Goal: Information Seeking & Learning: Learn about a topic

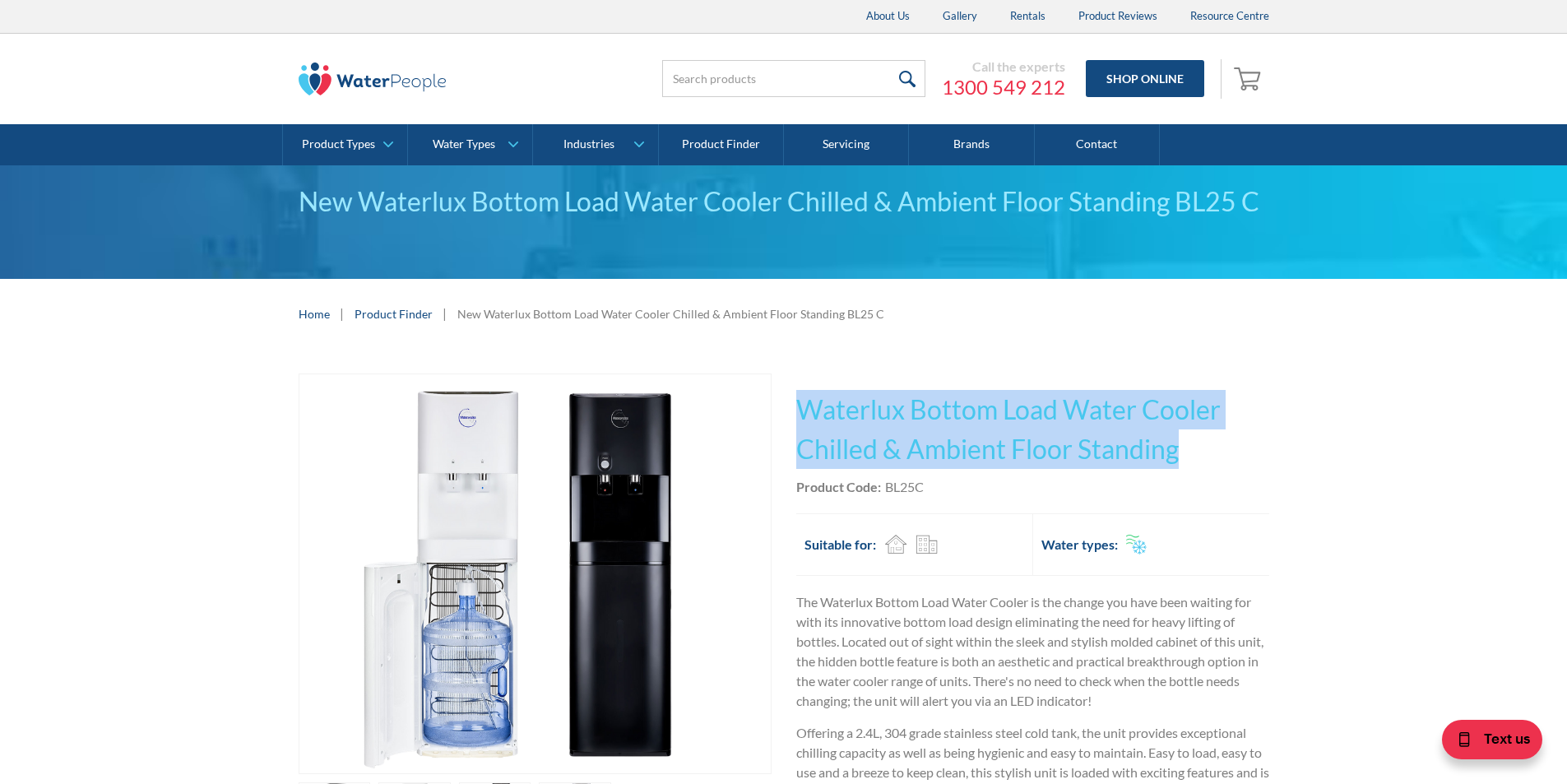
drag, startPoint x: 1185, startPoint y: 447, endPoint x: 824, endPoint y: 411, distance: 362.8
click at [808, 409] on h1 "Waterlux Bottom Load Water Cooler Chilled & Ambient Floor Standing" at bounding box center [1032, 429] width 473 height 79
copy h1 "Waterlux Bottom Load Water Cooler Chilled & Ambient Floor Standing"
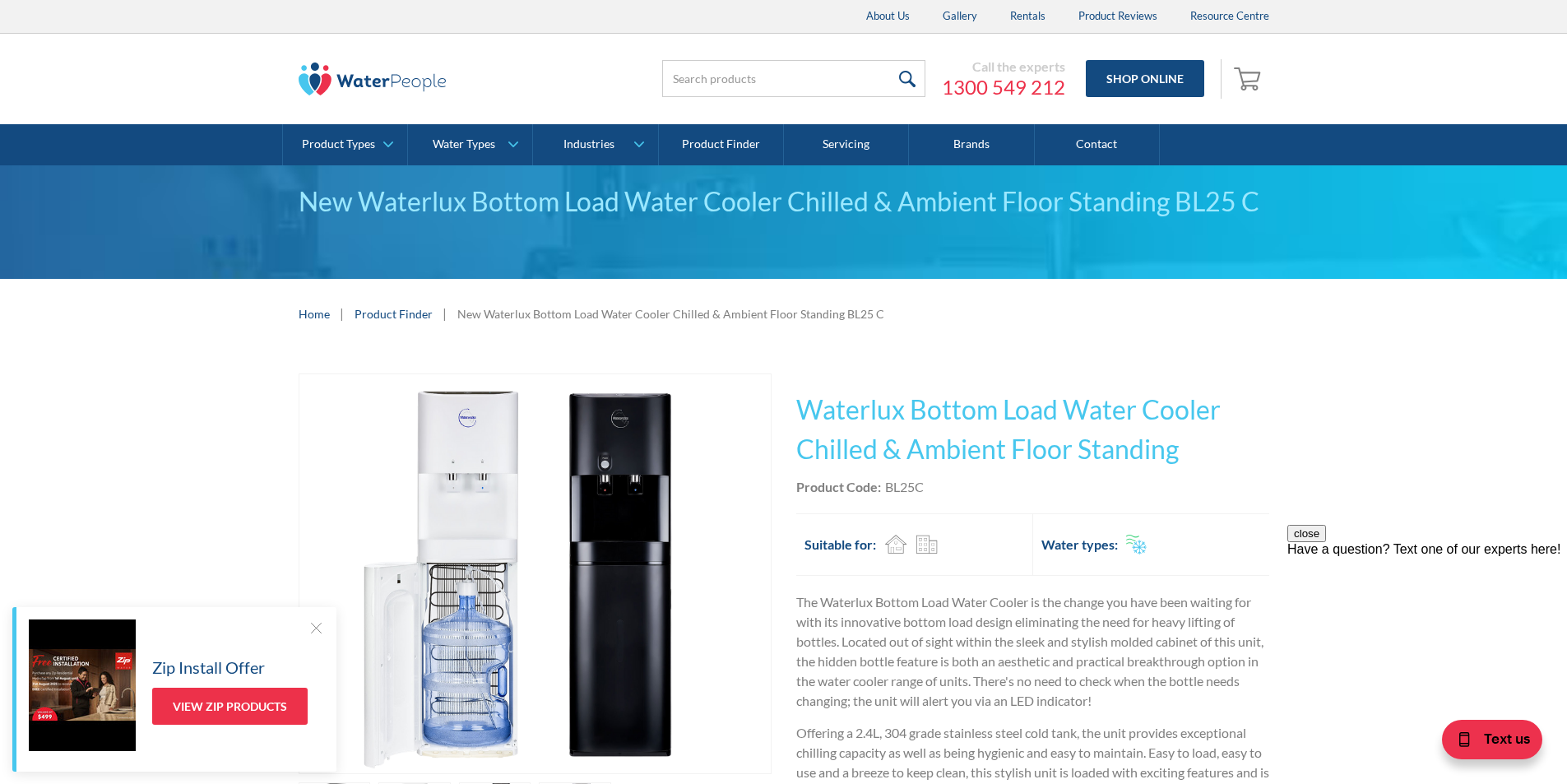
click at [949, 487] on div "Product Code: BL25C" at bounding box center [1032, 486] width 473 height 19
drag, startPoint x: 930, startPoint y: 480, endPoint x: 902, endPoint y: 480, distance: 28.0
click at [882, 477] on div "Product Code: BL25C" at bounding box center [1032, 486] width 473 height 19
copy div "BL25C"
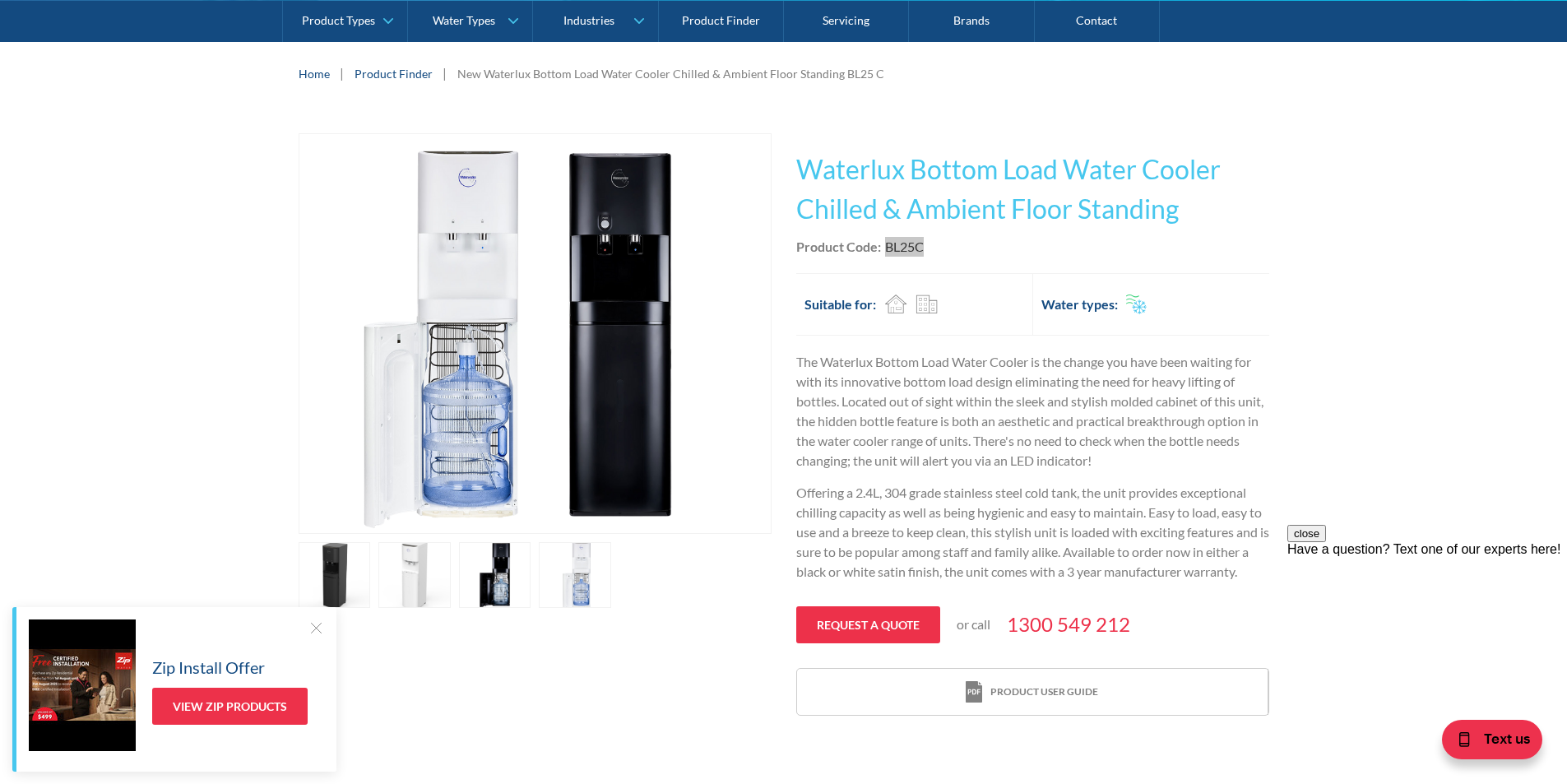
scroll to position [329, 0]
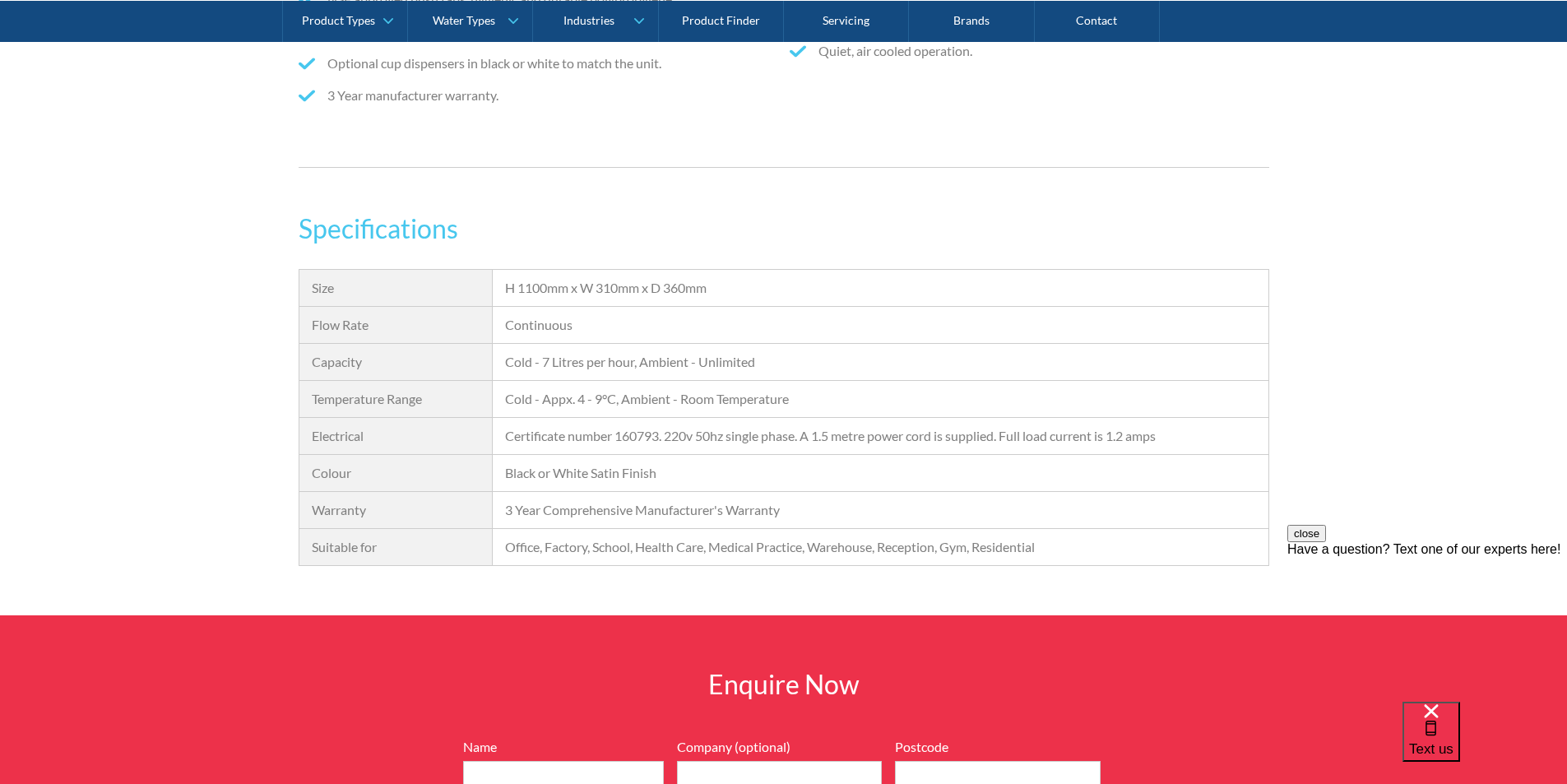
scroll to position [965, 0]
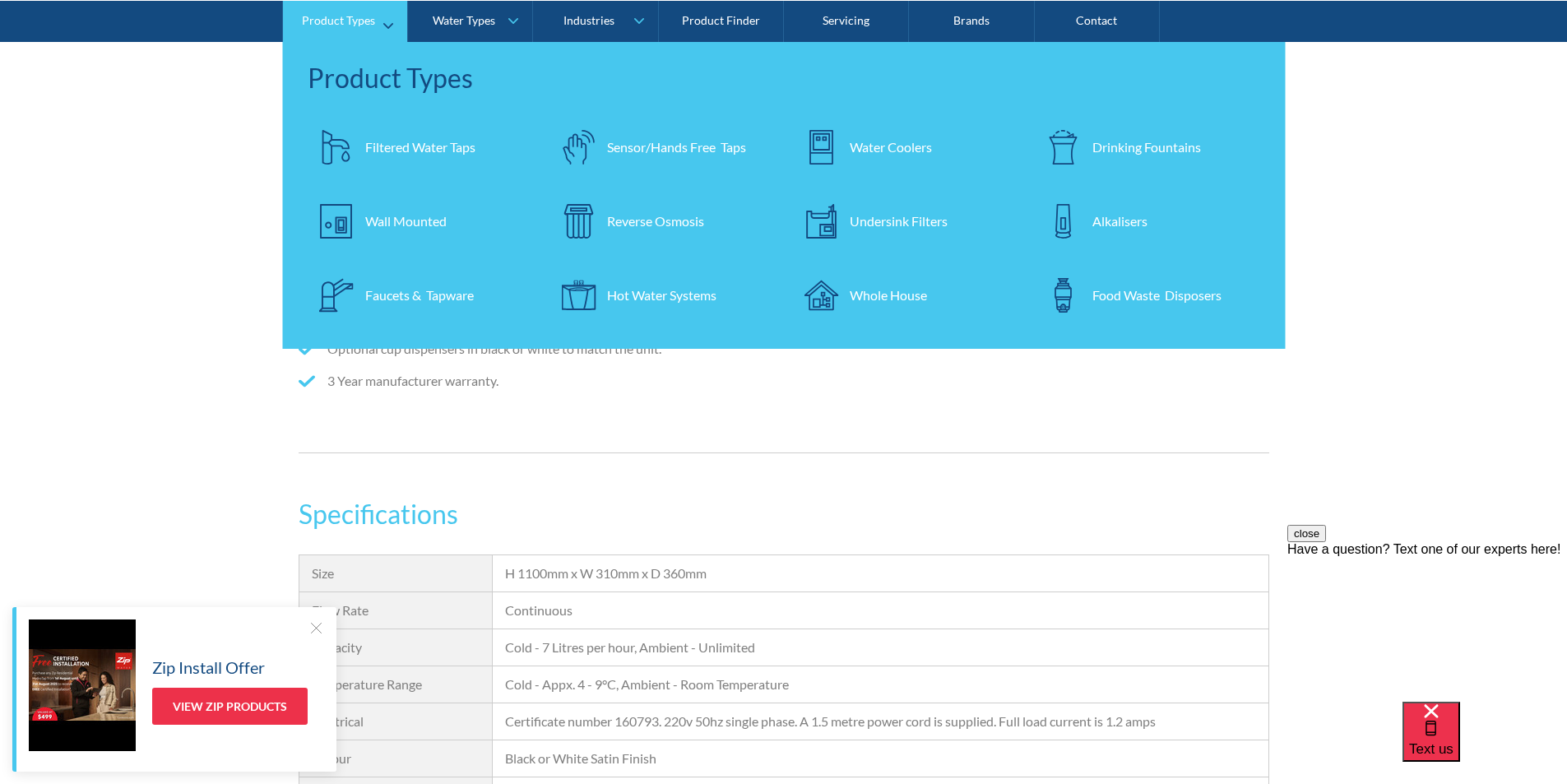
click at [1113, 138] on div "Drinking Fountains" at bounding box center [1146, 146] width 108 height 19
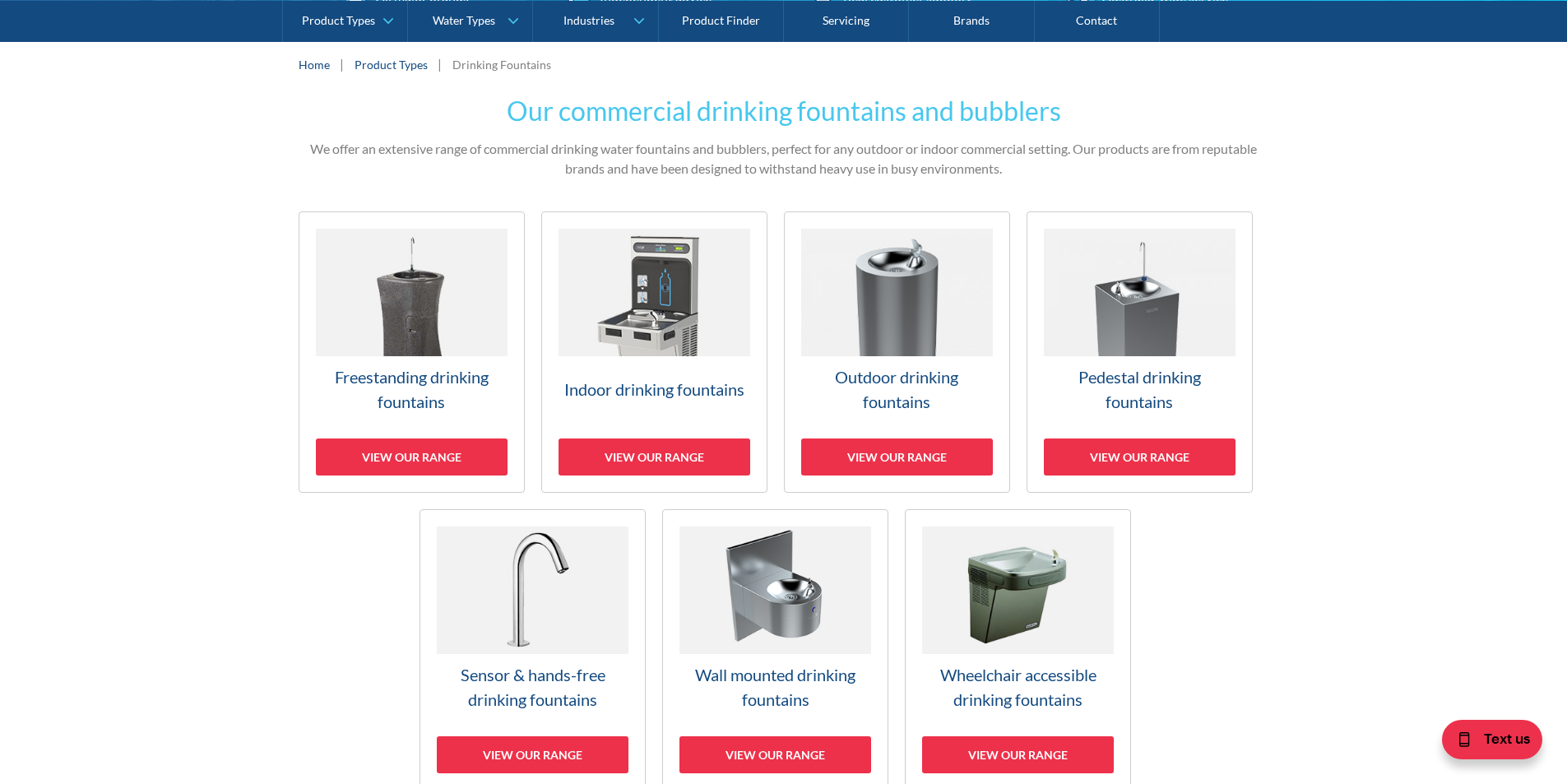
click at [889, 339] on img at bounding box center [896, 292] width 191 height 128
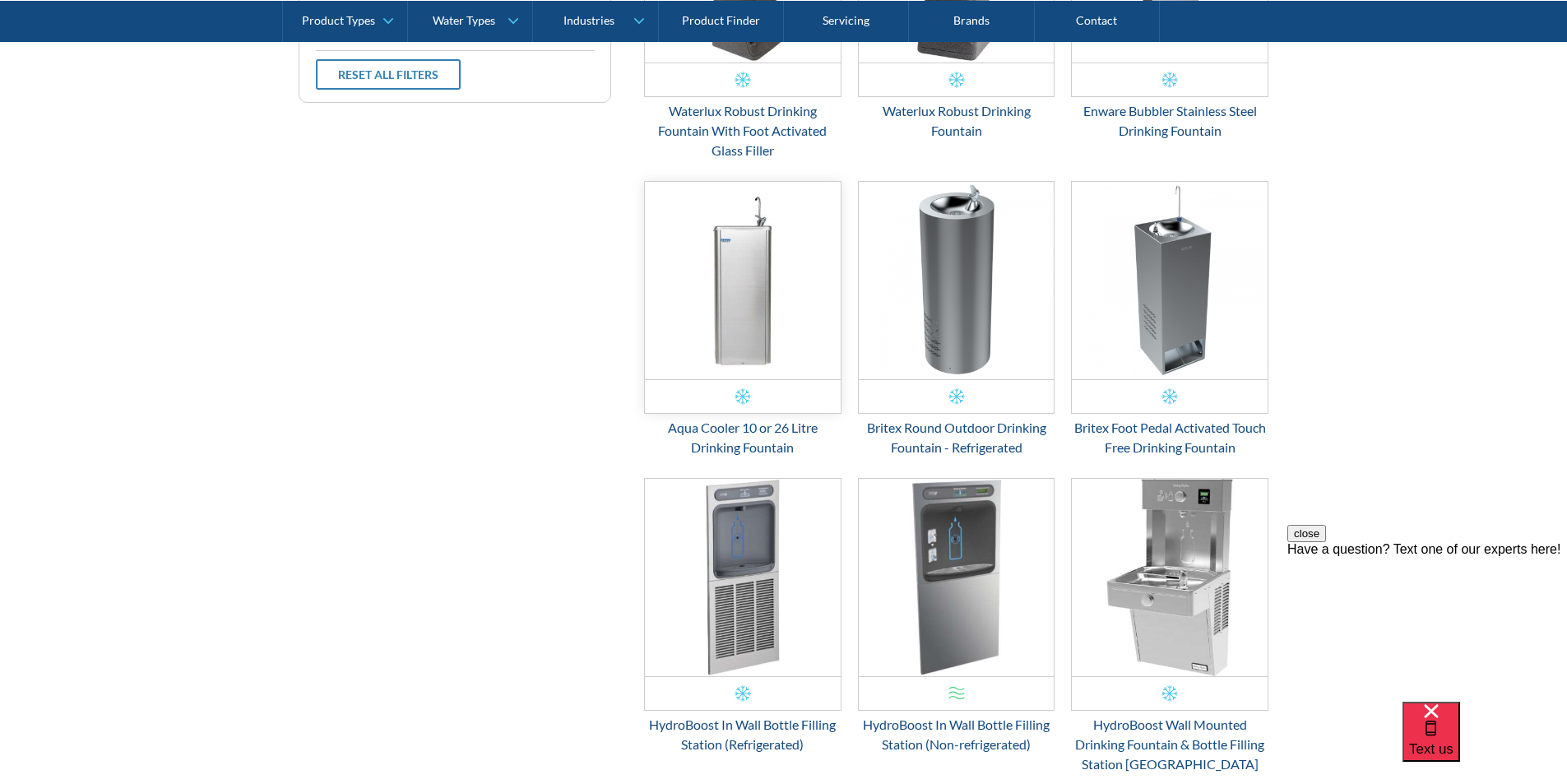
click at [737, 313] on img "Email Form 3" at bounding box center [743, 280] width 196 height 197
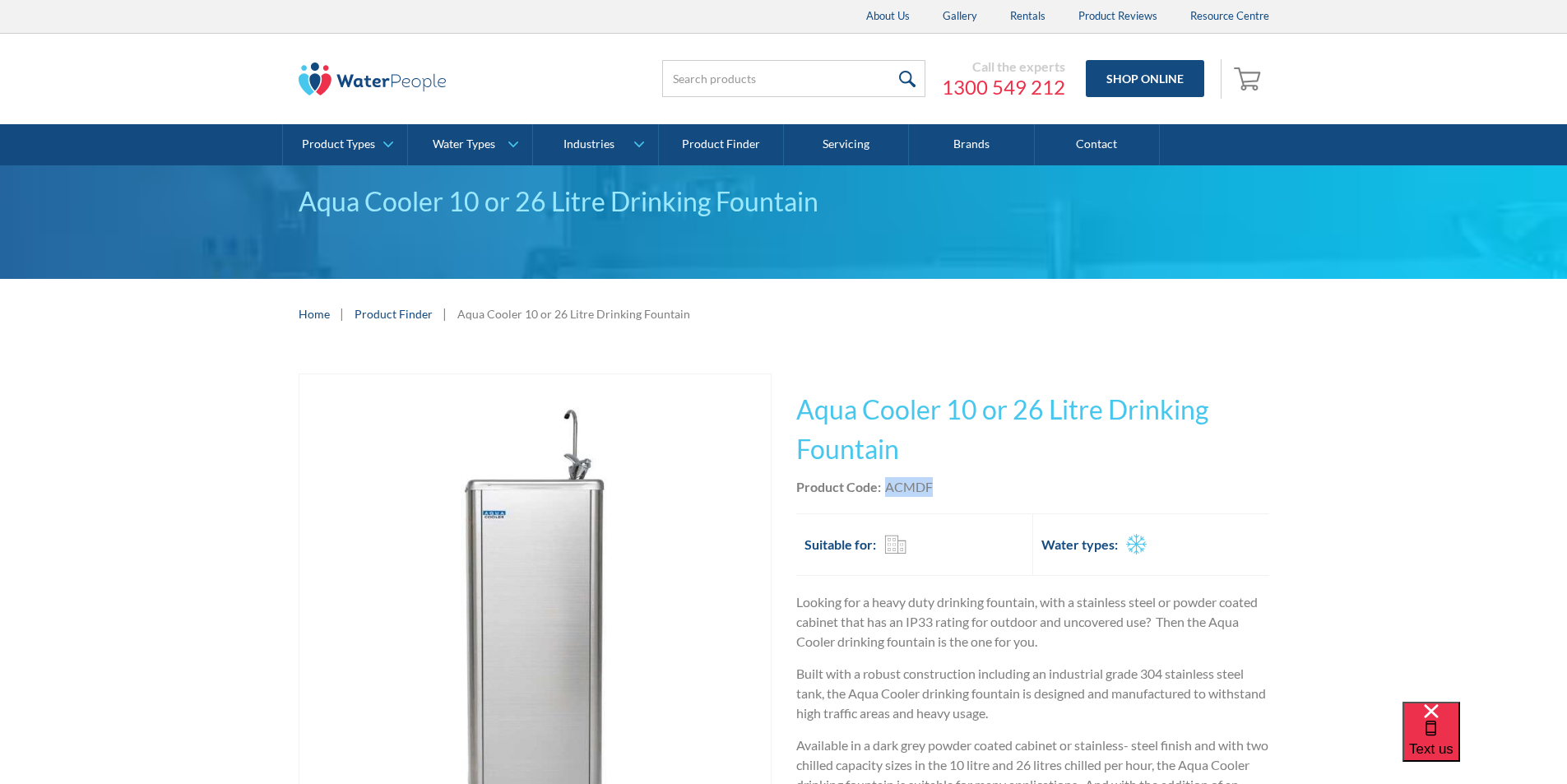
drag, startPoint x: 935, startPoint y: 485, endPoint x: 886, endPoint y: 496, distance: 50.2
click at [886, 496] on div "Product Code: ACMDF" at bounding box center [1032, 486] width 473 height 19
copy div "ACMDF"
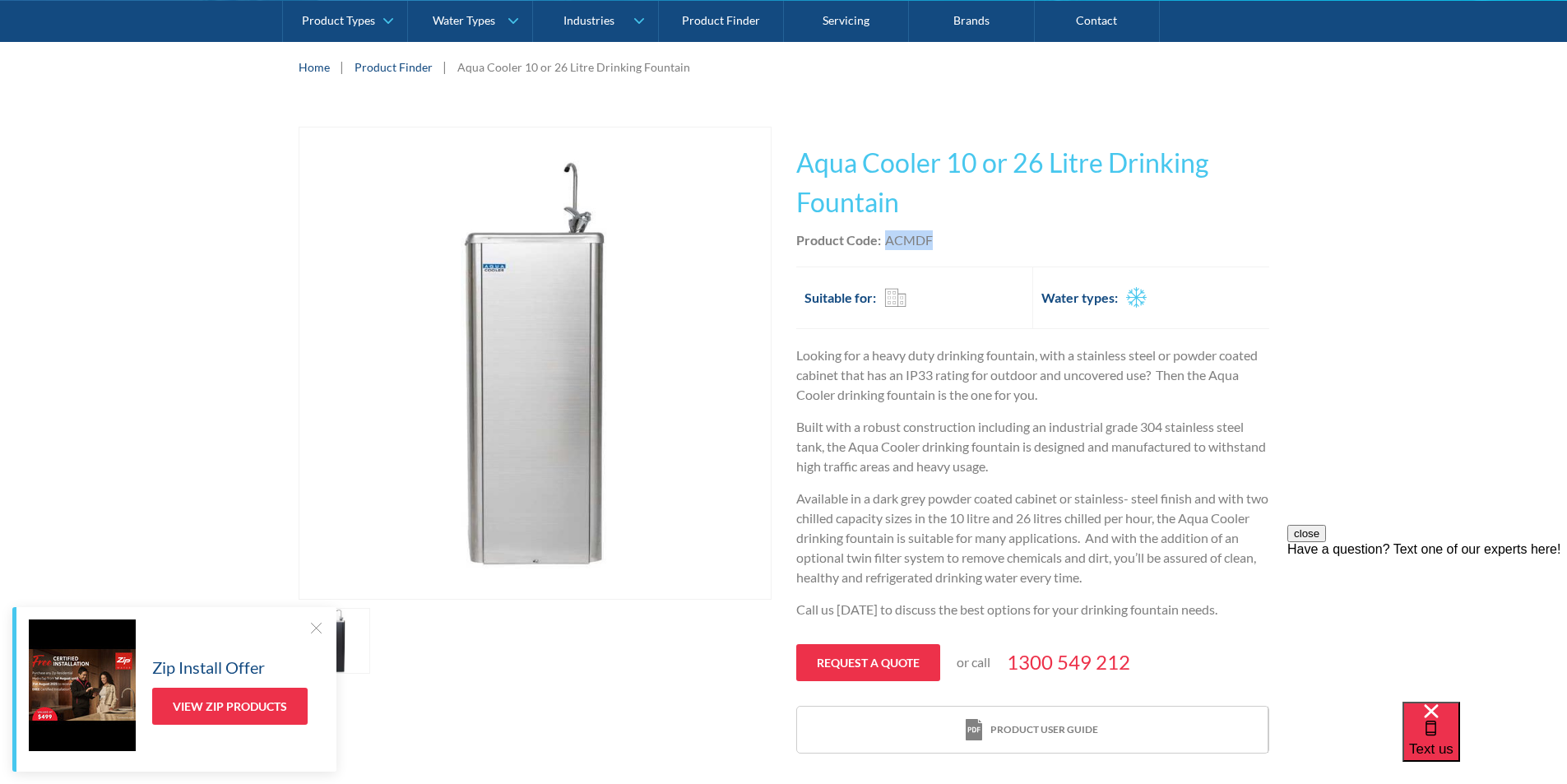
scroll to position [329, 0]
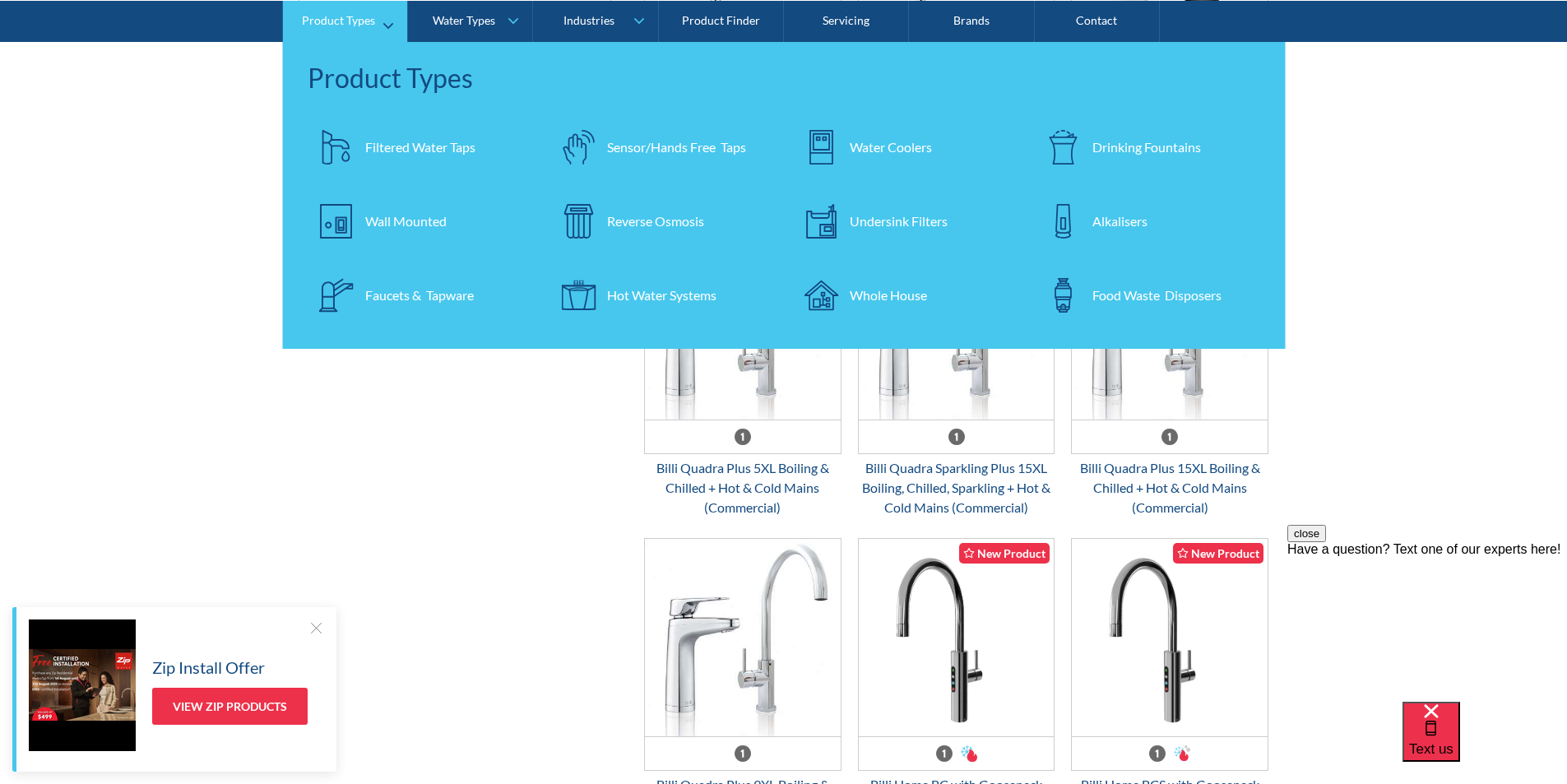
click at [381, 146] on div "Filtered Water Taps" at bounding box center [420, 146] width 110 height 19
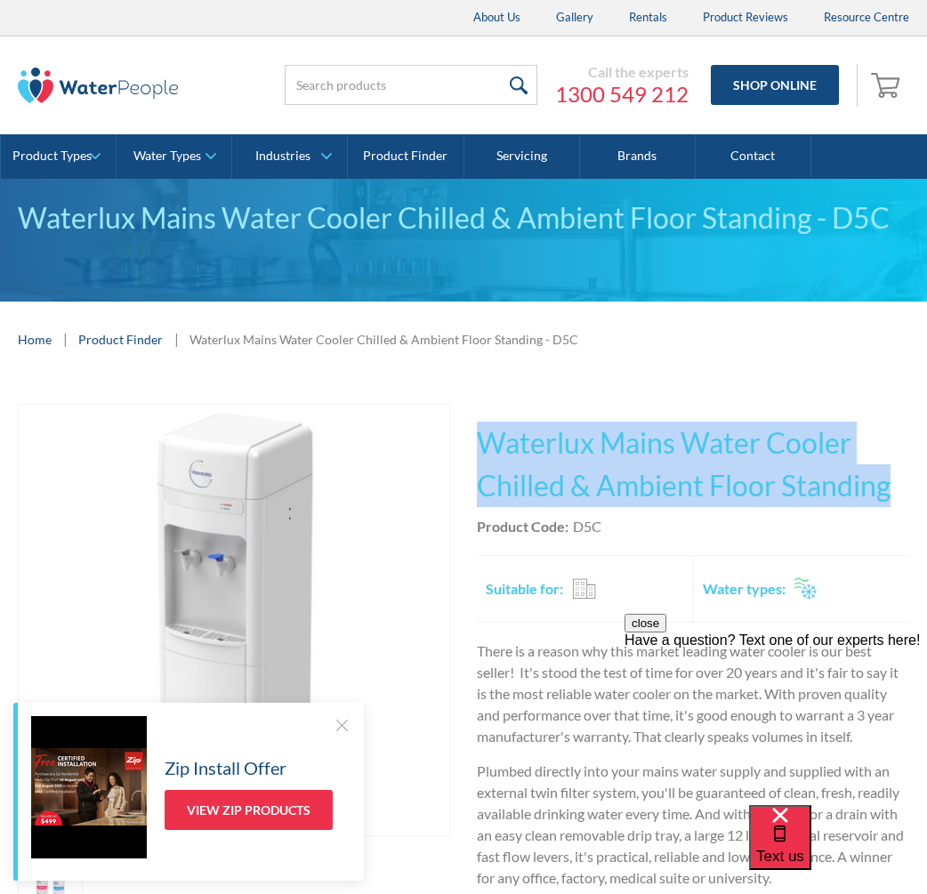
drag, startPoint x: 889, startPoint y: 484, endPoint x: 475, endPoint y: 412, distance: 419.8
click at [475, 412] on div "Play video Fits Most Brands Best Seller No items found. This tap design is incl…" at bounding box center [463, 747] width 891 height 687
copy h1 "Waterlux Mains Water Cooler Chilled & Ambient Floor Standing"
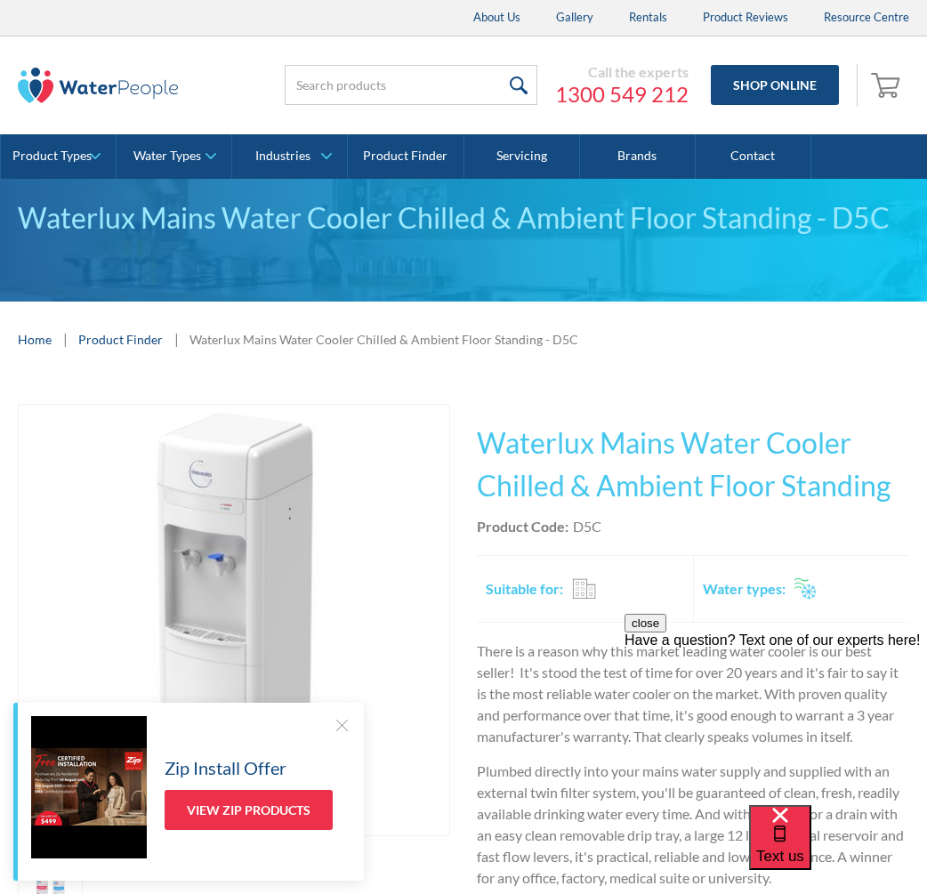
click at [610, 520] on div "Product Code: D5C" at bounding box center [693, 526] width 432 height 21
drag, startPoint x: 604, startPoint y: 525, endPoint x: 574, endPoint y: 529, distance: 30.6
click at [574, 529] on div "Product Code: D5C" at bounding box center [693, 526] width 432 height 21
copy div "D5C"
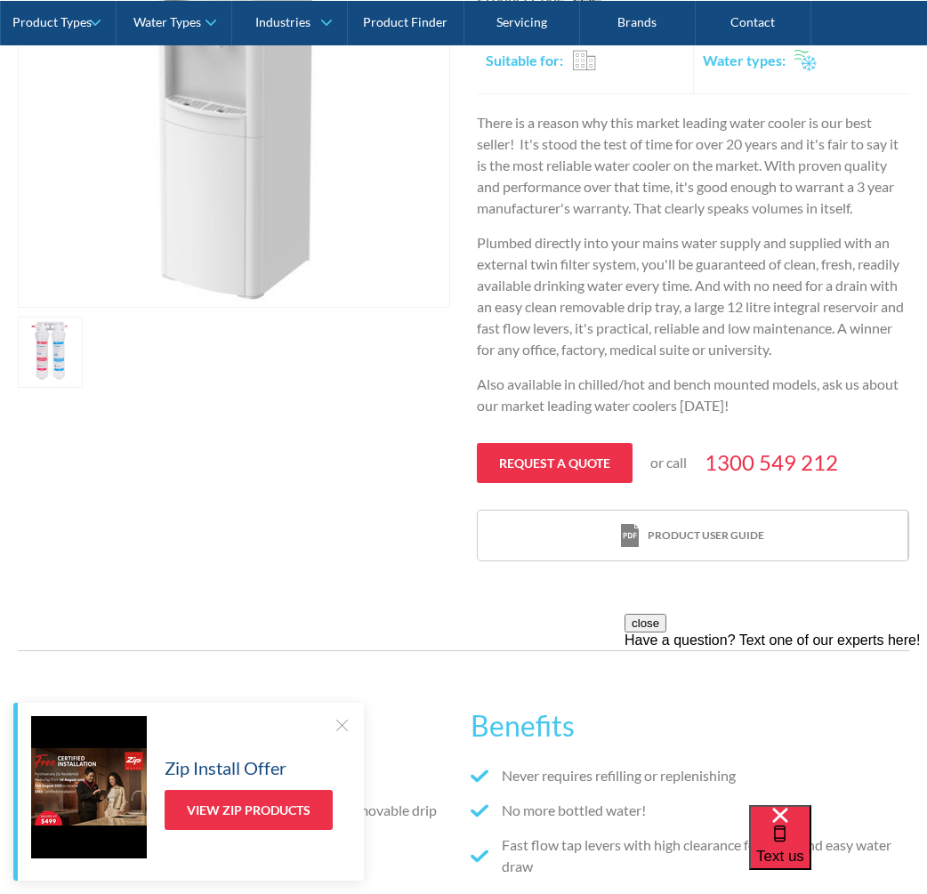
scroll to position [356, 0]
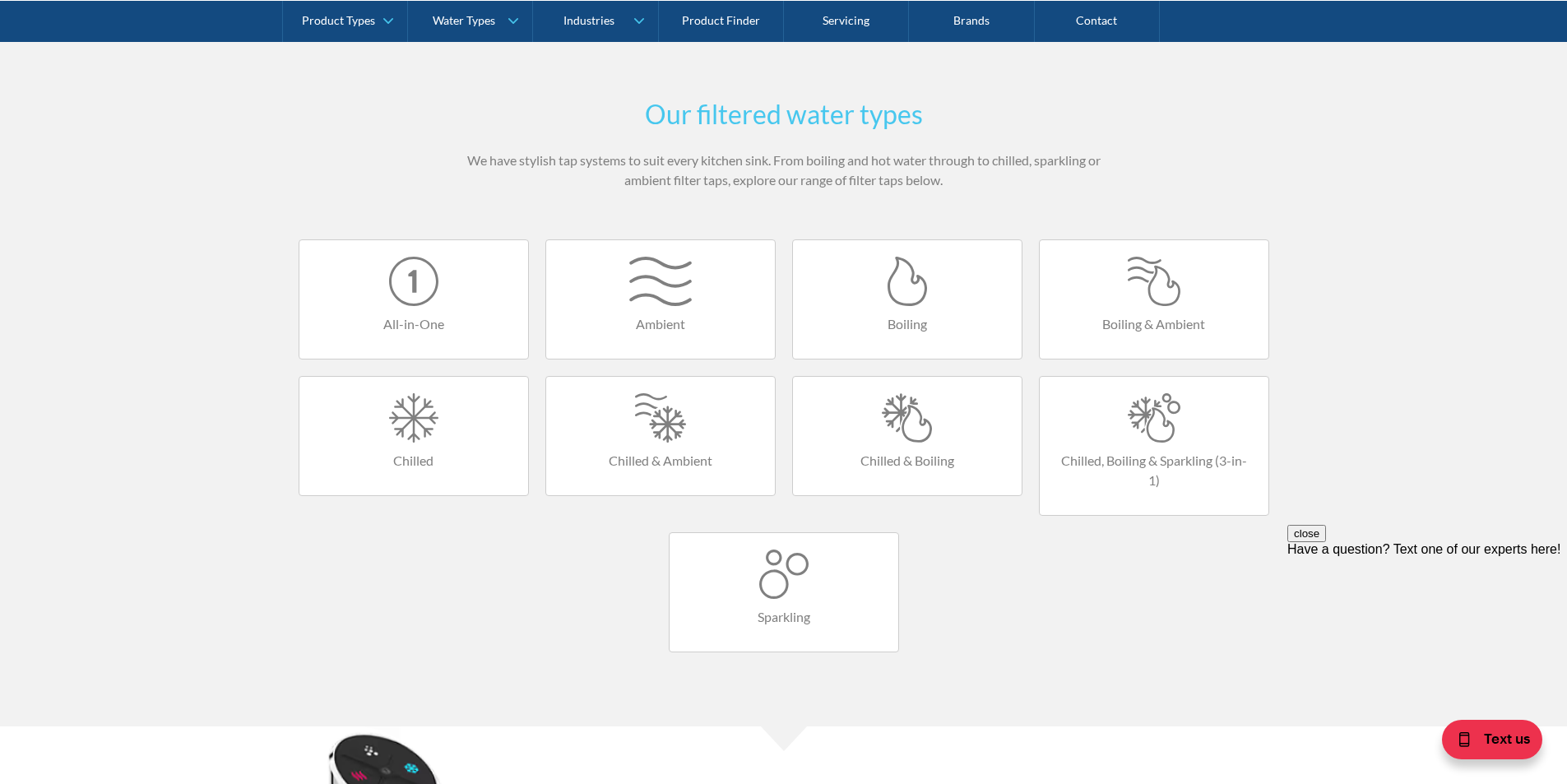
click at [907, 423] on div at bounding box center [907, 417] width 196 height 49
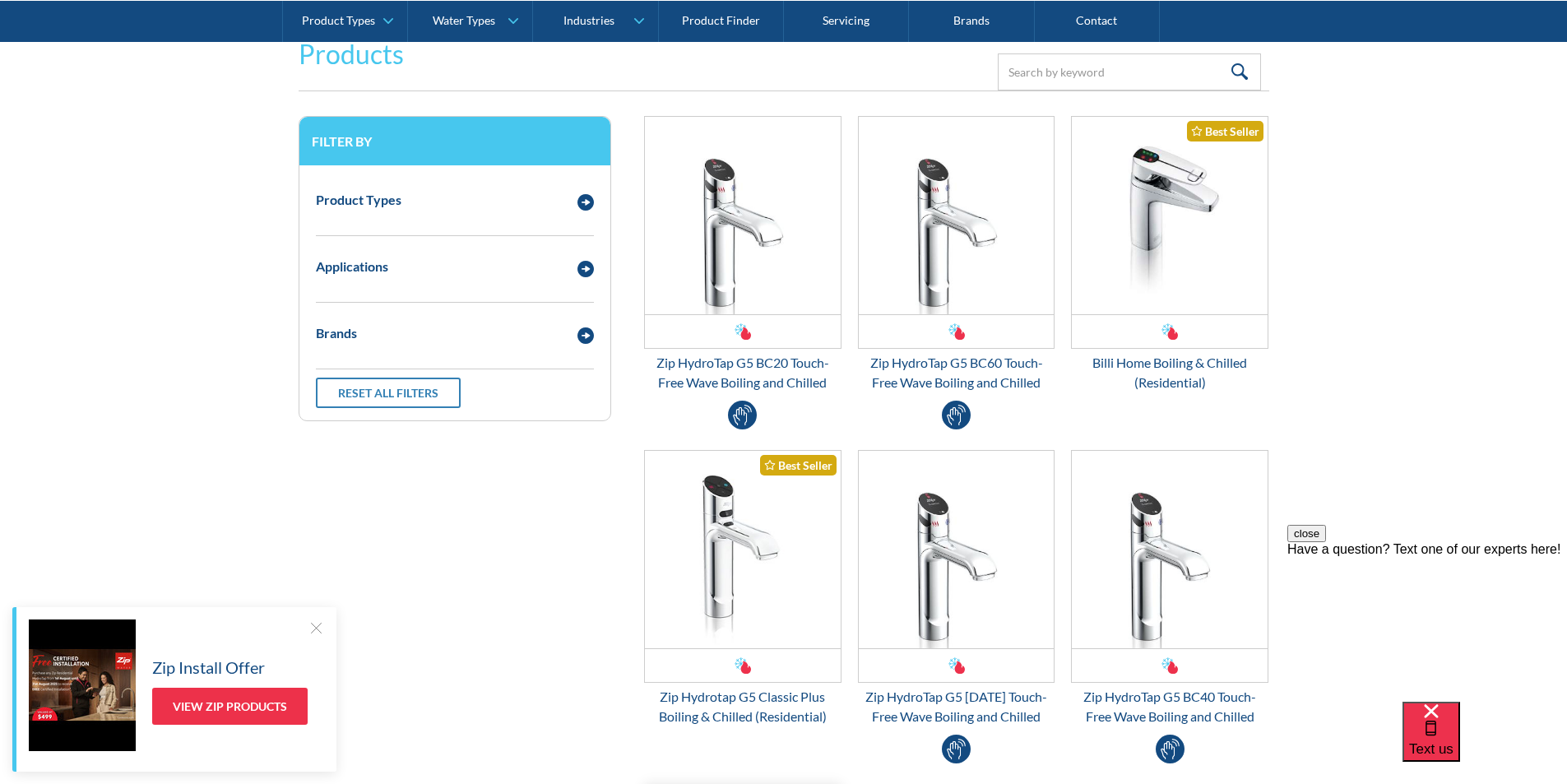
scroll to position [329, 0]
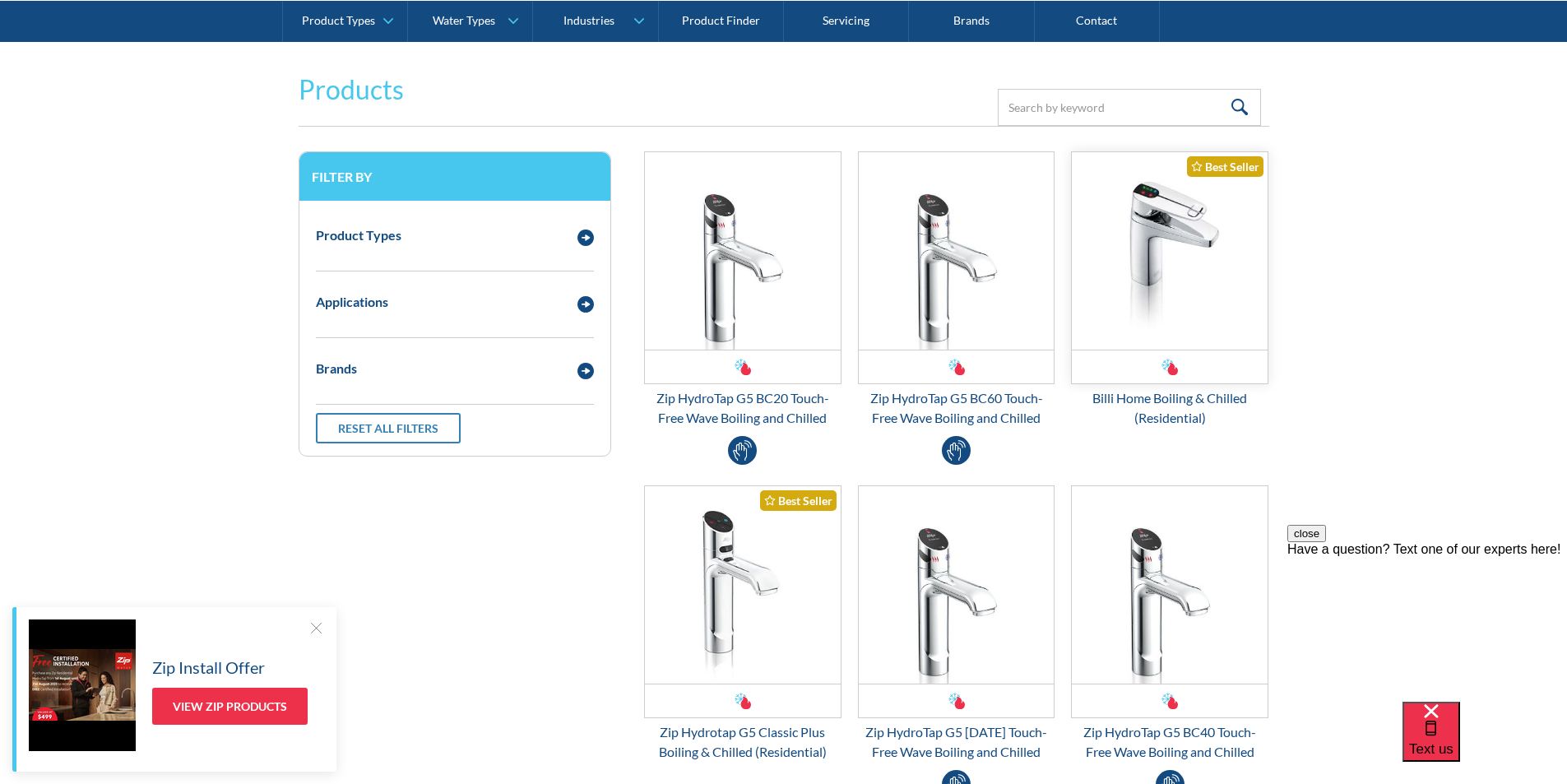
click at [1143, 294] on img "Email Form 3" at bounding box center [1170, 251] width 196 height 197
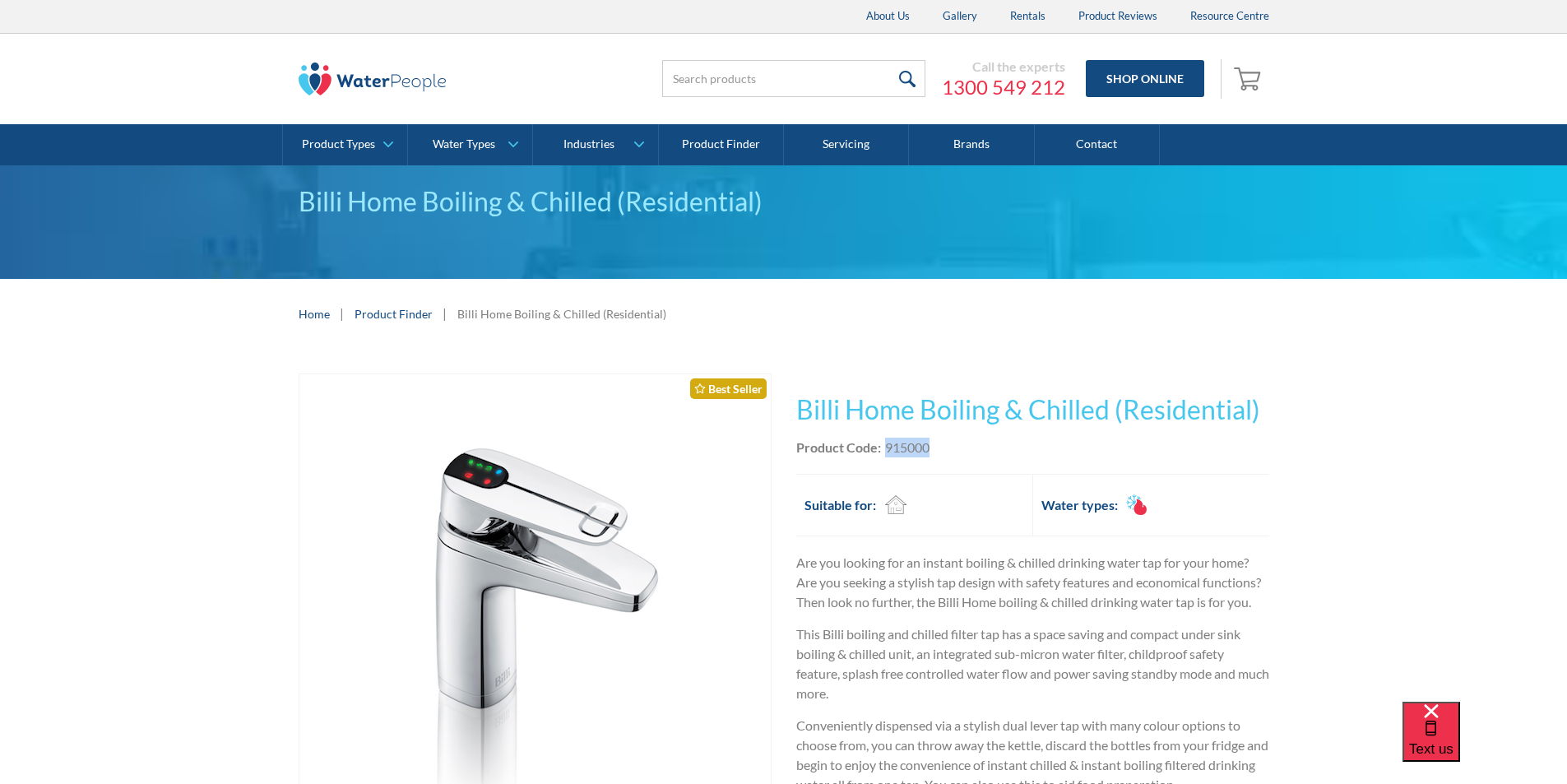
drag, startPoint x: 949, startPoint y: 450, endPoint x: 882, endPoint y: 450, distance: 67.0
click at [882, 449] on div "Product Code: 915000" at bounding box center [1032, 447] width 473 height 19
copy div "915000"
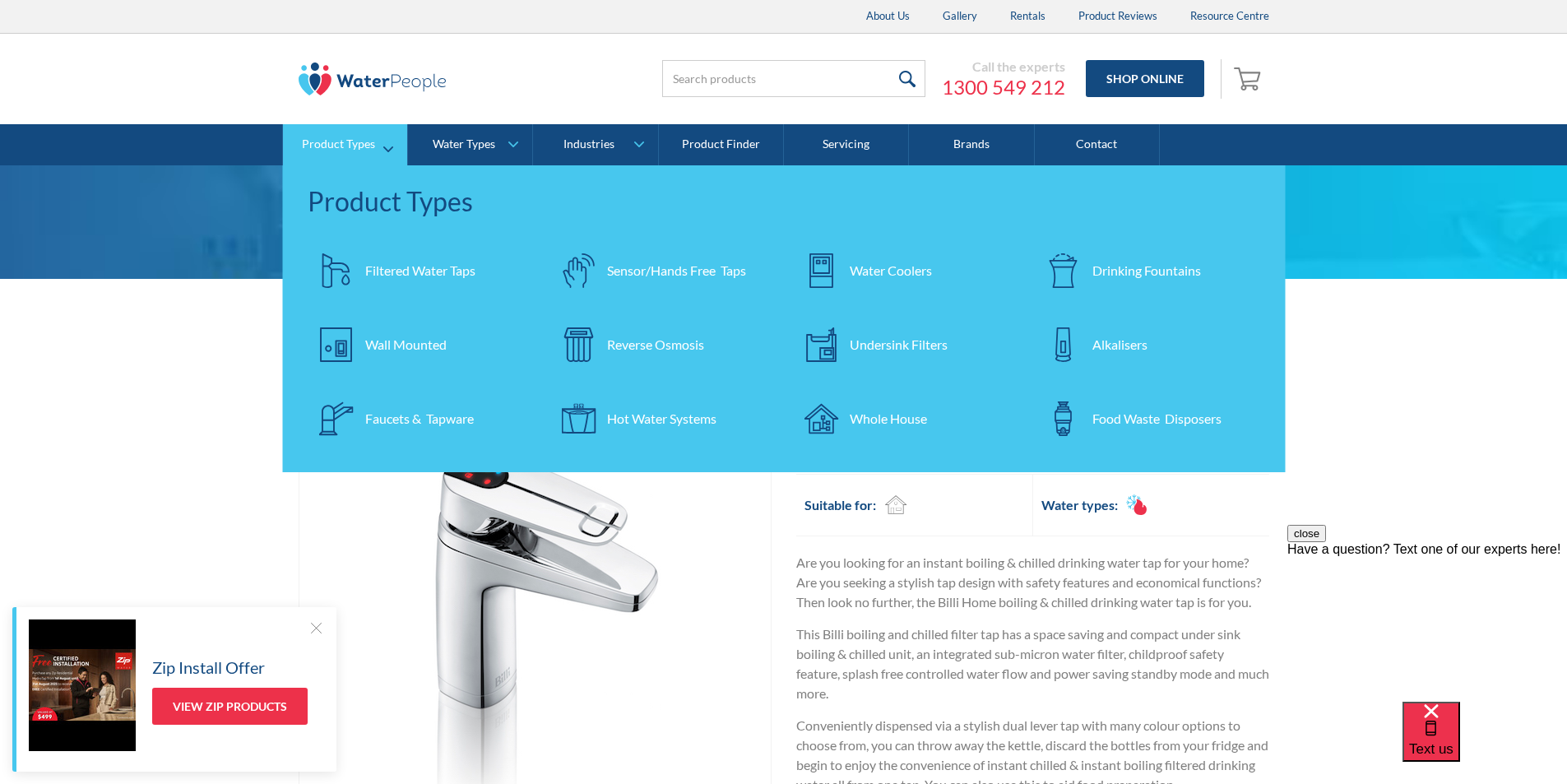
click at [413, 270] on div "Filtered Water Taps" at bounding box center [420, 270] width 110 height 19
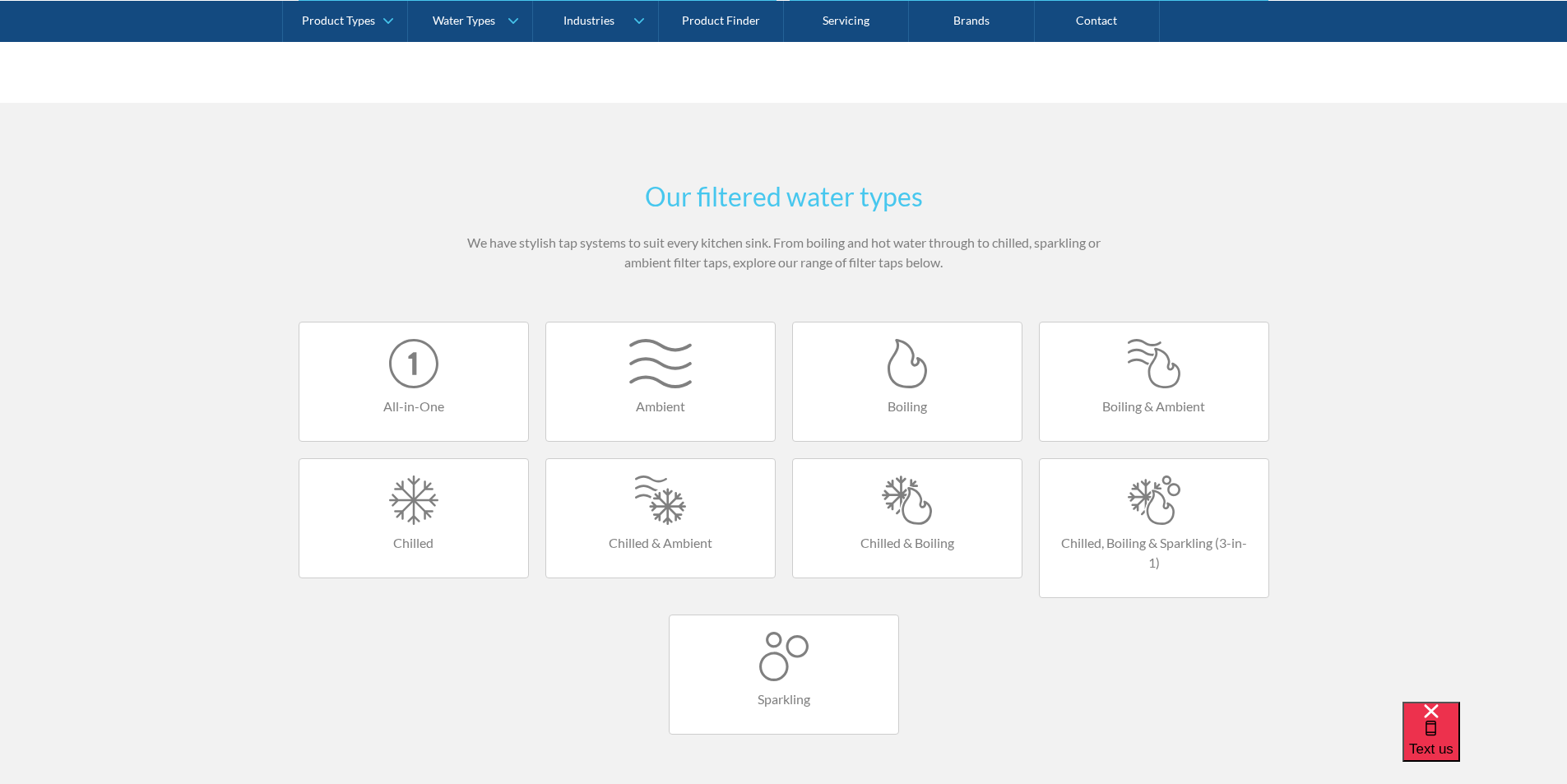
click at [424, 506] on div at bounding box center [414, 499] width 196 height 49
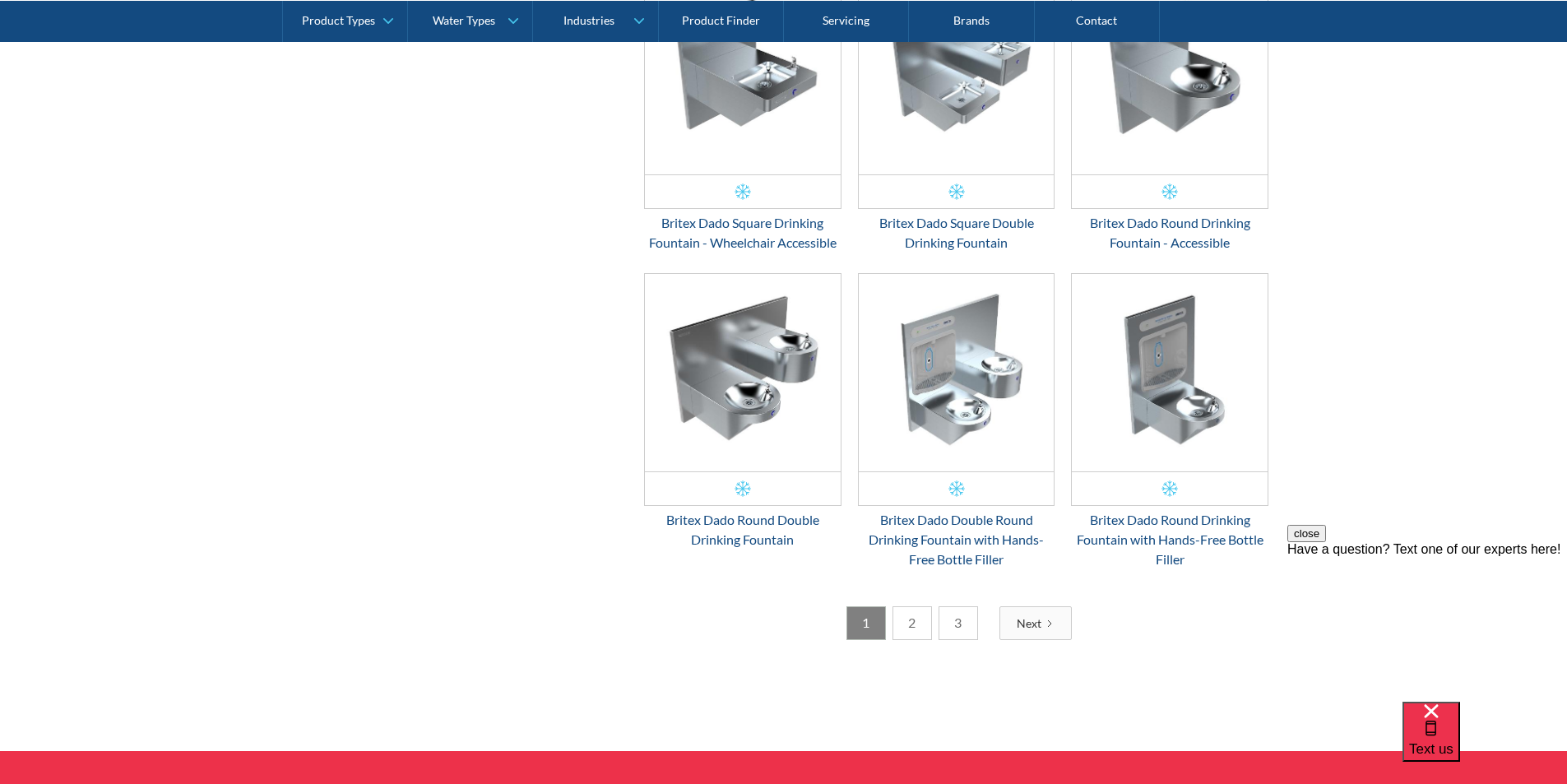
scroll to position [2549, 0]
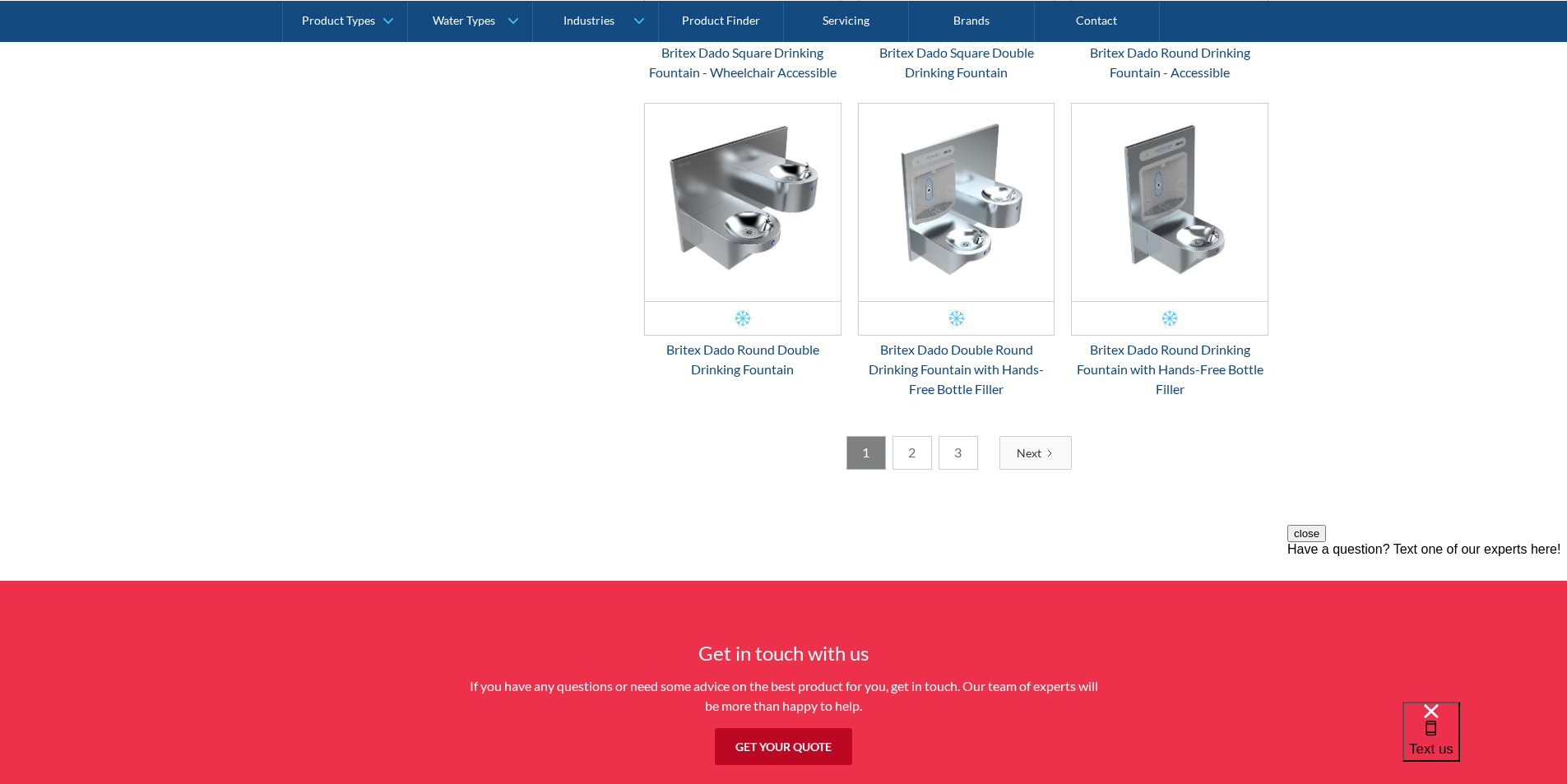
click at [913, 458] on link "2" at bounding box center [912, 452] width 40 height 33
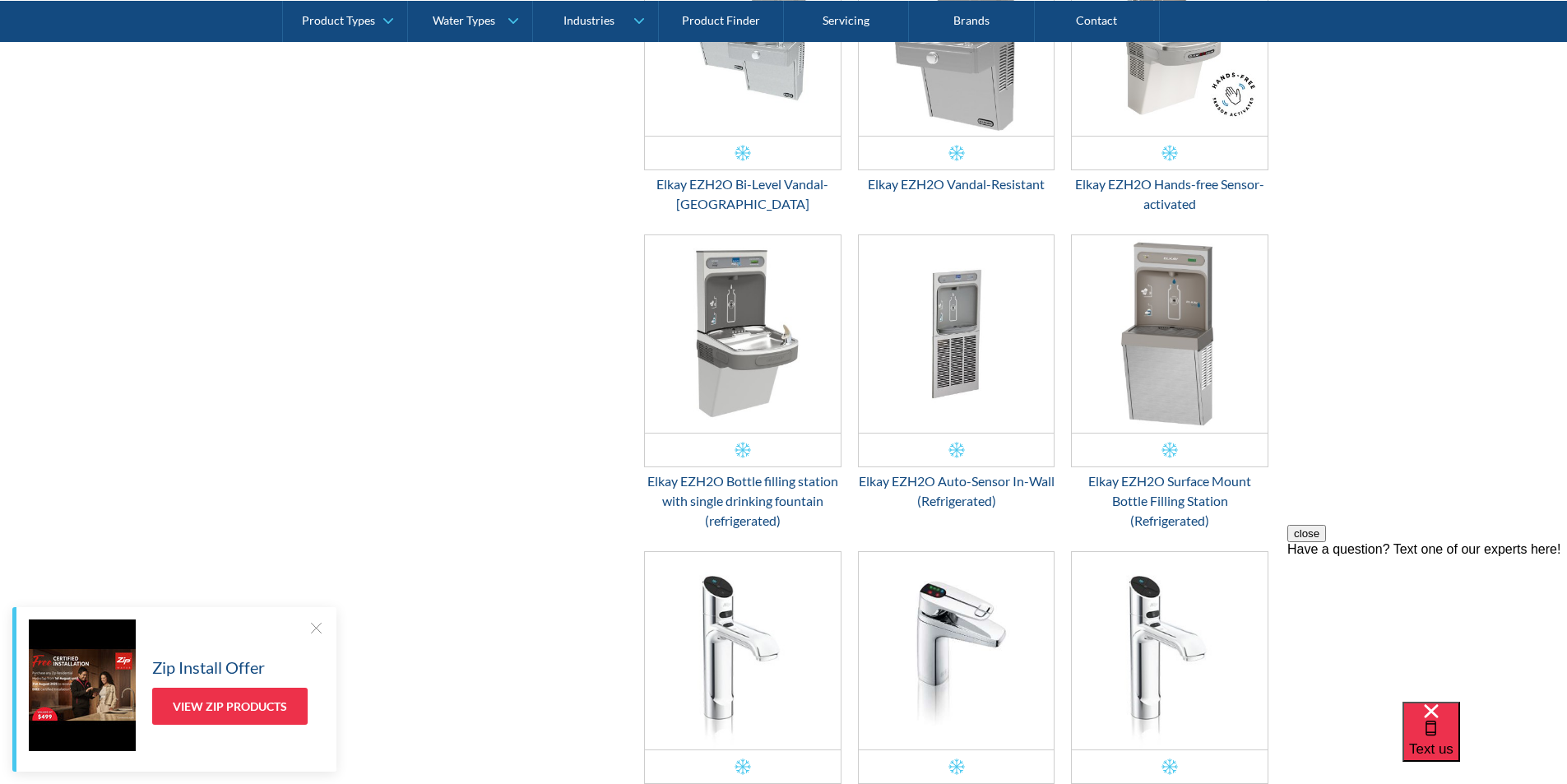
scroll to position [2191, 0]
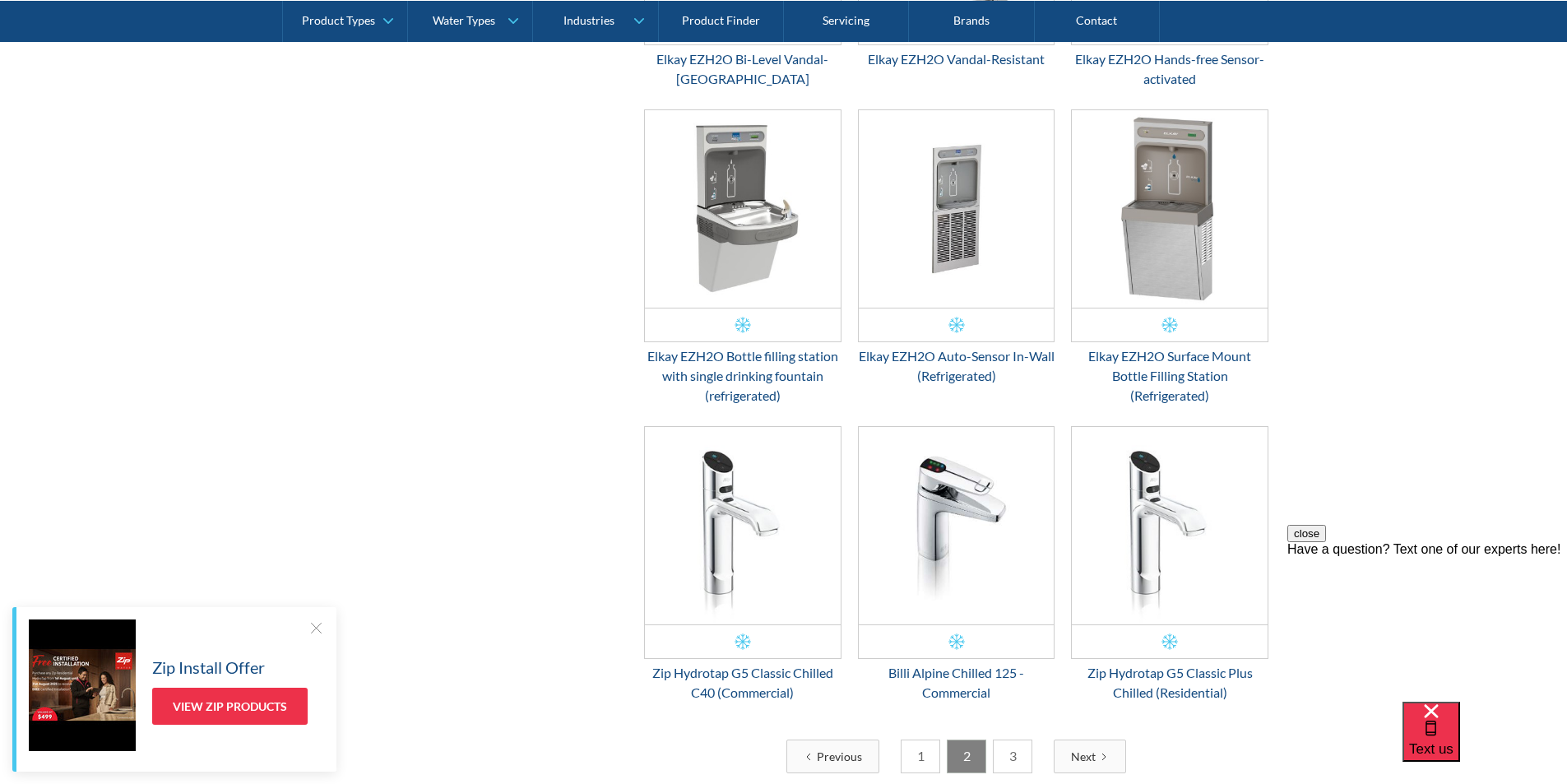
click at [1010, 755] on link "3" at bounding box center [1013, 756] width 40 height 33
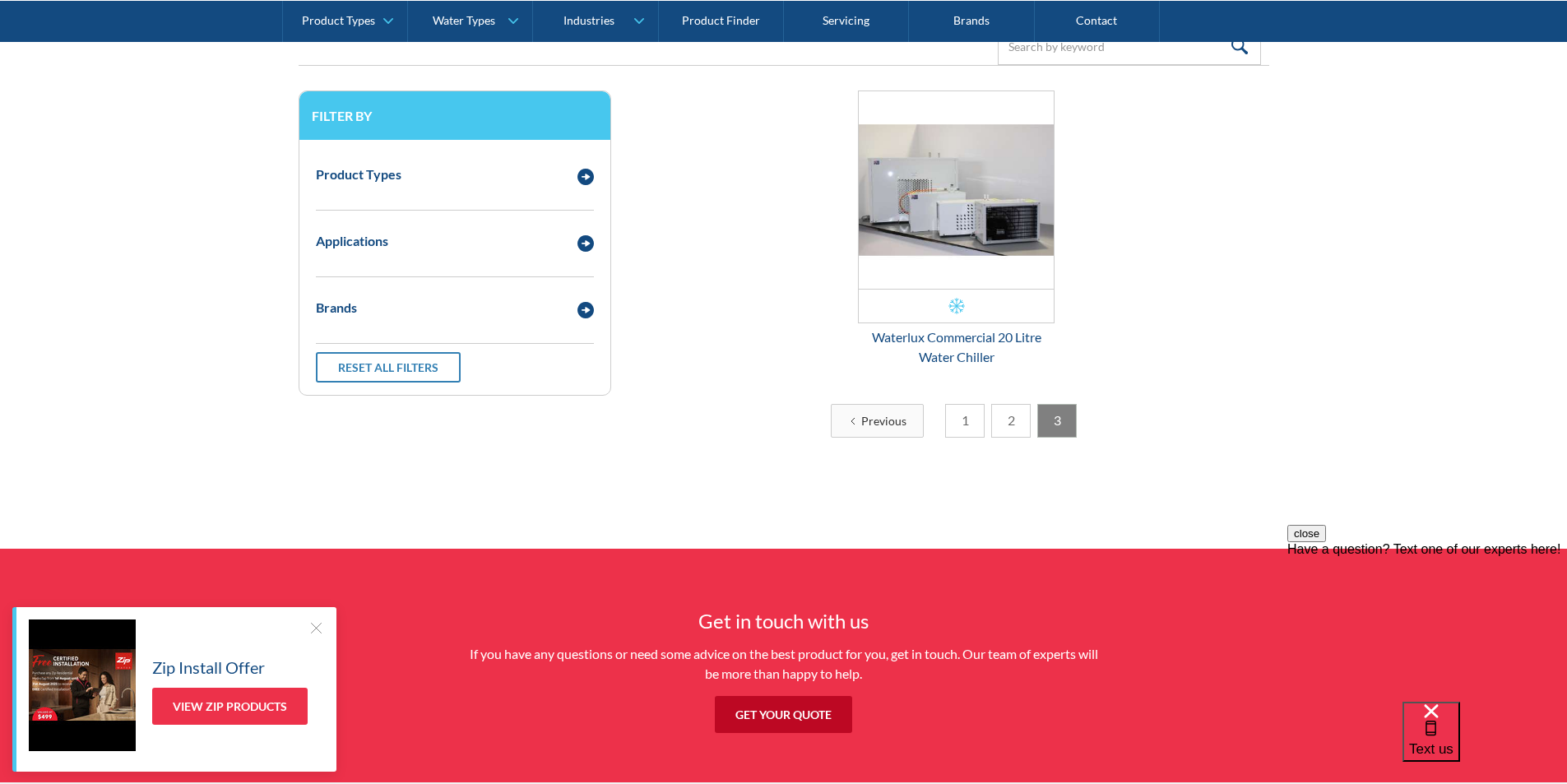
scroll to position [383, 0]
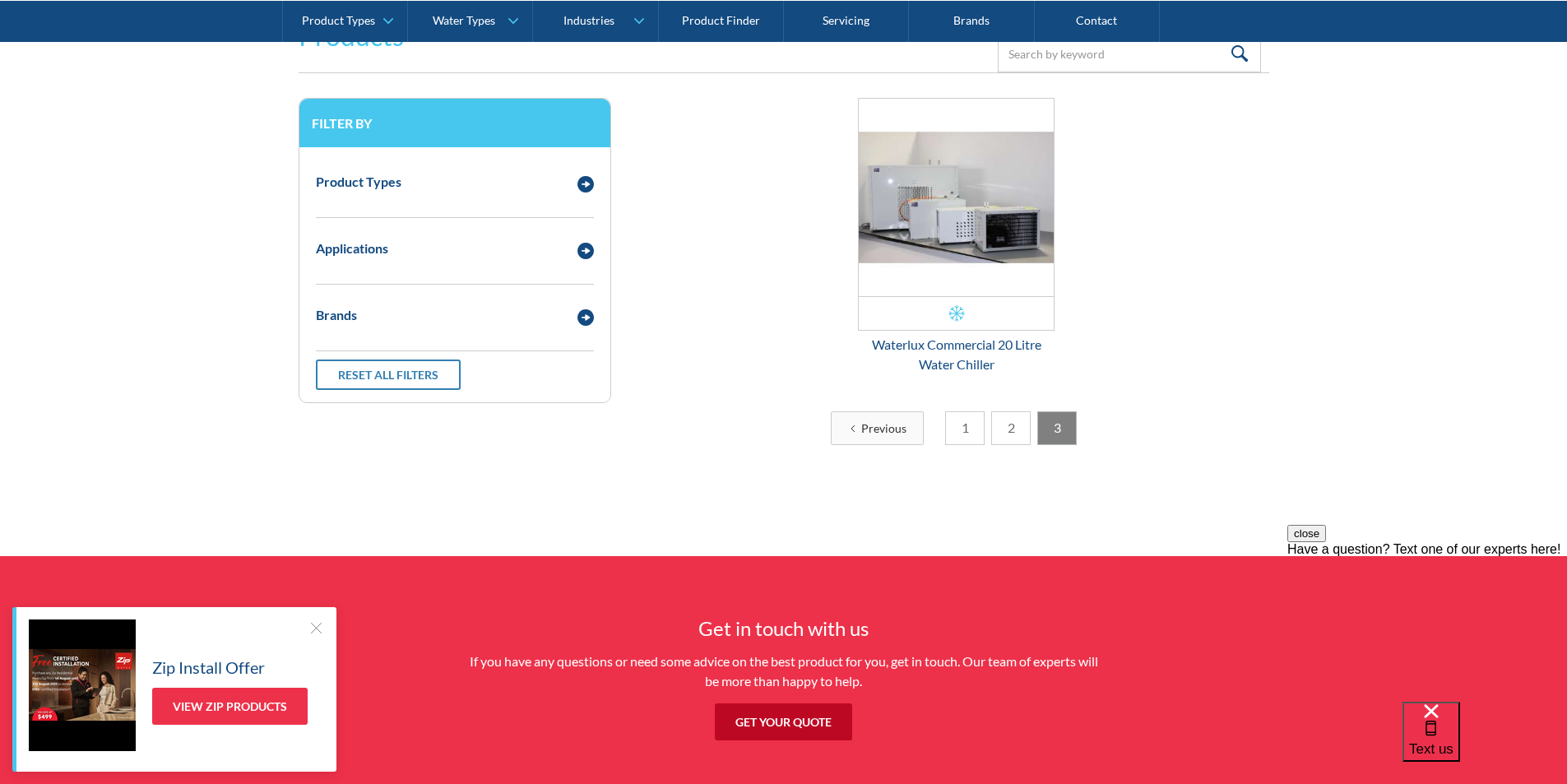
click at [1011, 422] on link "2" at bounding box center [1011, 428] width 40 height 33
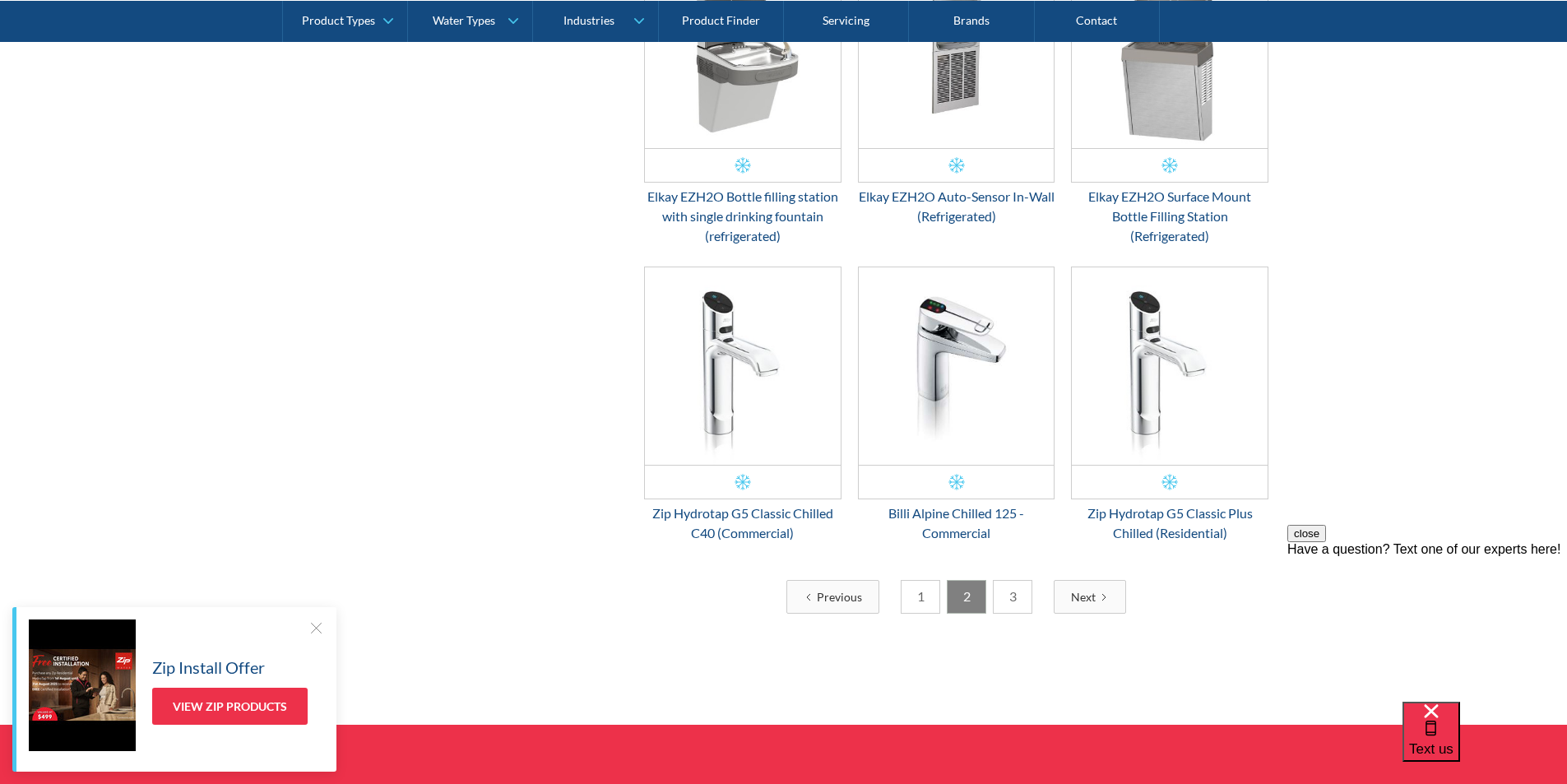
scroll to position [2356, 0]
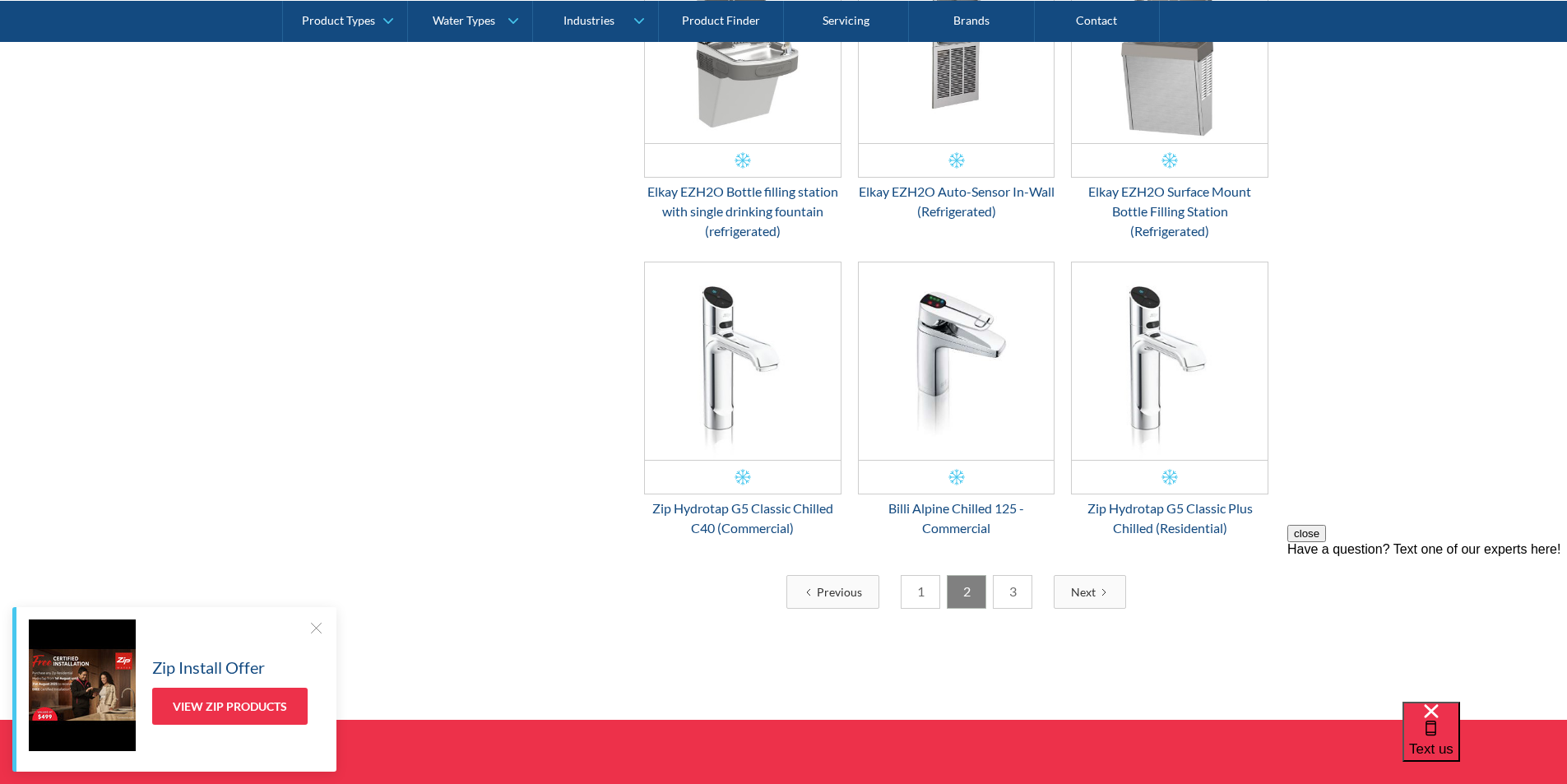
click at [1014, 598] on link "3" at bounding box center [1013, 592] width 40 height 33
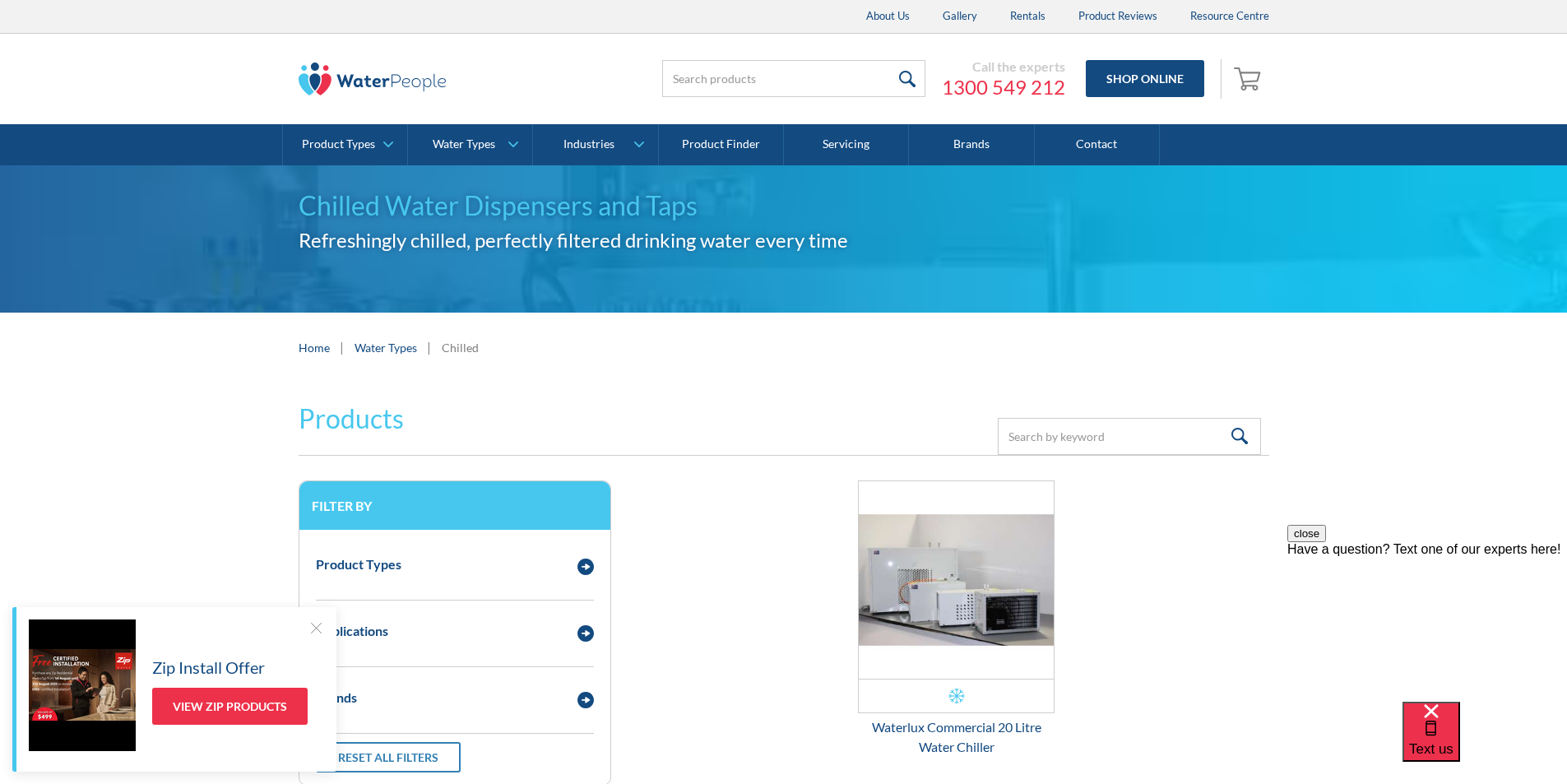
scroll to position [411, 0]
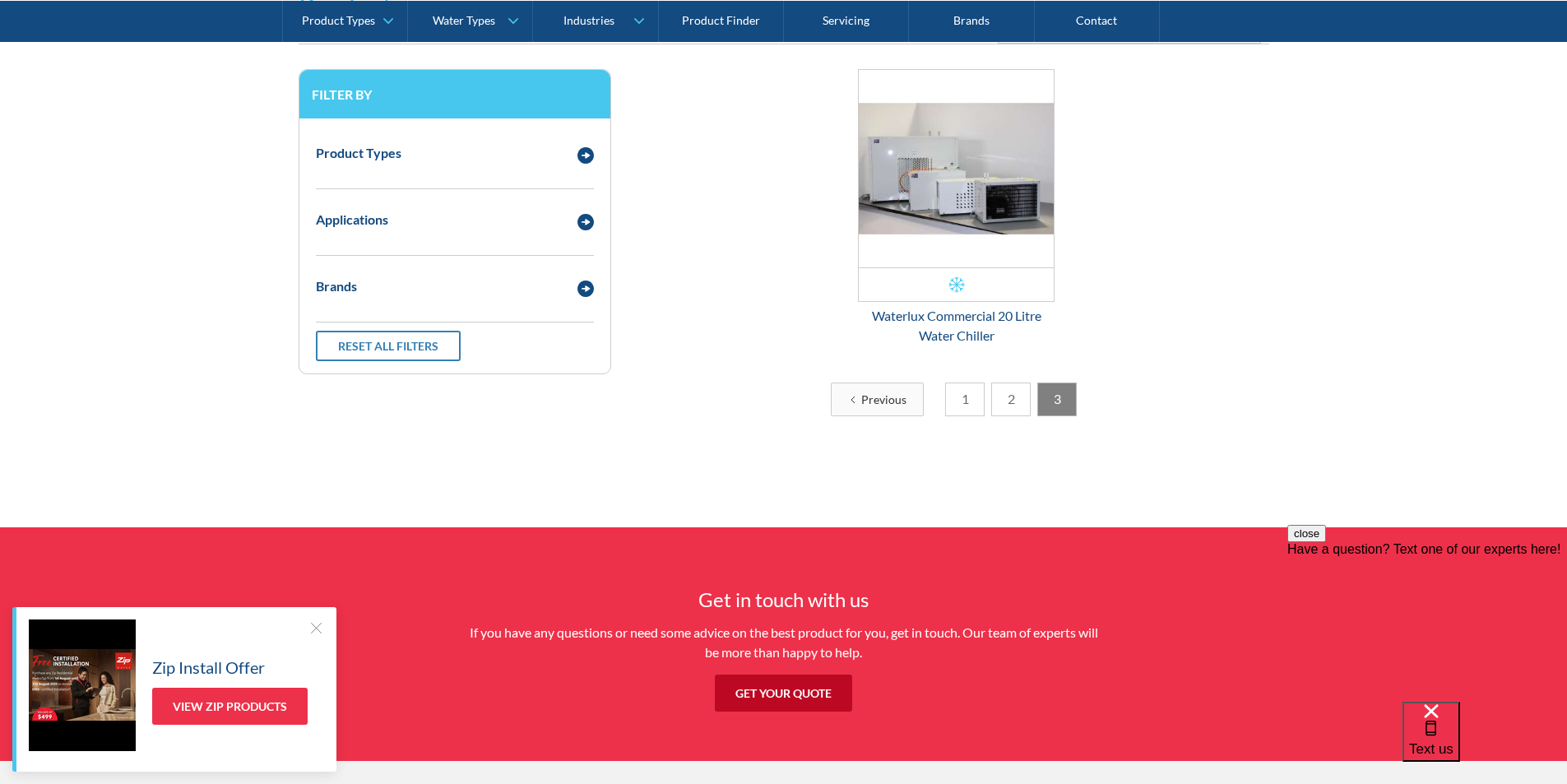
click at [963, 394] on link "1" at bounding box center [965, 399] width 40 height 33
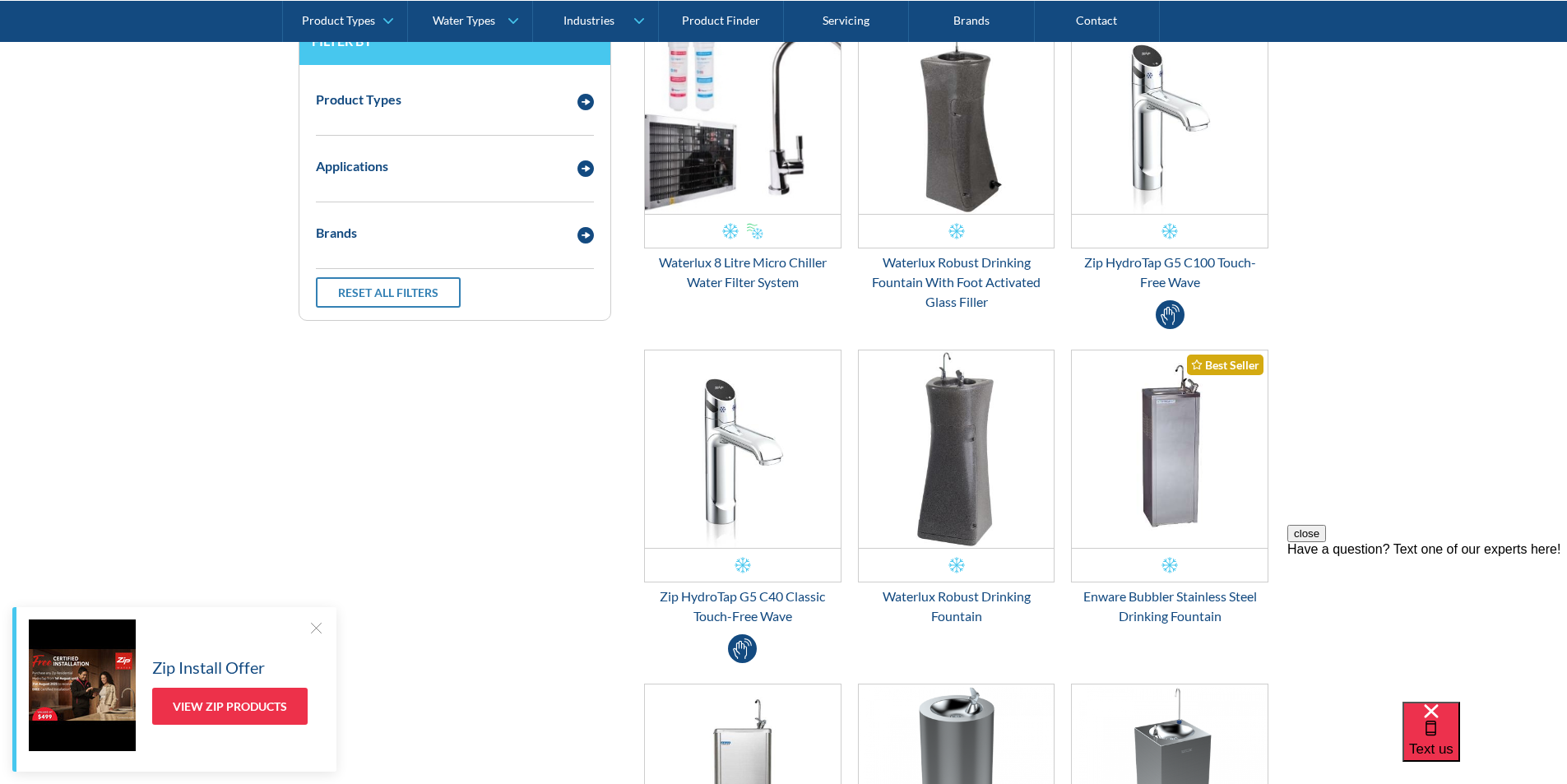
scroll to position [0, 0]
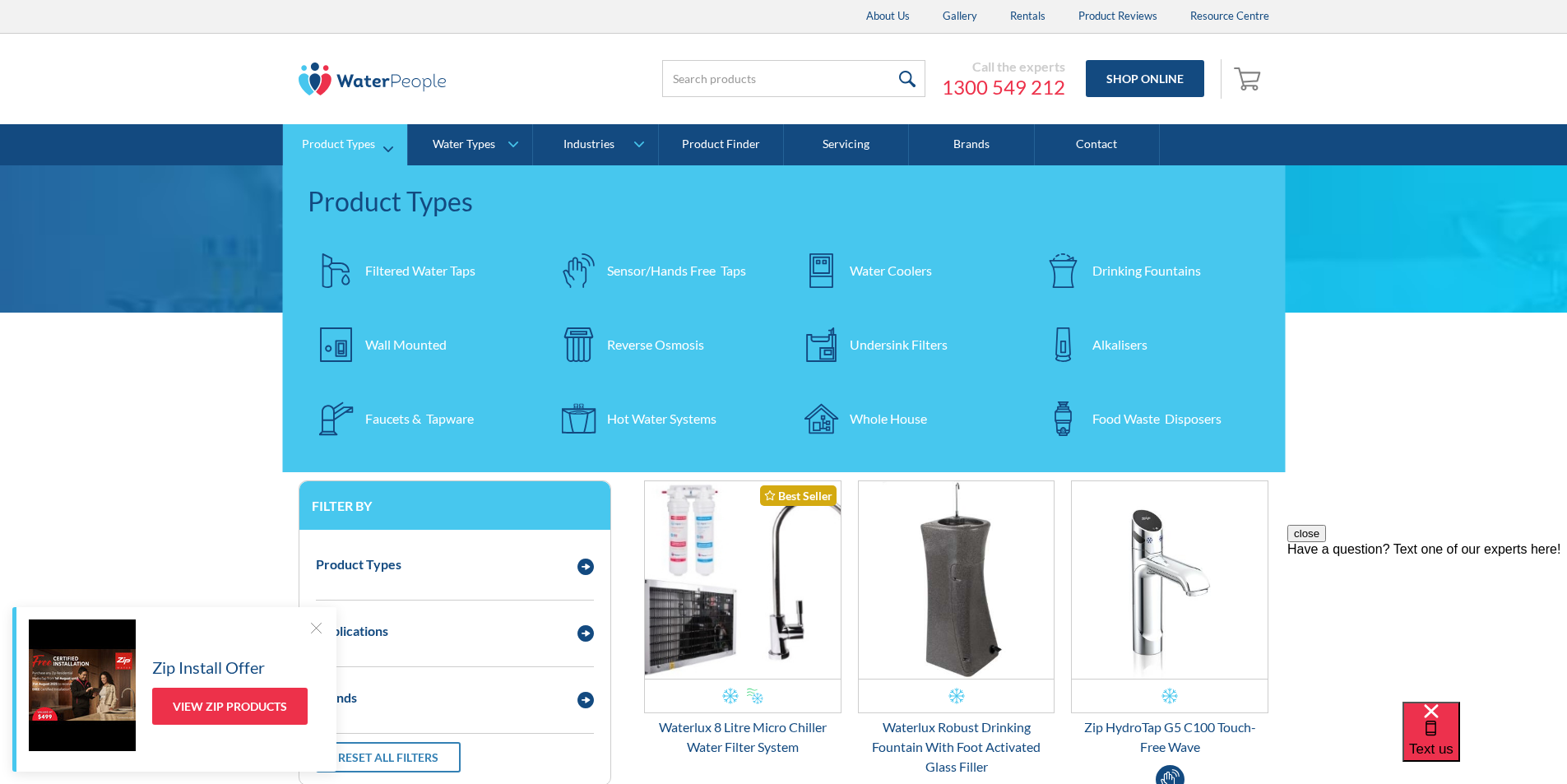
click at [401, 267] on div "Filtered Water Taps" at bounding box center [420, 270] width 110 height 19
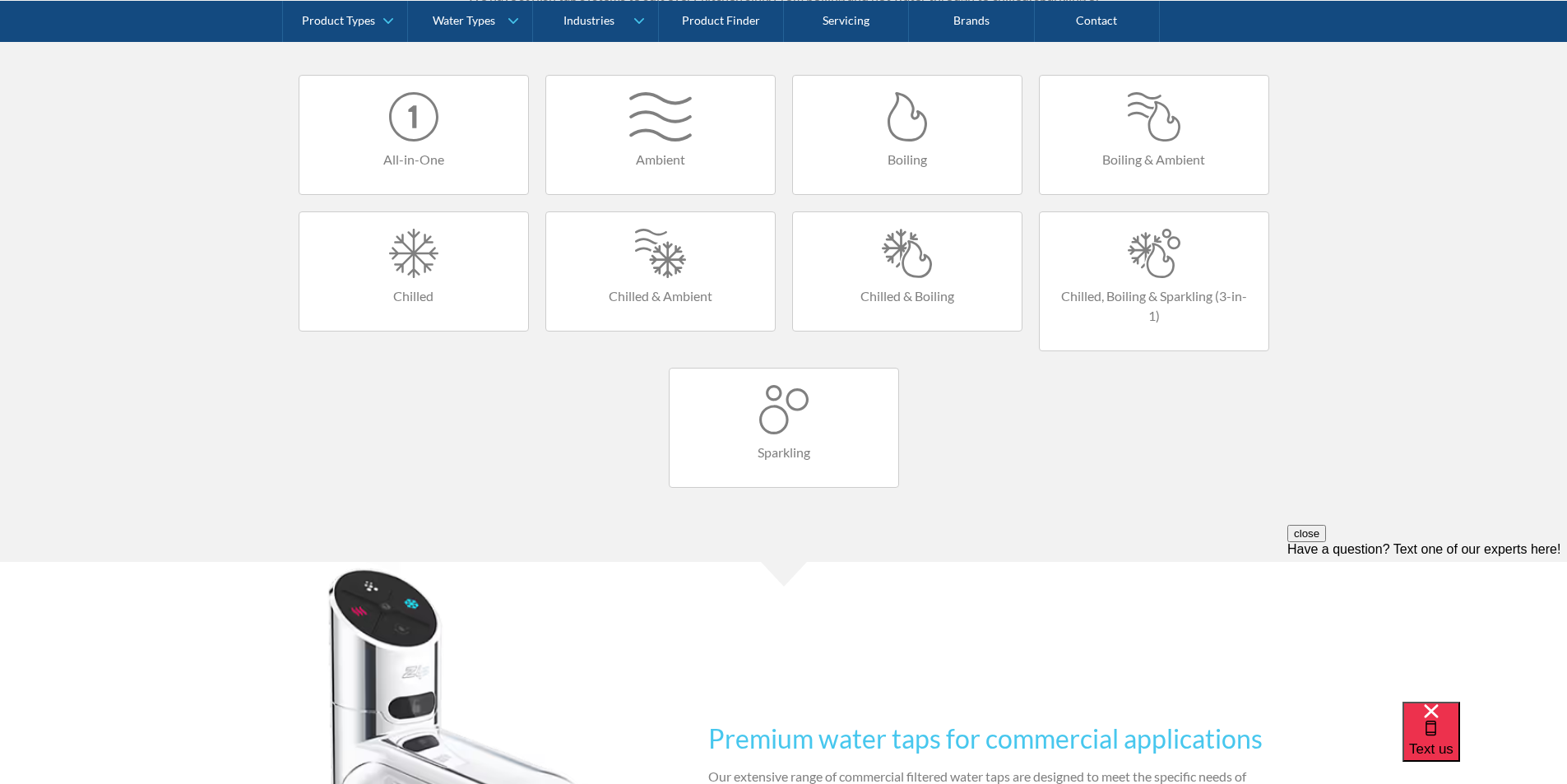
click at [407, 284] on link "Chilled" at bounding box center [413, 272] width 230 height 120
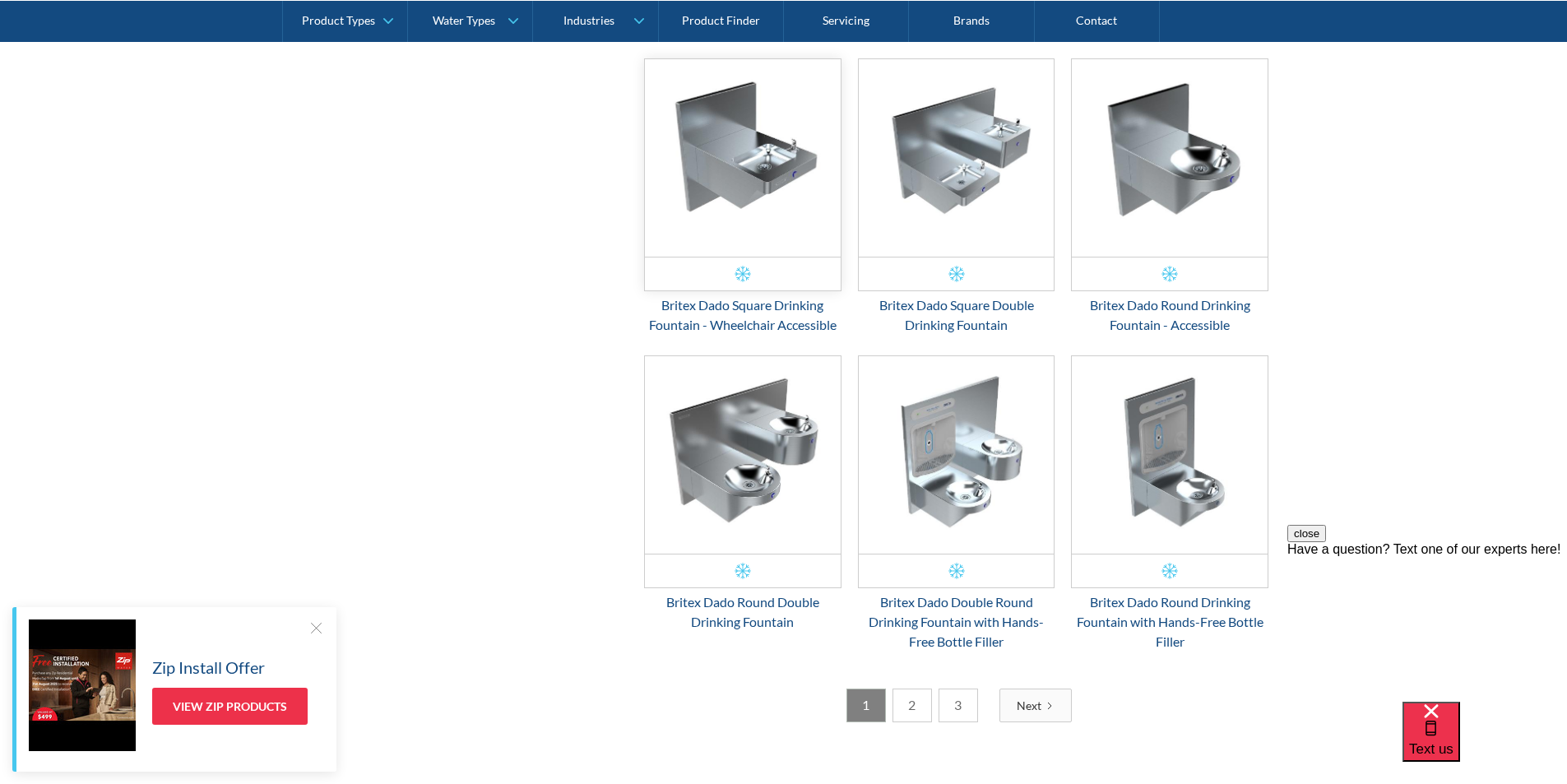
scroll to position [2467, 0]
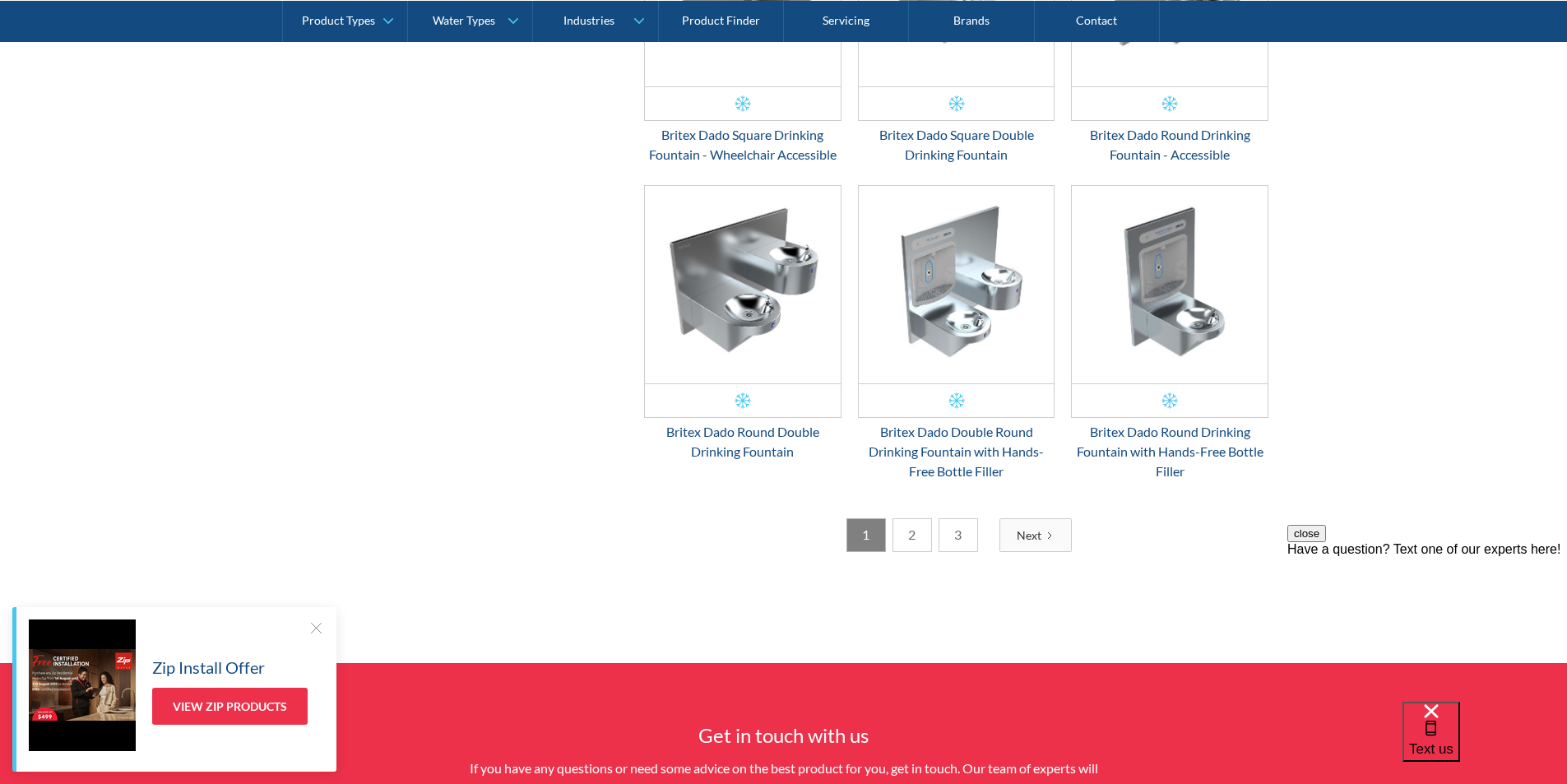
click at [917, 540] on link "2" at bounding box center [912, 534] width 40 height 33
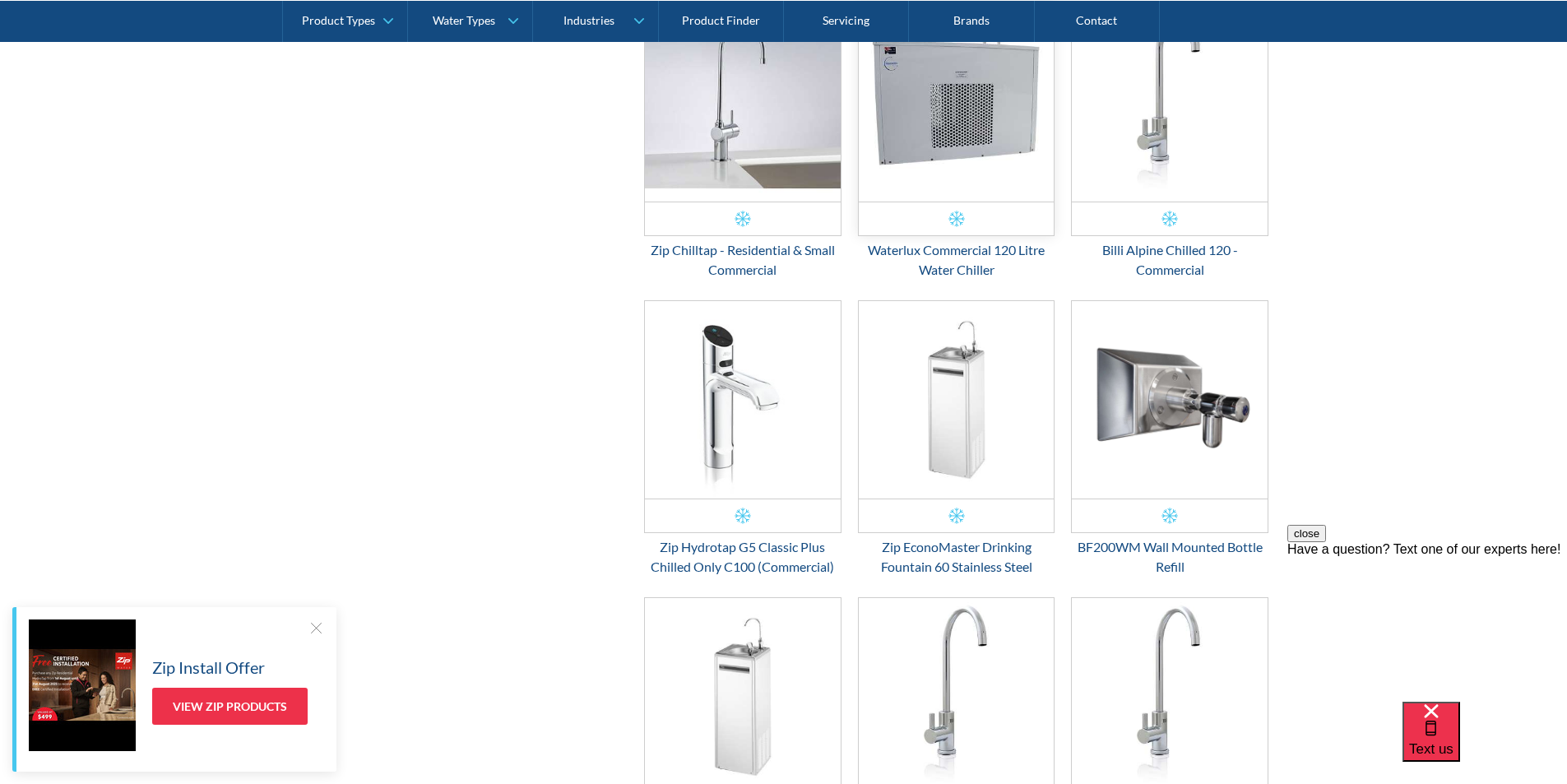
scroll to position [1040, 0]
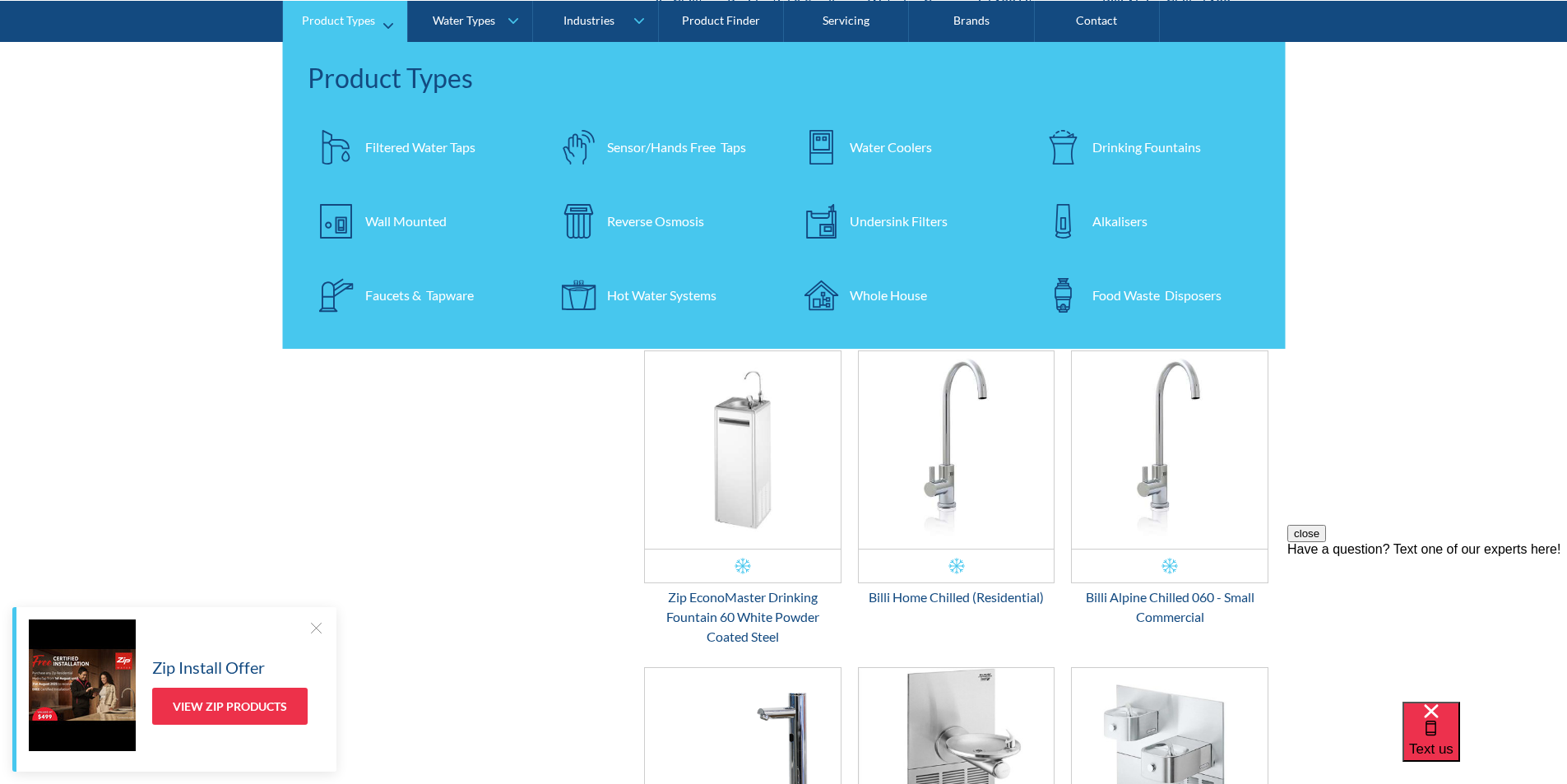
click at [385, 26] on link "Product Types" at bounding box center [345, 20] width 124 height 41
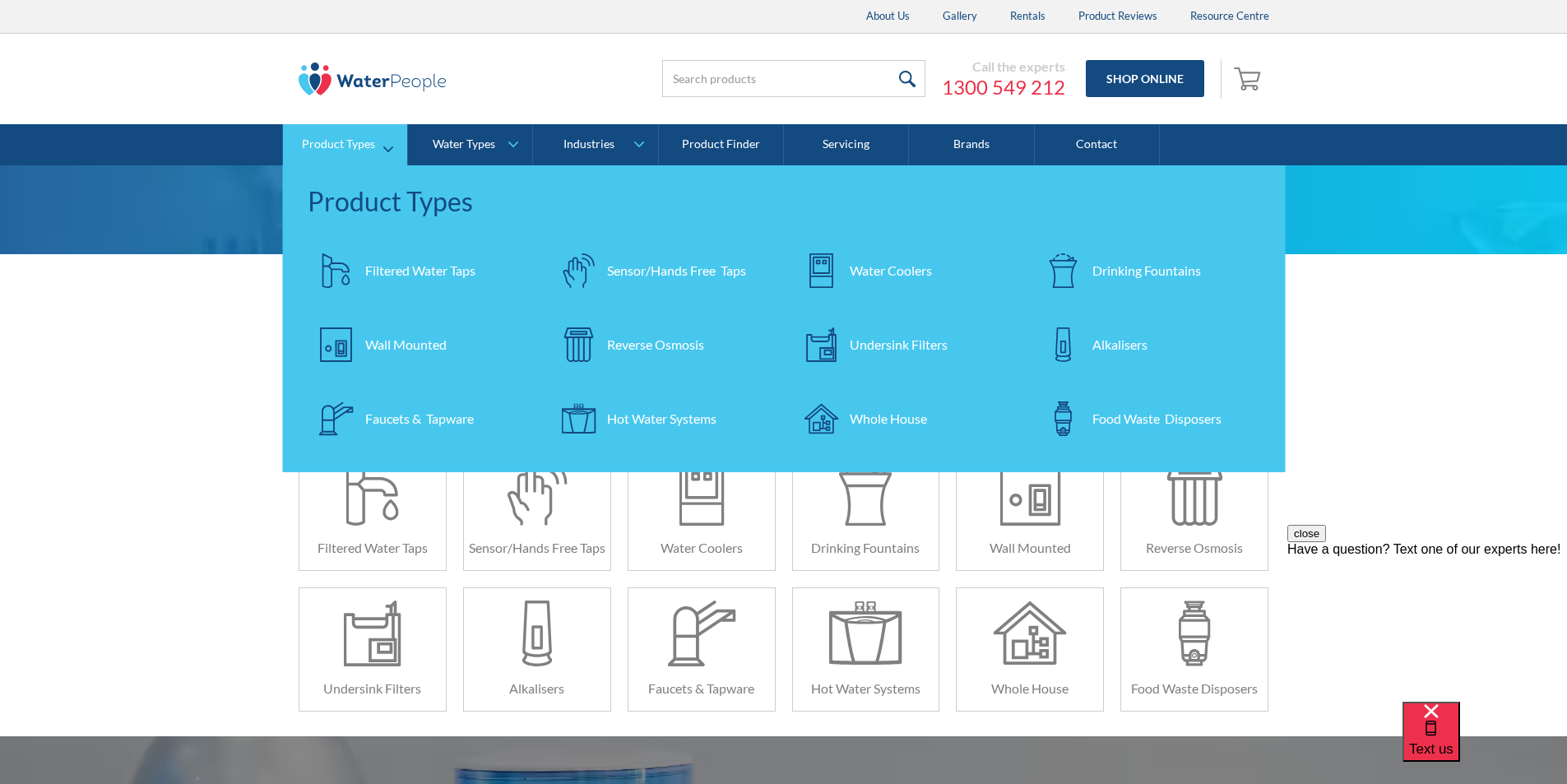
click at [383, 144] on link "Product Types" at bounding box center [345, 144] width 124 height 41
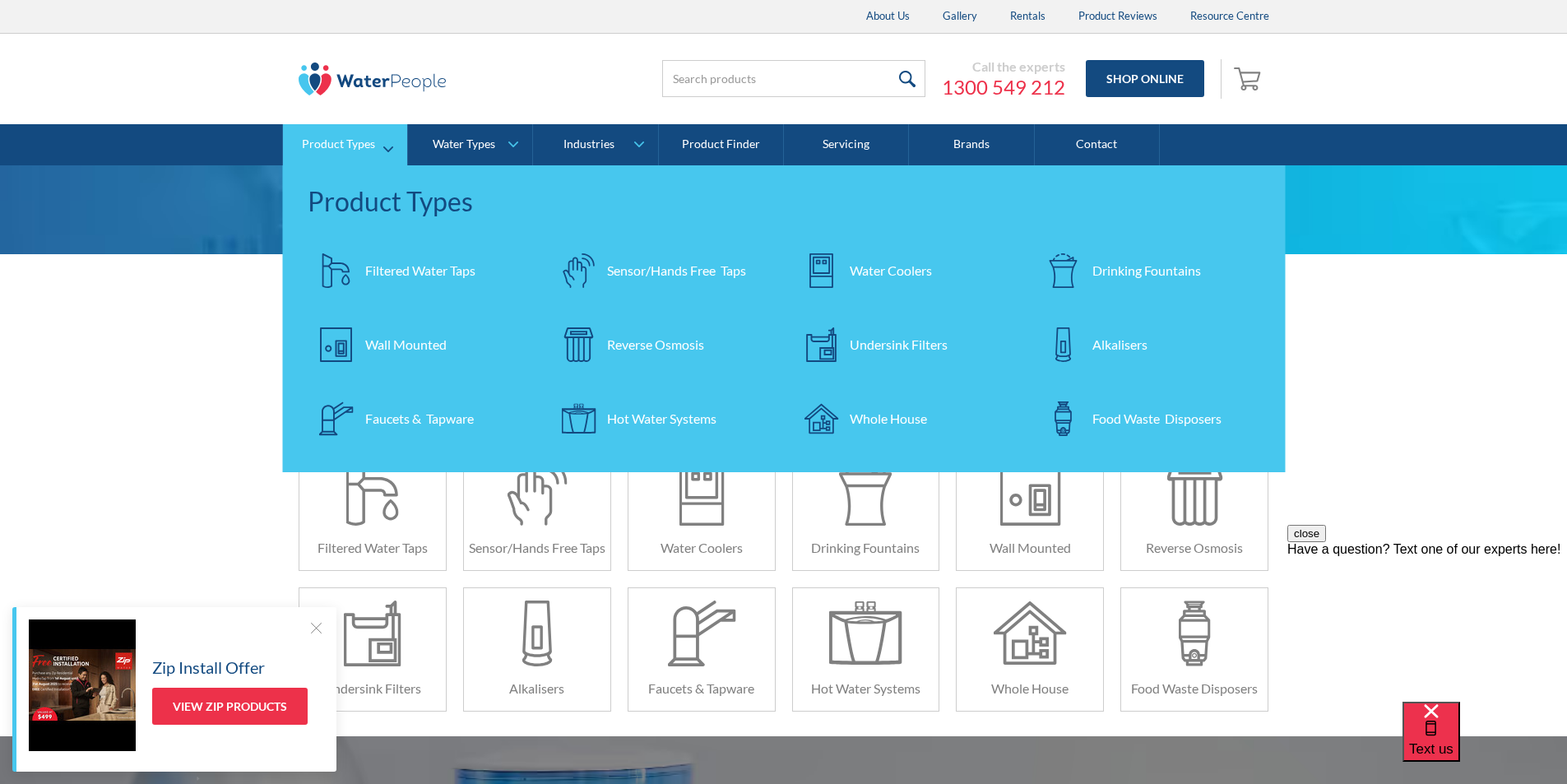
click at [406, 263] on div "Filtered Water Taps" at bounding box center [420, 270] width 110 height 19
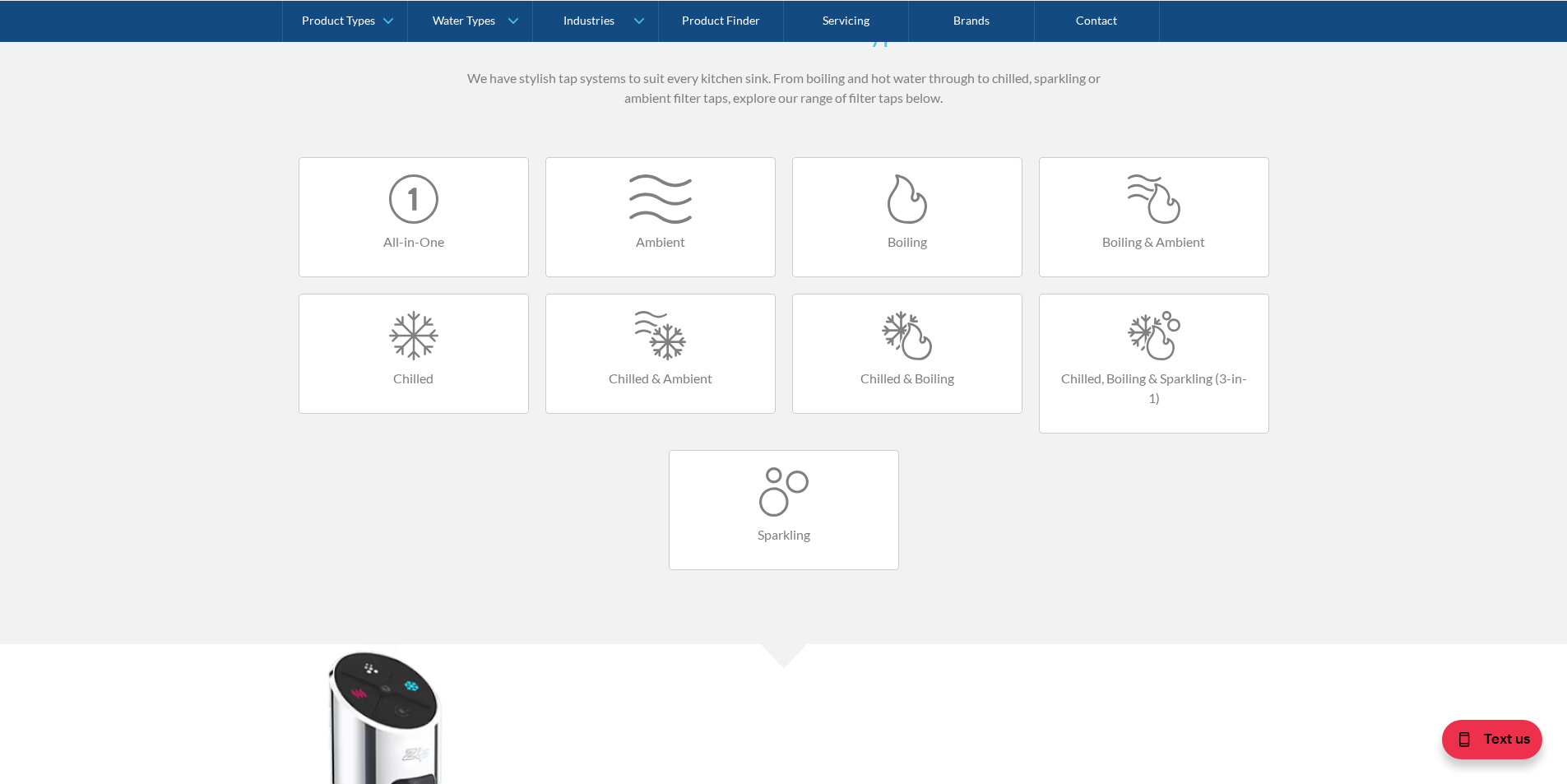
click at [432, 338] on div at bounding box center [414, 335] width 196 height 49
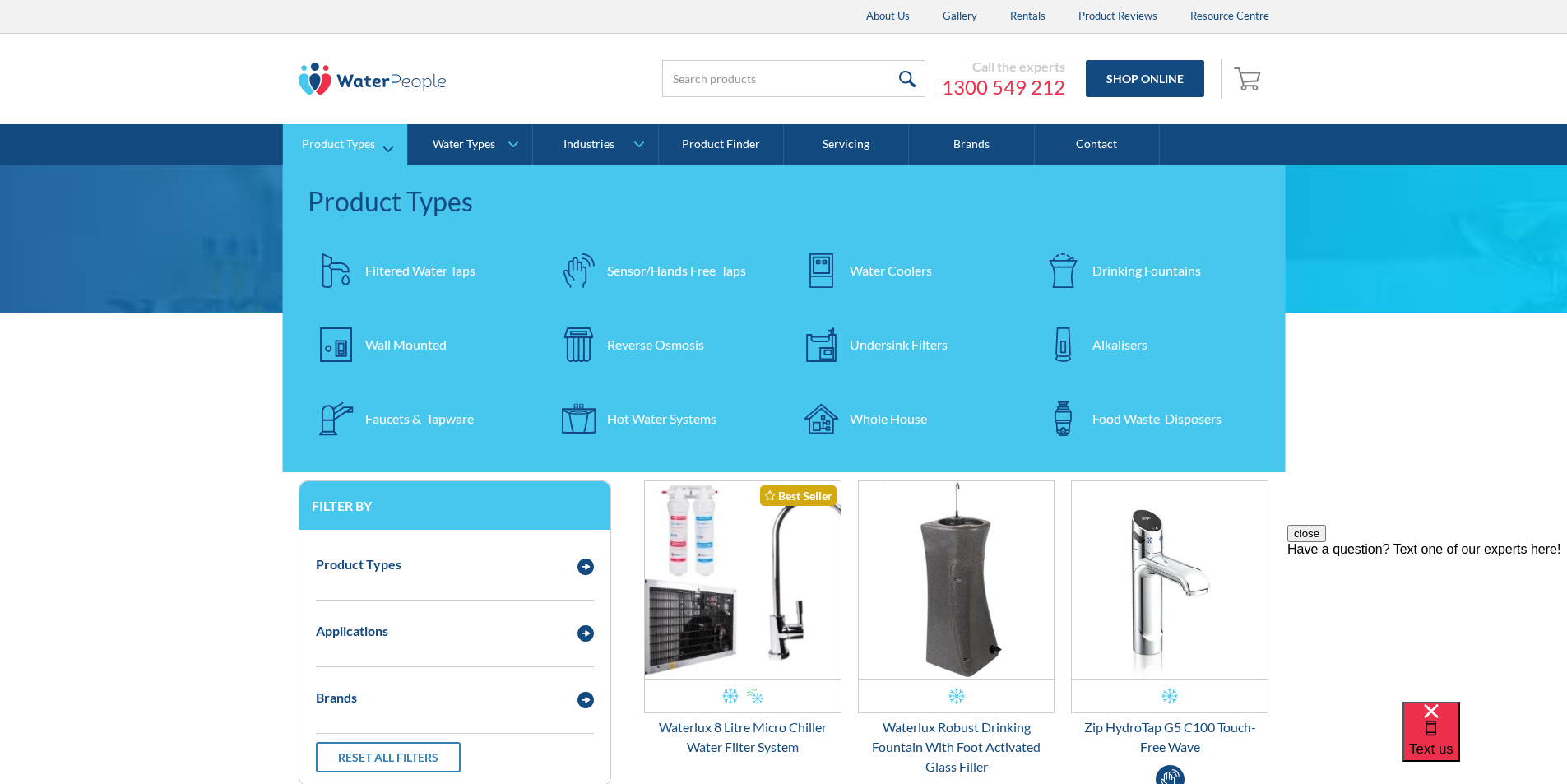
click at [398, 272] on div "Filtered Water Taps" at bounding box center [420, 270] width 110 height 19
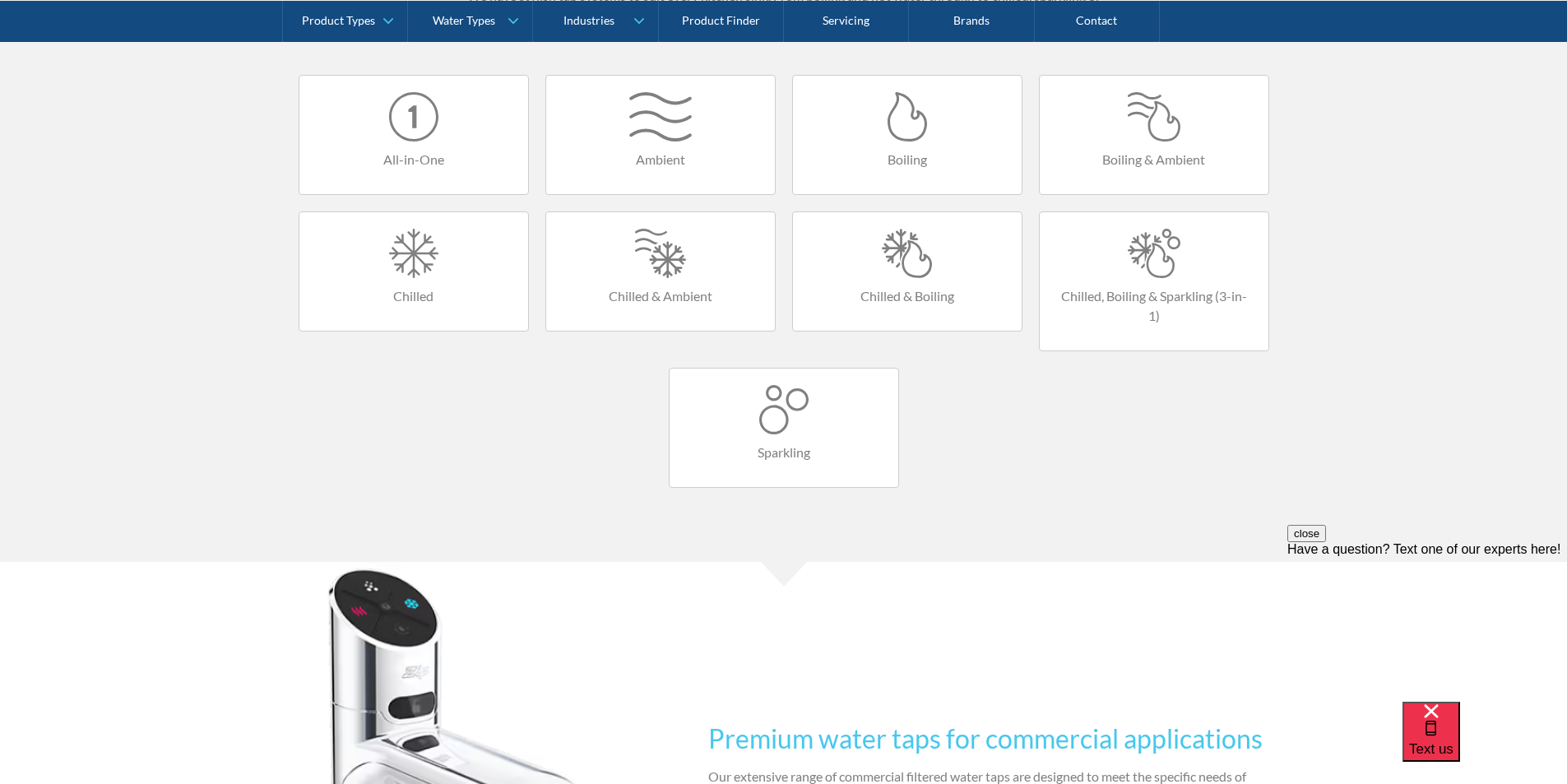
click at [905, 270] on div at bounding box center [907, 252] width 196 height 49
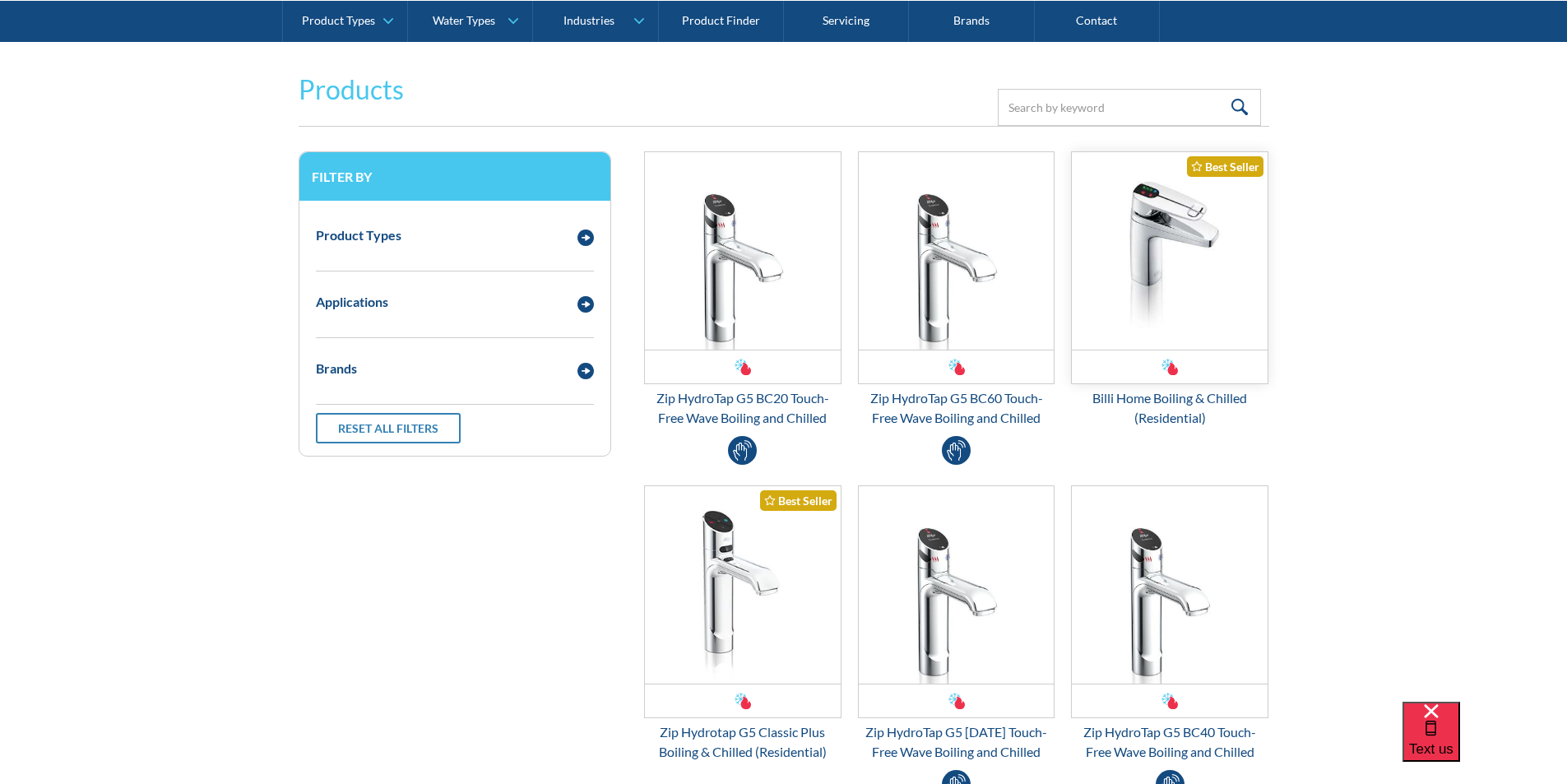
click at [1151, 283] on img "Email Form 3" at bounding box center [1170, 251] width 196 height 197
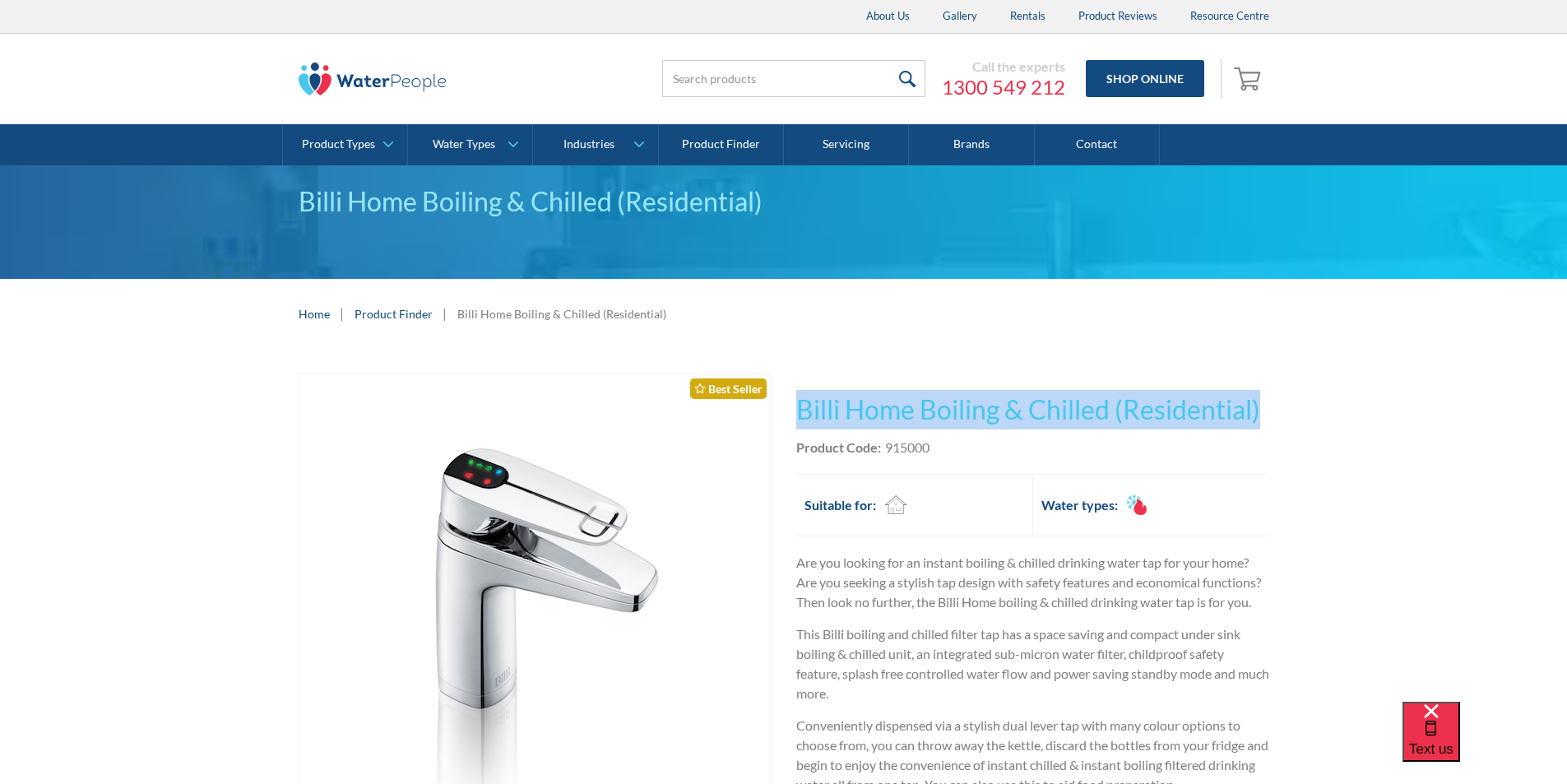
drag, startPoint x: 1277, startPoint y: 404, endPoint x: 826, endPoint y: 411, distance: 451.1
click at [796, 403] on div "Play video Fits Most Brands Best Seller No items found. This tap design is incl…" at bounding box center [784, 731] width 1567 height 766
copy h1 "Billi Home Boiling & Chilled (Residential)"
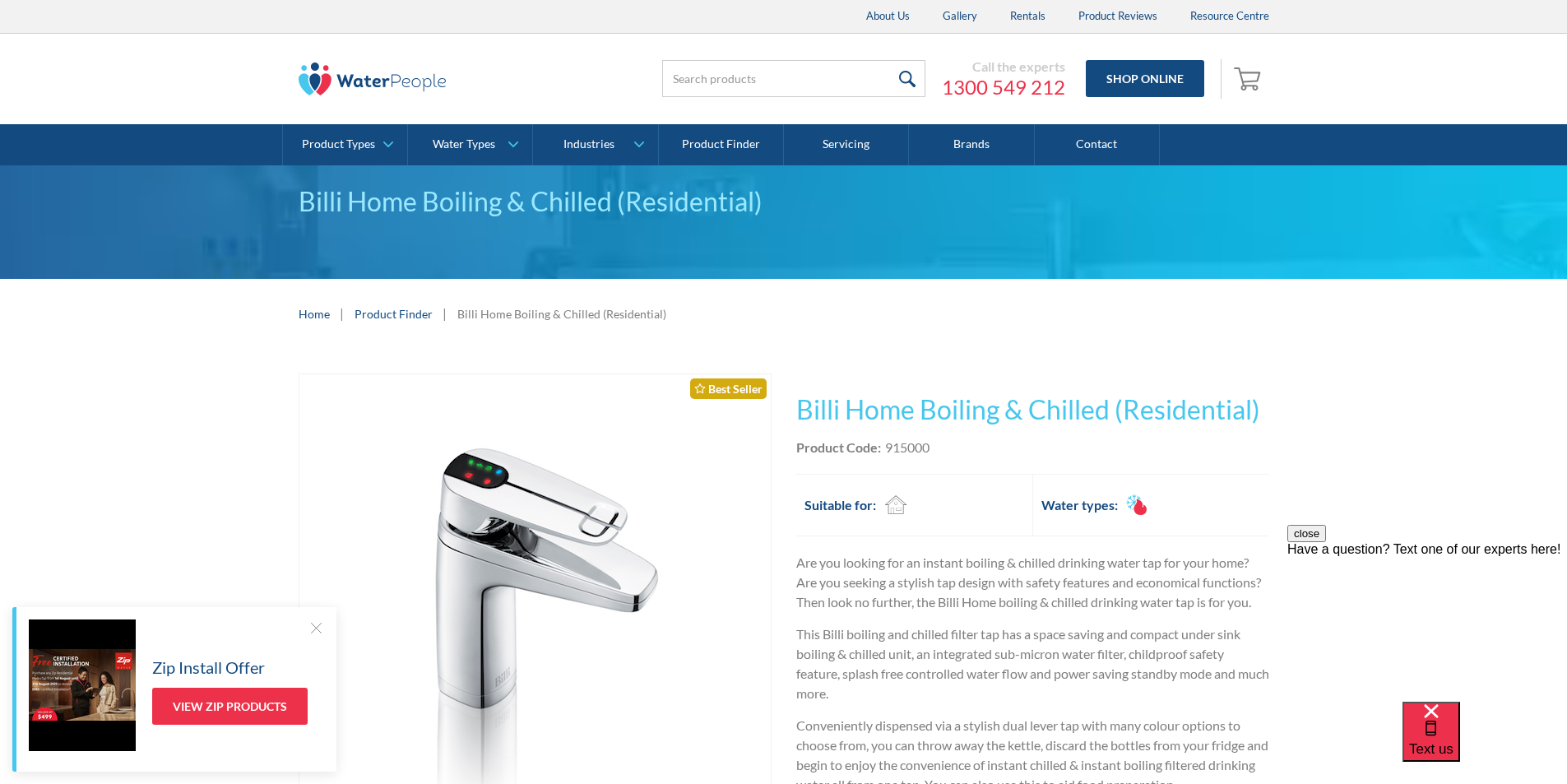
click at [957, 457] on div "Product Code: 915000" at bounding box center [1032, 447] width 473 height 19
drag, startPoint x: 939, startPoint y: 446, endPoint x: 883, endPoint y: 447, distance: 56.0
click at [883, 447] on div "Product Code: 915000" at bounding box center [1032, 447] width 473 height 19
copy div "915000"
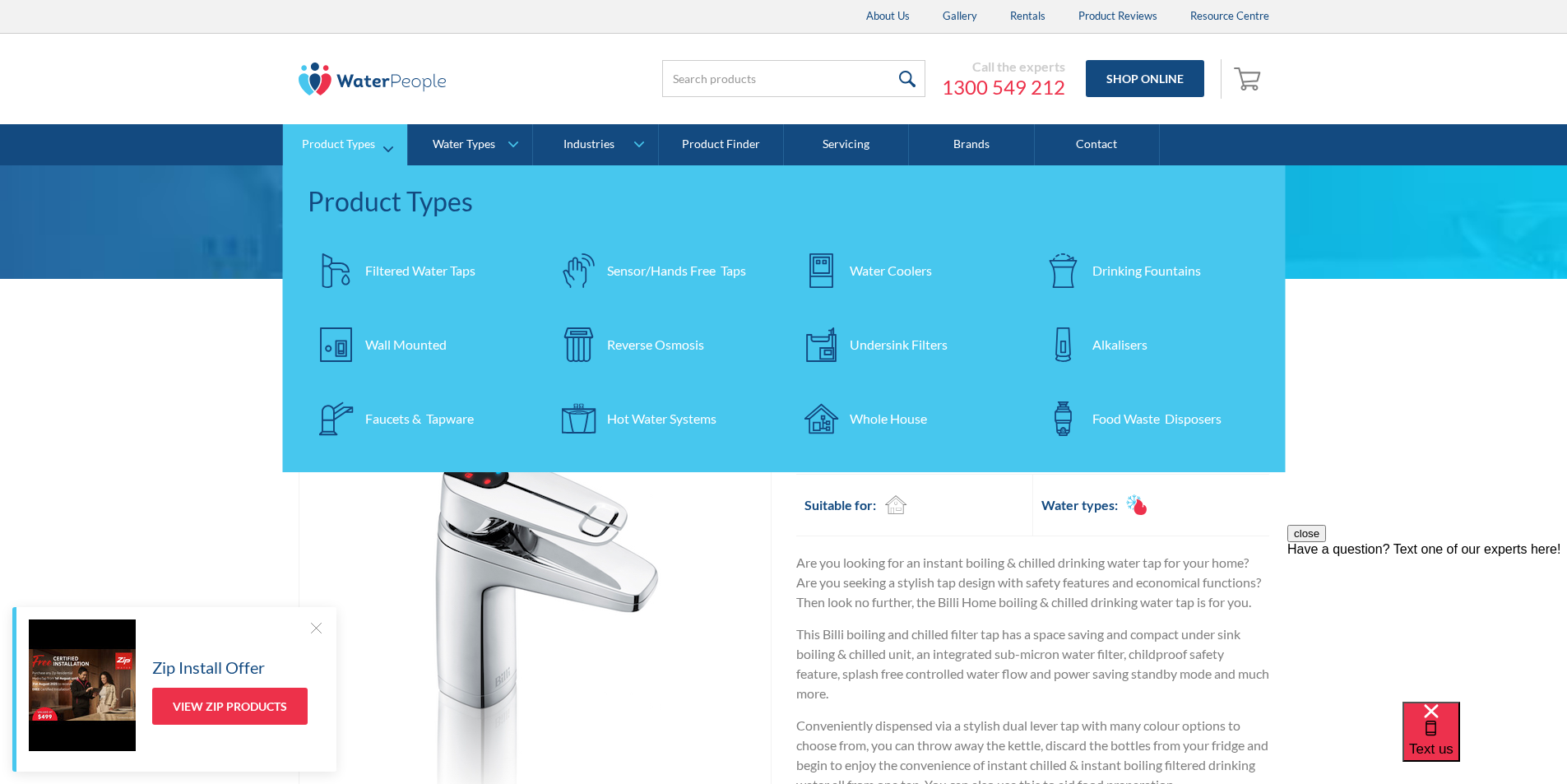
click at [408, 272] on div "Filtered Water Taps" at bounding box center [420, 270] width 110 height 19
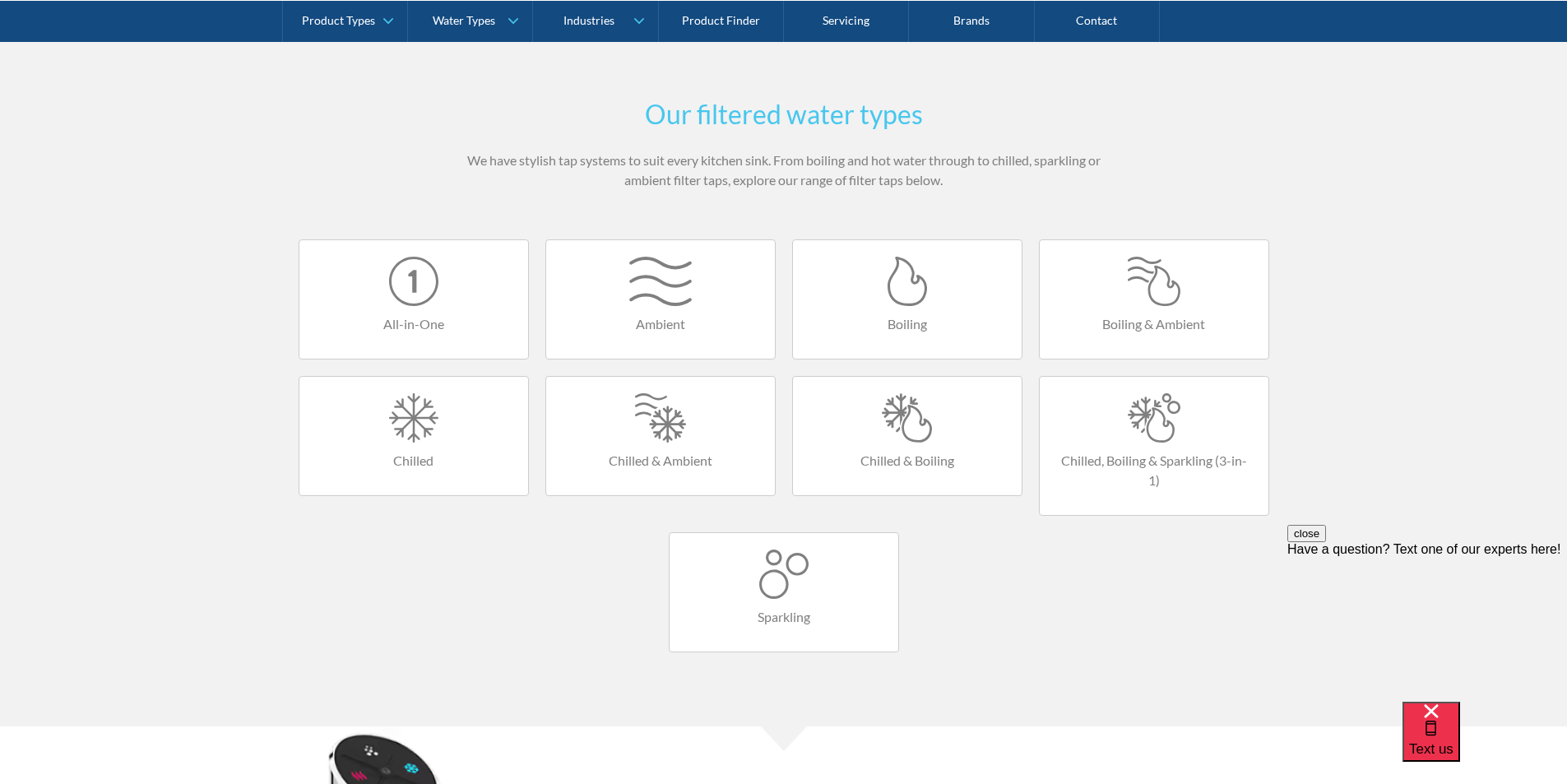
click at [902, 425] on div at bounding box center [907, 417] width 196 height 49
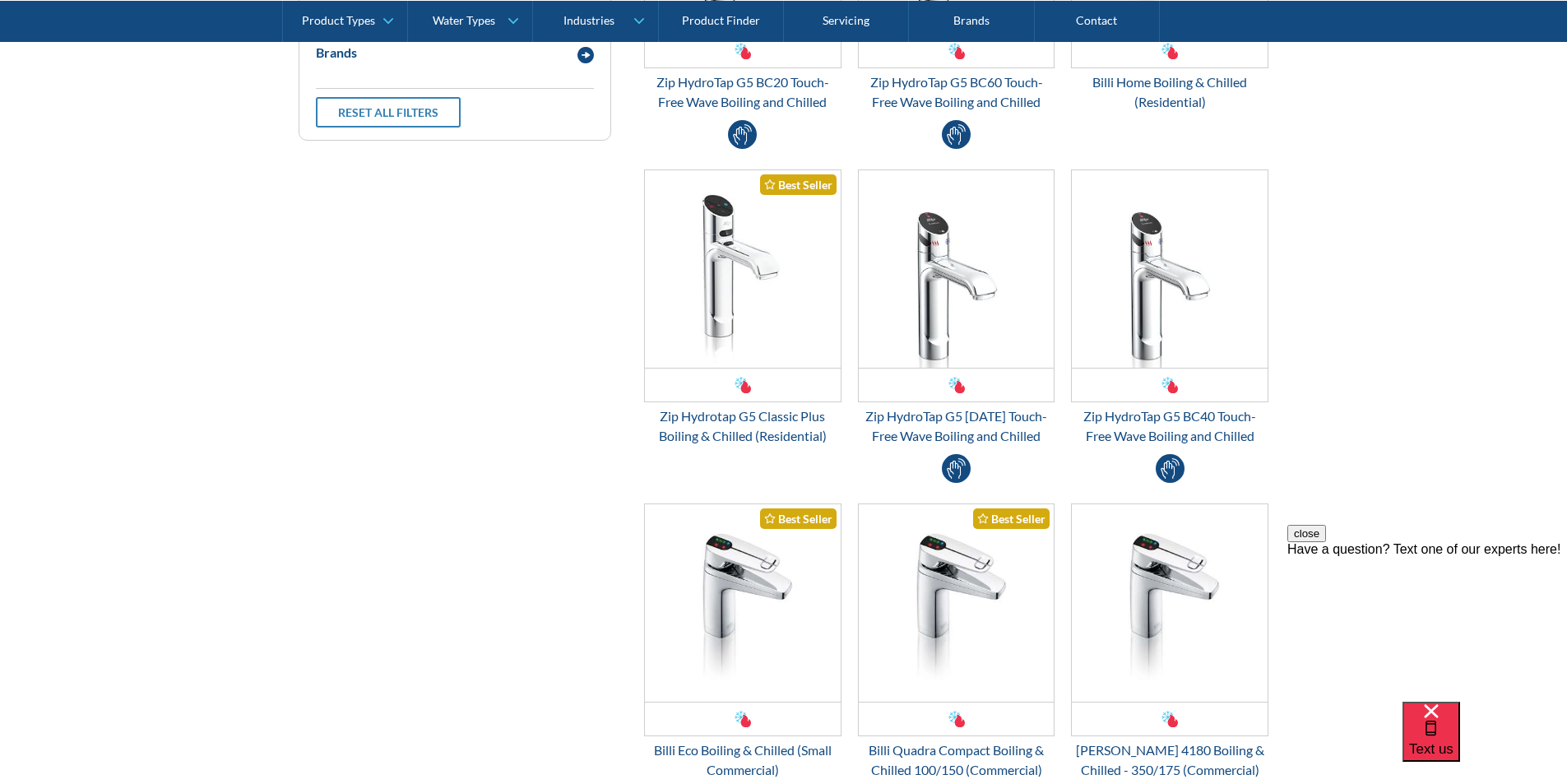
scroll to position [658, 0]
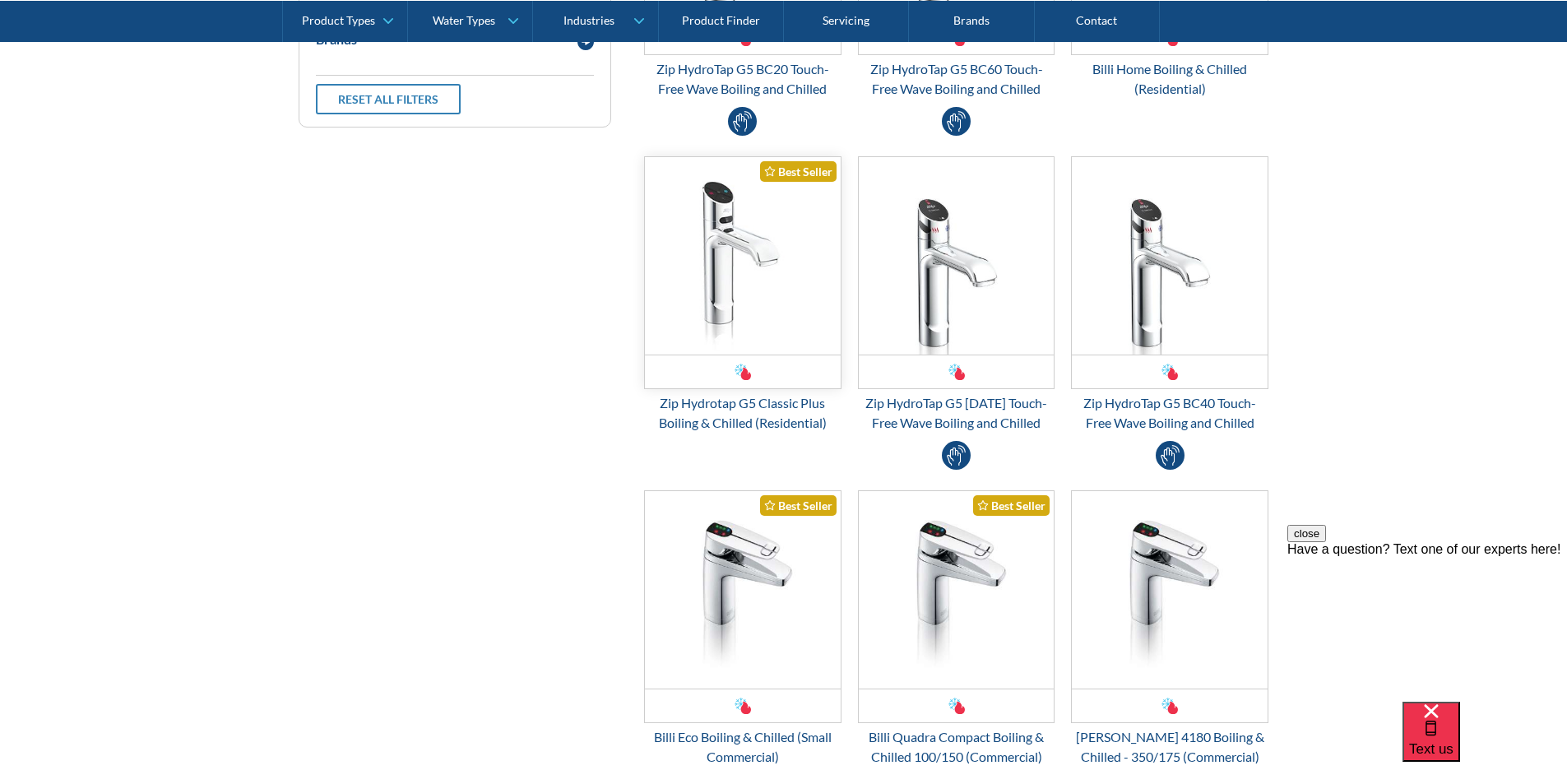
click at [725, 278] on img "Email Form 3" at bounding box center [743, 255] width 196 height 197
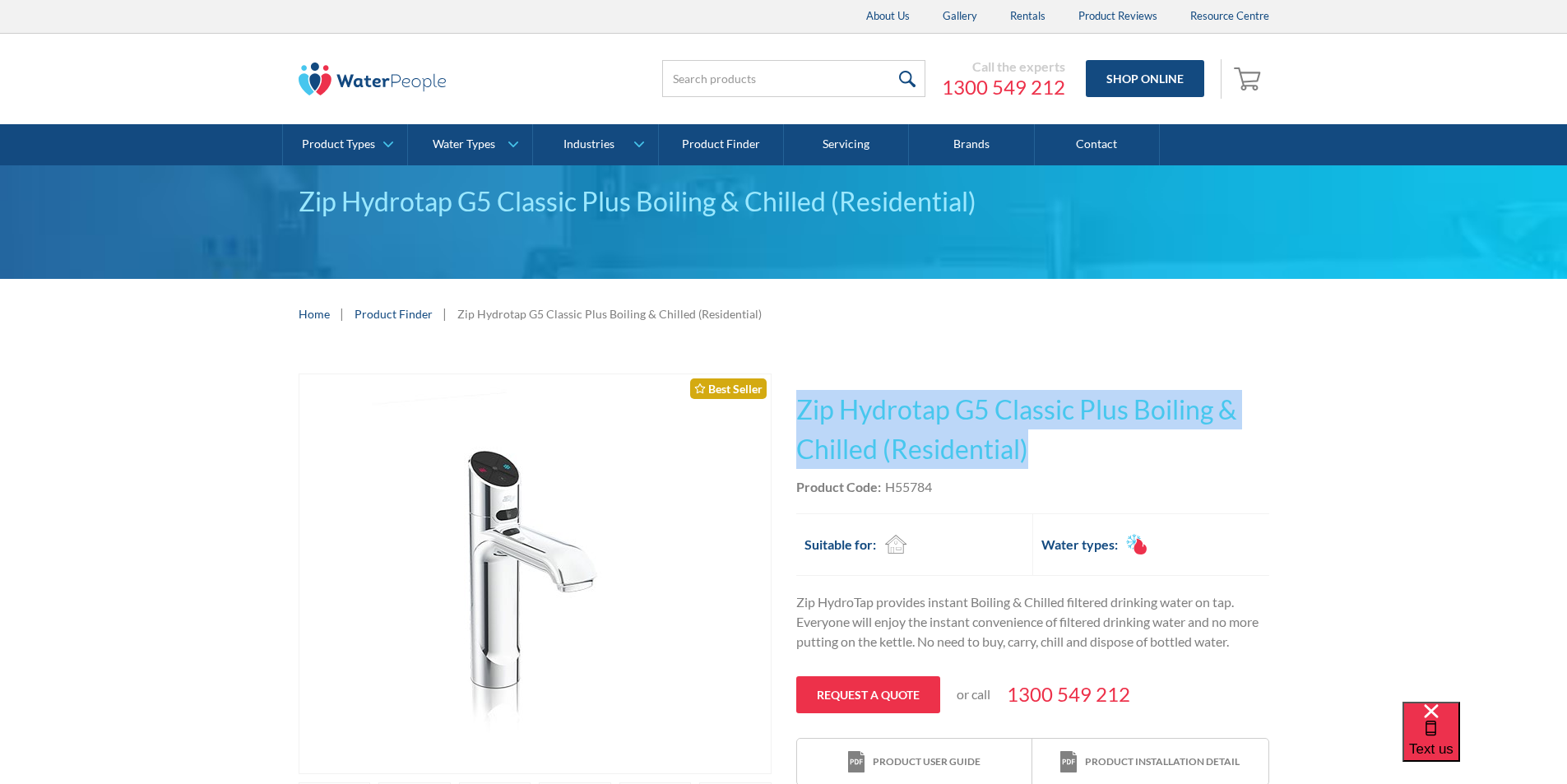
drag, startPoint x: 1031, startPoint y: 448, endPoint x: 835, endPoint y: 417, distance: 198.4
click at [800, 411] on h1 "Zip Hydrotap G5 Classic Plus Boiling & Chilled (Residential)" at bounding box center [1032, 429] width 473 height 79
copy h1 "Zip Hydrotap G5 Classic Plus Boiling & Chilled (Residential)"
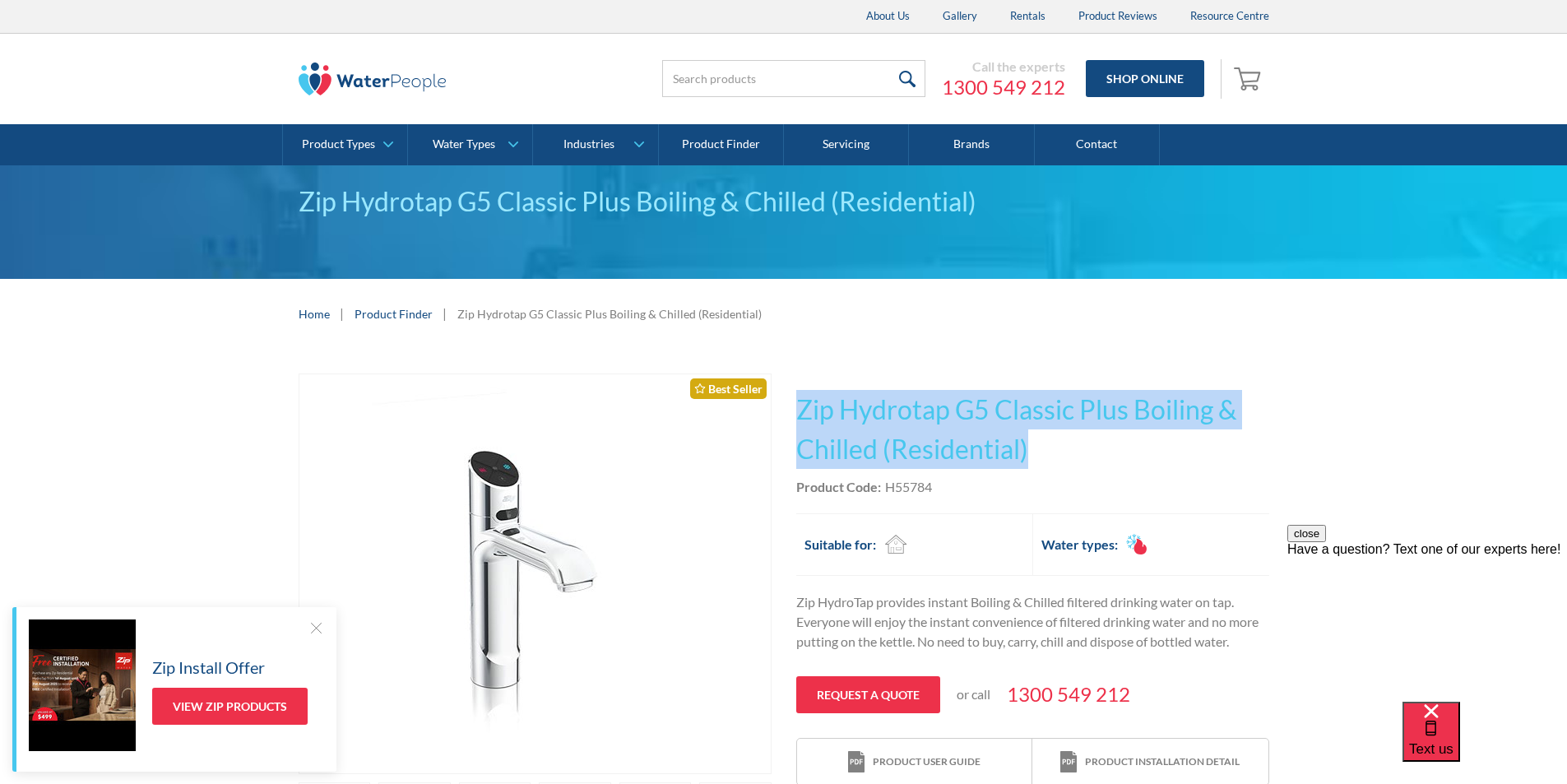
copy h1 "Zip Hydrotap G5 Classic Plus Boiling & Chilled (Residential)"
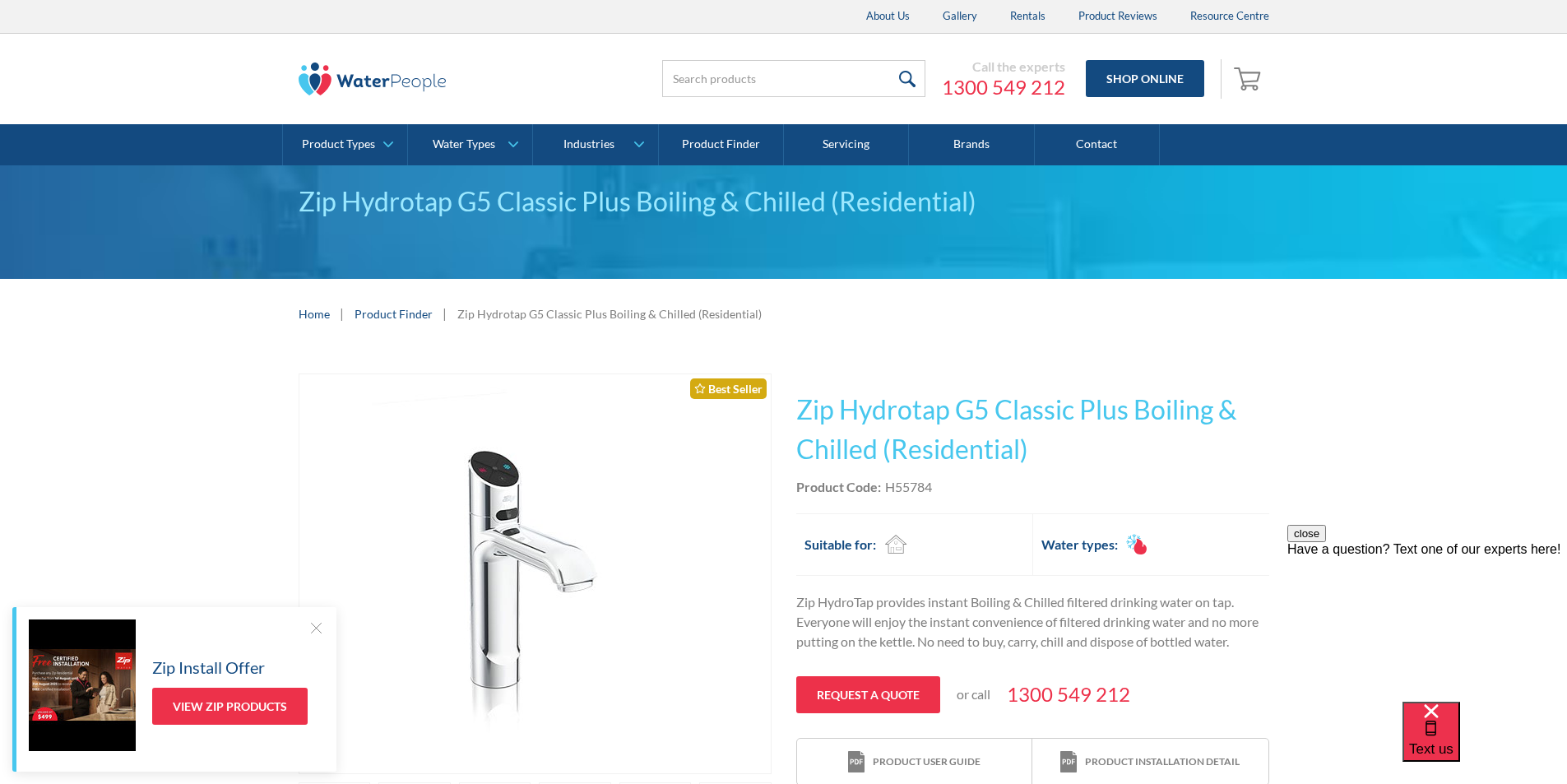
drag, startPoint x: 964, startPoint y: 500, endPoint x: 949, endPoint y: 485, distance: 21.2
click at [962, 497] on div "This tap design is included in our standard range tap options when you purchase…" at bounding box center [1032, 580] width 473 height 413
drag, startPoint x: 943, startPoint y: 481, endPoint x: 888, endPoint y: 480, distance: 55.0
click at [888, 480] on div "Product Code: H55784" at bounding box center [1032, 486] width 473 height 19
copy div "H55784"
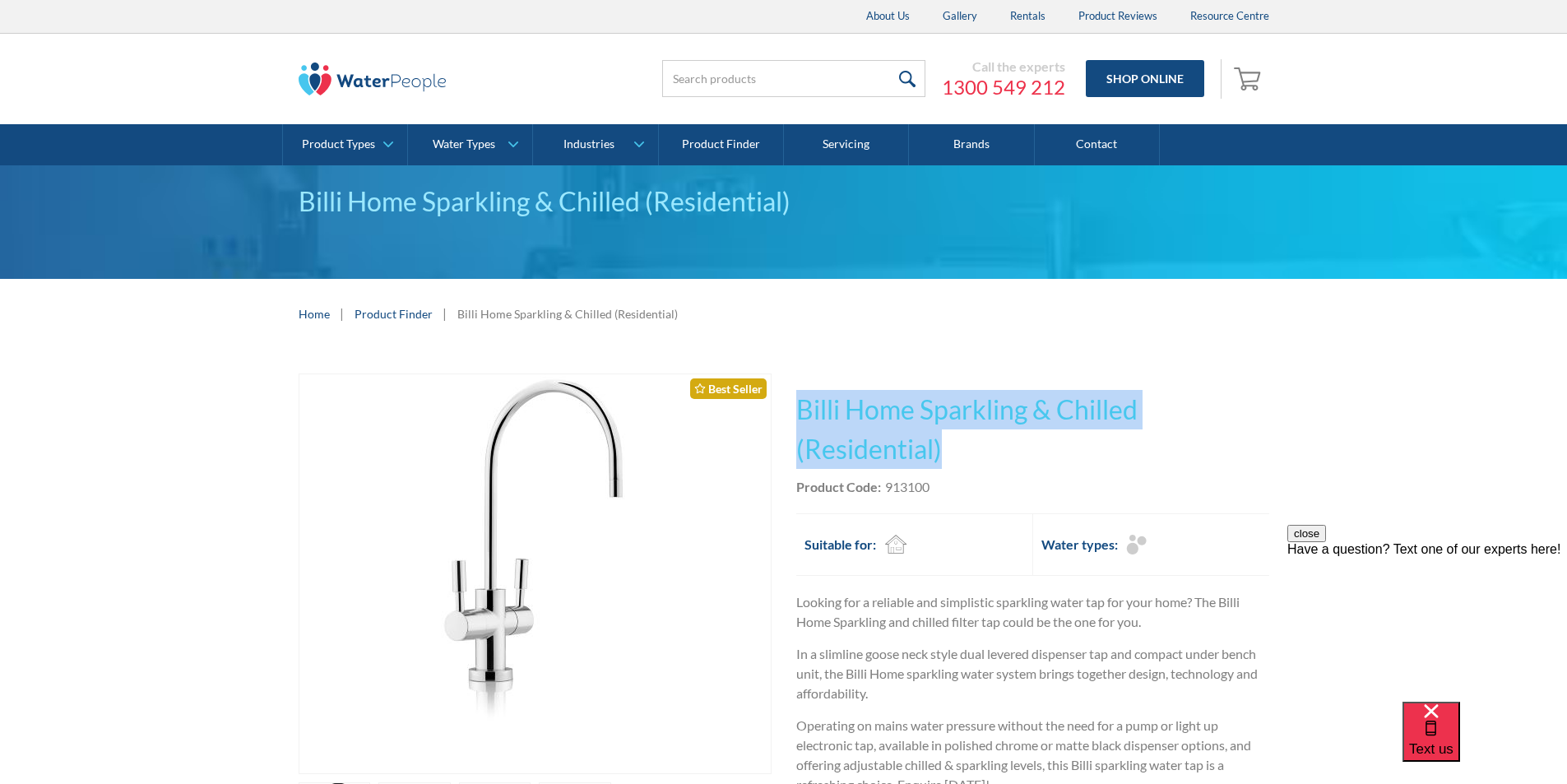
drag, startPoint x: 964, startPoint y: 450, endPoint x: 801, endPoint y: 401, distance: 170.2
click at [801, 401] on h1 "Billi Home Sparkling & Chilled (Residential)" at bounding box center [1032, 429] width 473 height 79
copy h1 "Billi Home Sparkling & Chilled (Residential)"
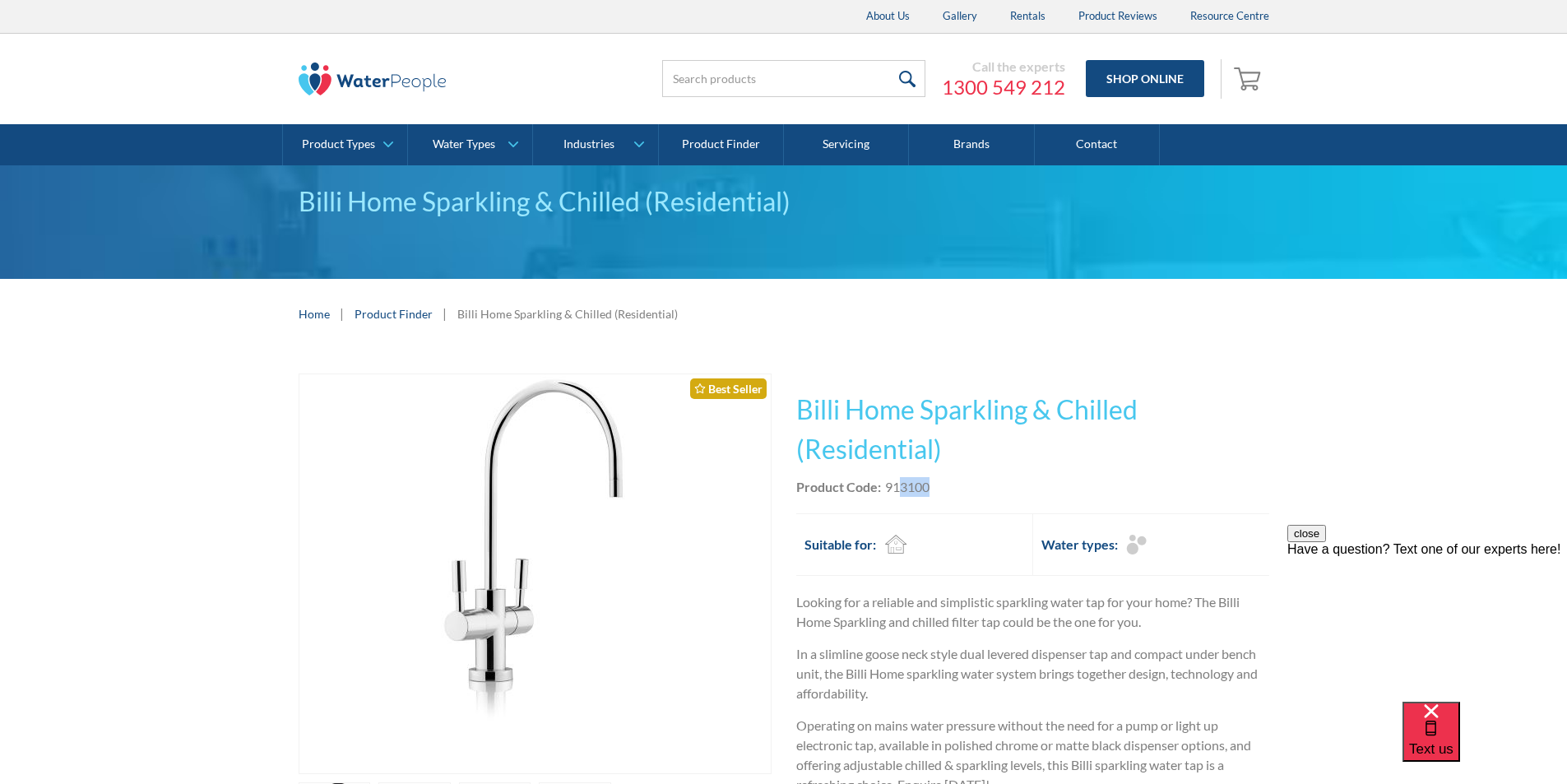
drag, startPoint x: 942, startPoint y: 486, endPoint x: 899, endPoint y: 495, distance: 43.9
click at [899, 495] on div "Product Code: 913100" at bounding box center [1032, 486] width 473 height 19
click at [897, 494] on div "913100" at bounding box center [907, 486] width 44 height 19
click at [936, 484] on div "Product Code: 913100" at bounding box center [1032, 486] width 473 height 19
drag, startPoint x: 936, startPoint y: 484, endPoint x: 896, endPoint y: 492, distance: 40.8
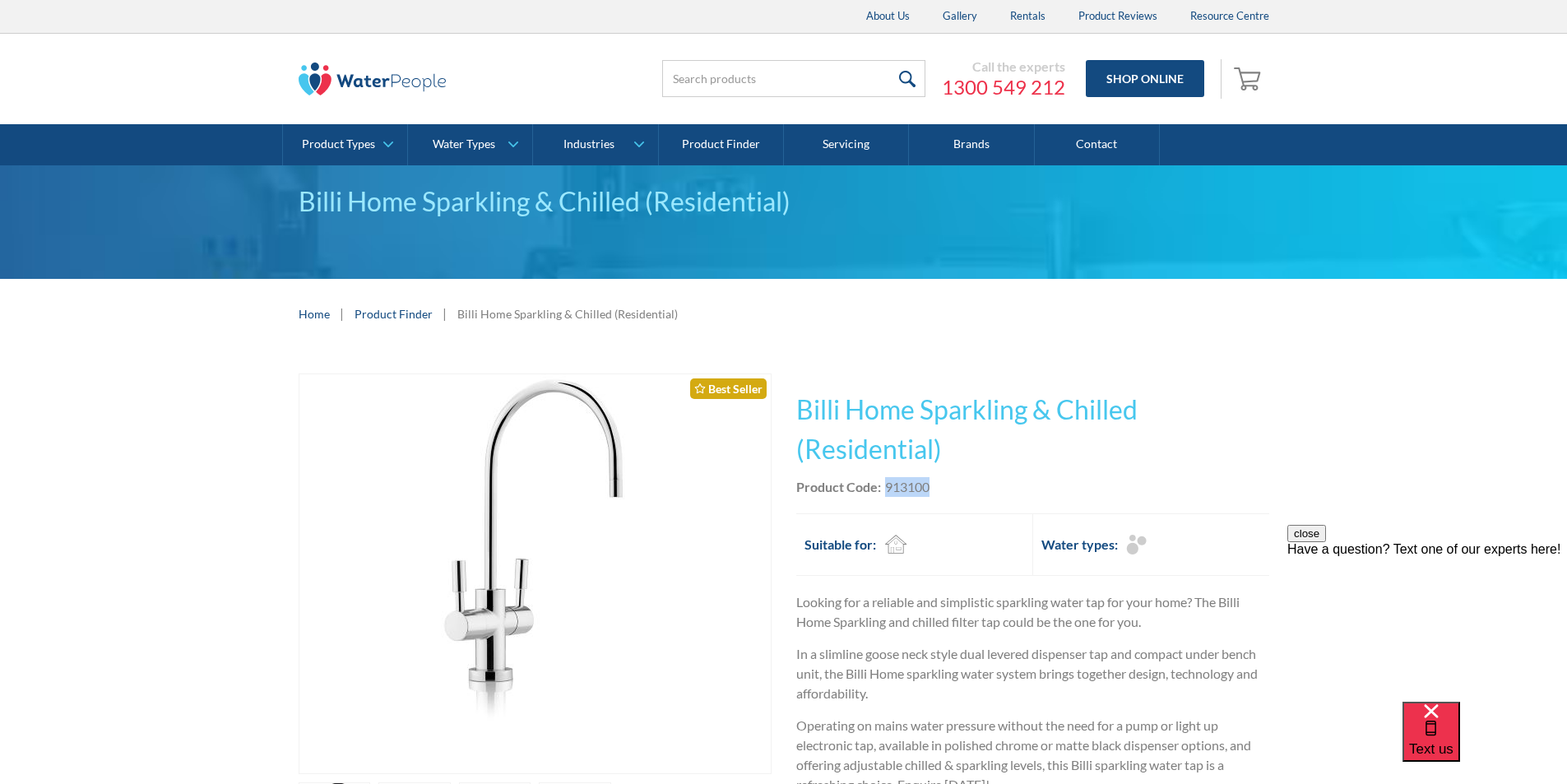
click at [896, 492] on div "Product Code: 913100" at bounding box center [1032, 486] width 473 height 19
copy div "913100"
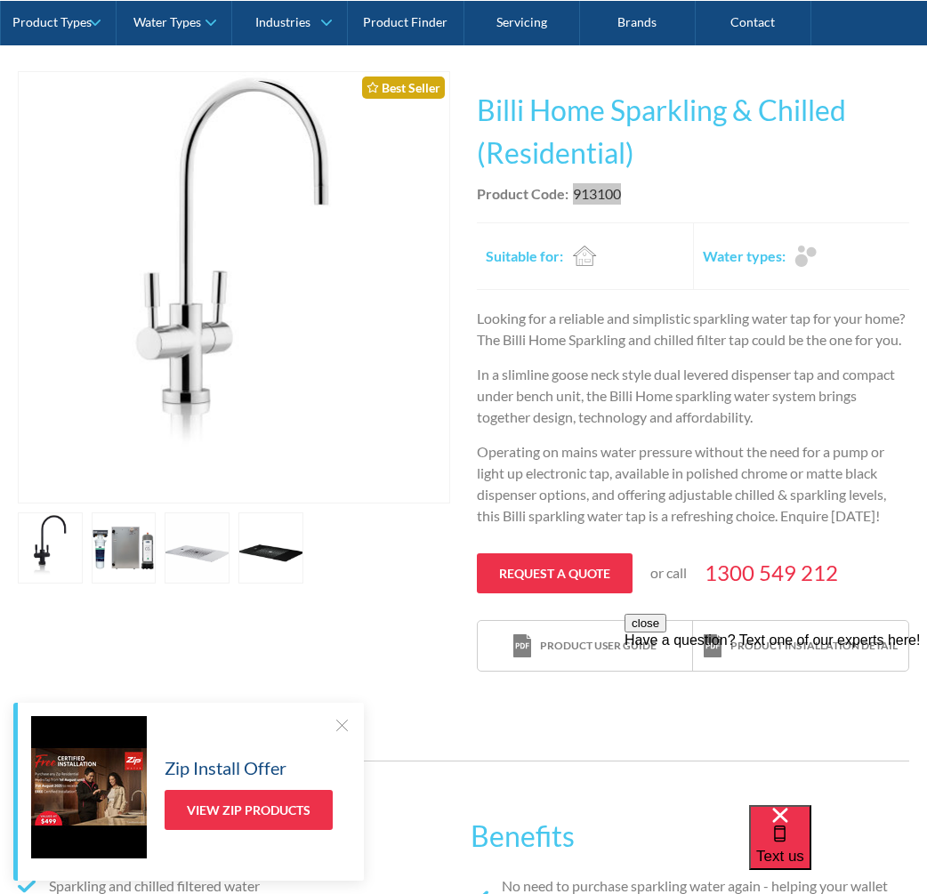
scroll to position [356, 0]
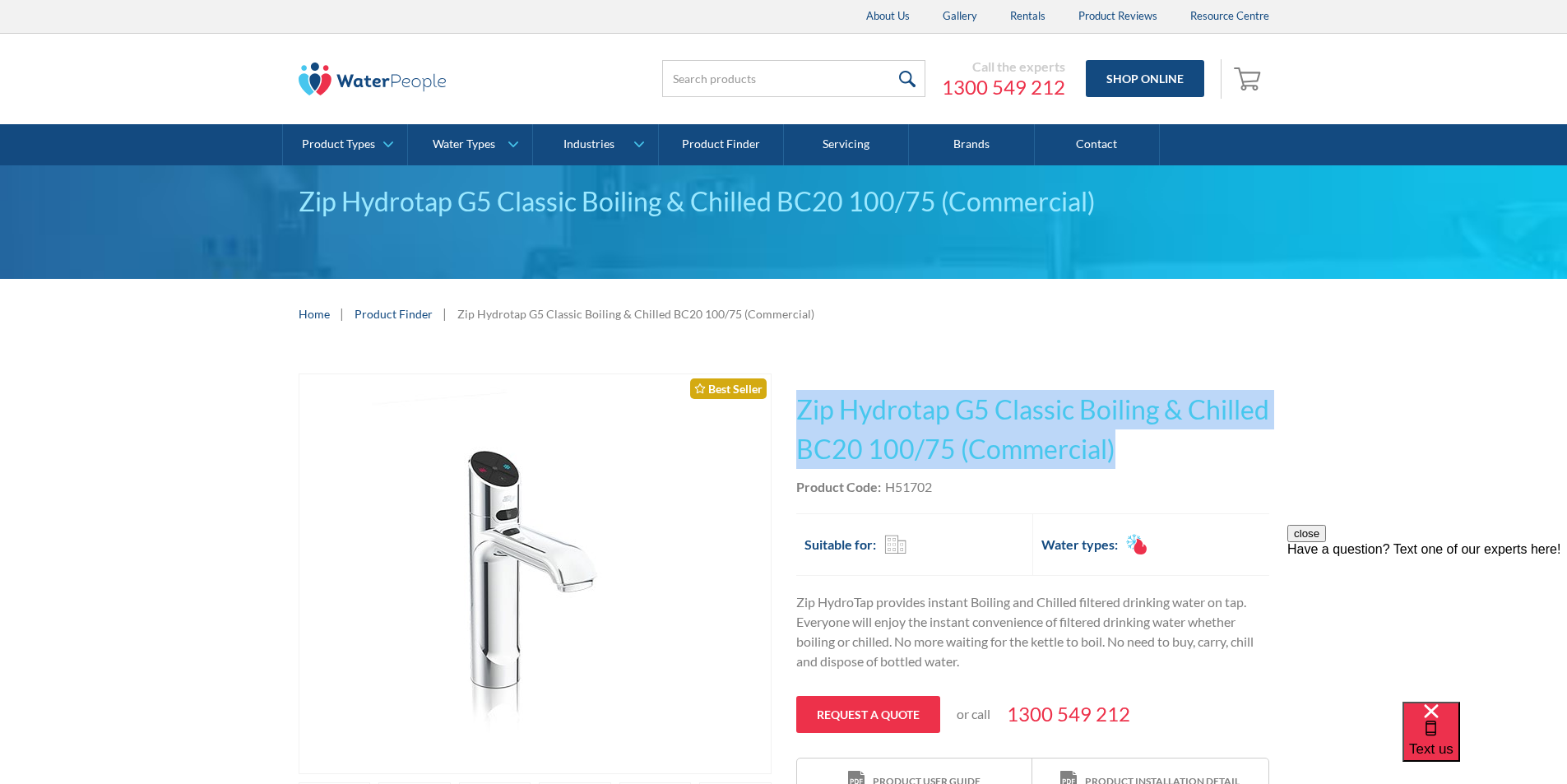
drag, startPoint x: 1207, startPoint y: 444, endPoint x: 800, endPoint y: 419, distance: 407.8
click at [800, 419] on h1 "Zip Hydrotap G5 Classic Boiling & Chilled BC20 100/75 (Commercial)" at bounding box center [1032, 429] width 473 height 79
copy h1 "Zip Hydrotap G5 Classic Boiling & Chilled BC20 100/75 (Commercial)"
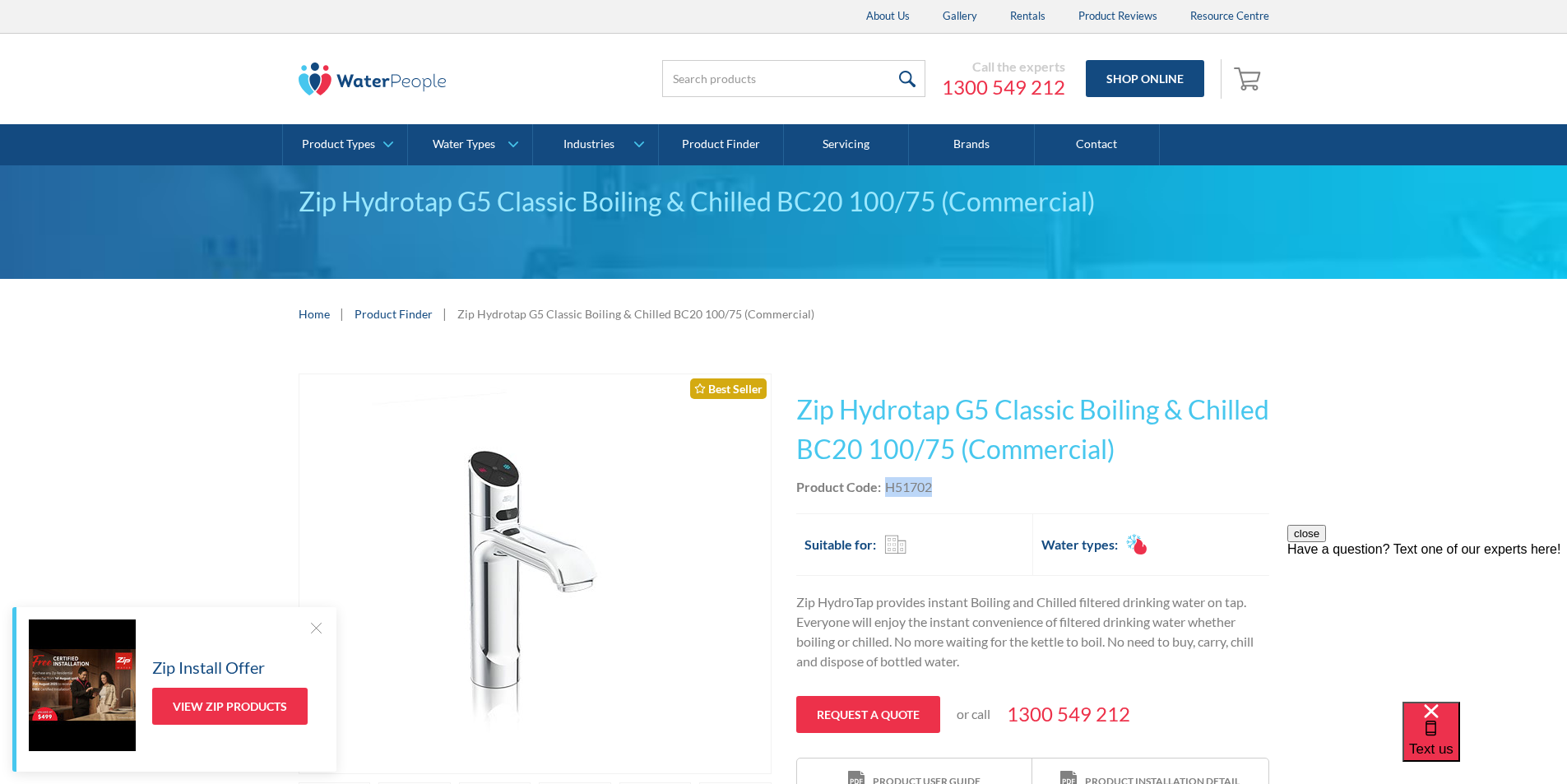
drag, startPoint x: 925, startPoint y: 483, endPoint x: 886, endPoint y: 483, distance: 39.0
click at [886, 483] on div "Product Code: H51702" at bounding box center [1032, 486] width 473 height 19
copy div "H51702"
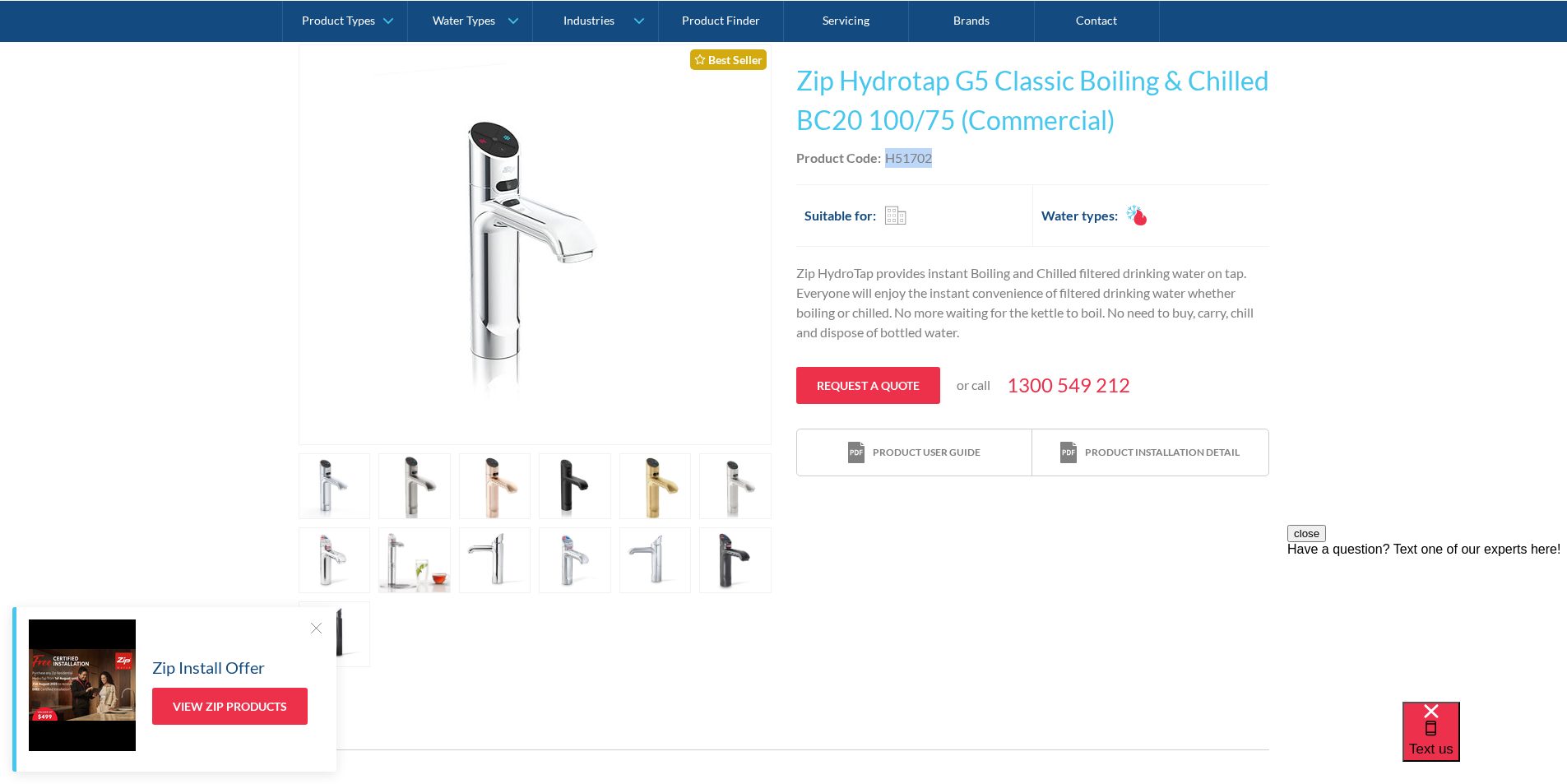
click at [371, 487] on link "open lightbox" at bounding box center [335, 485] width 72 height 66
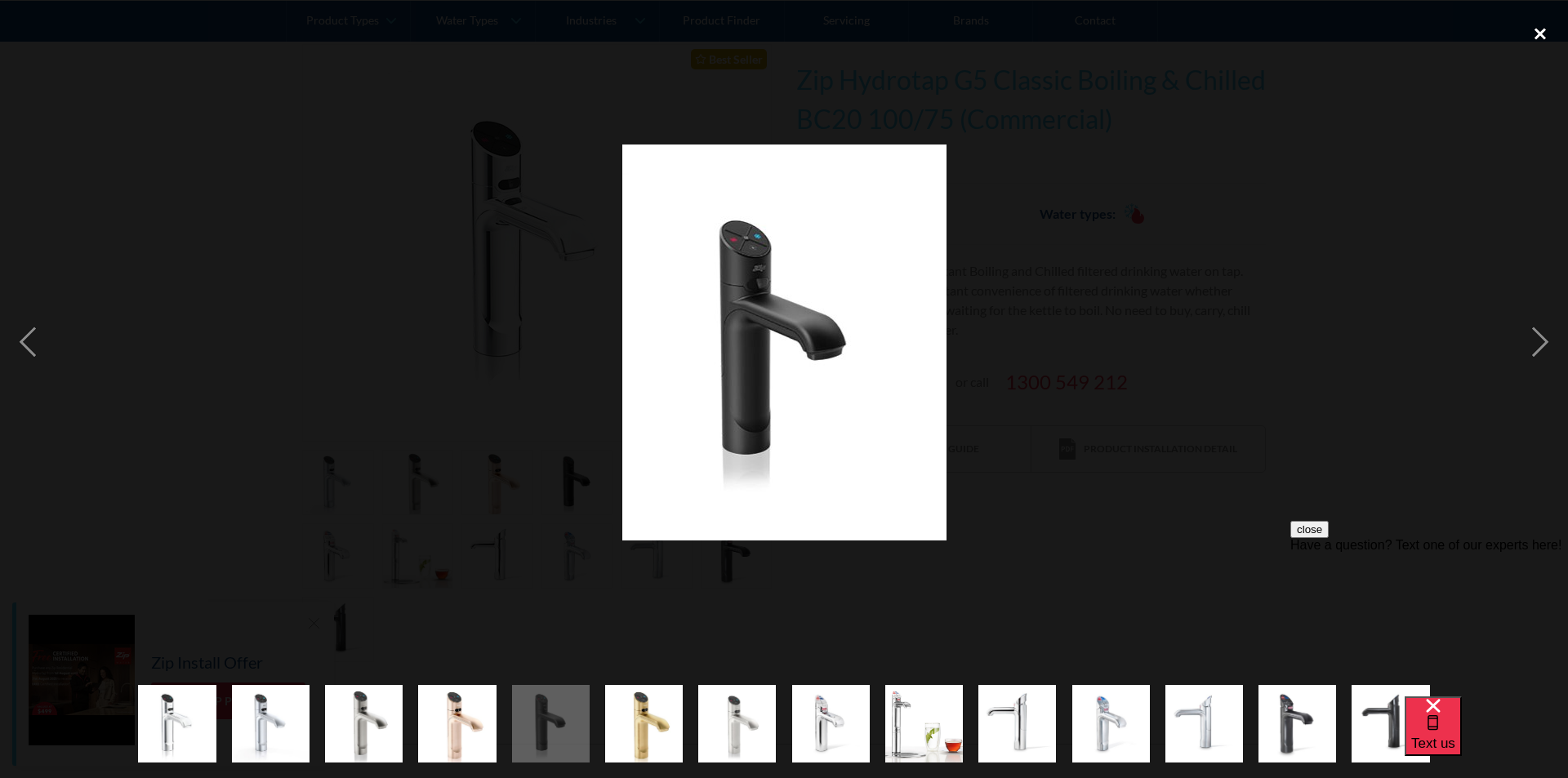
click at [1535, 26] on div "close lightbox" at bounding box center [1540, 33] width 55 height 36
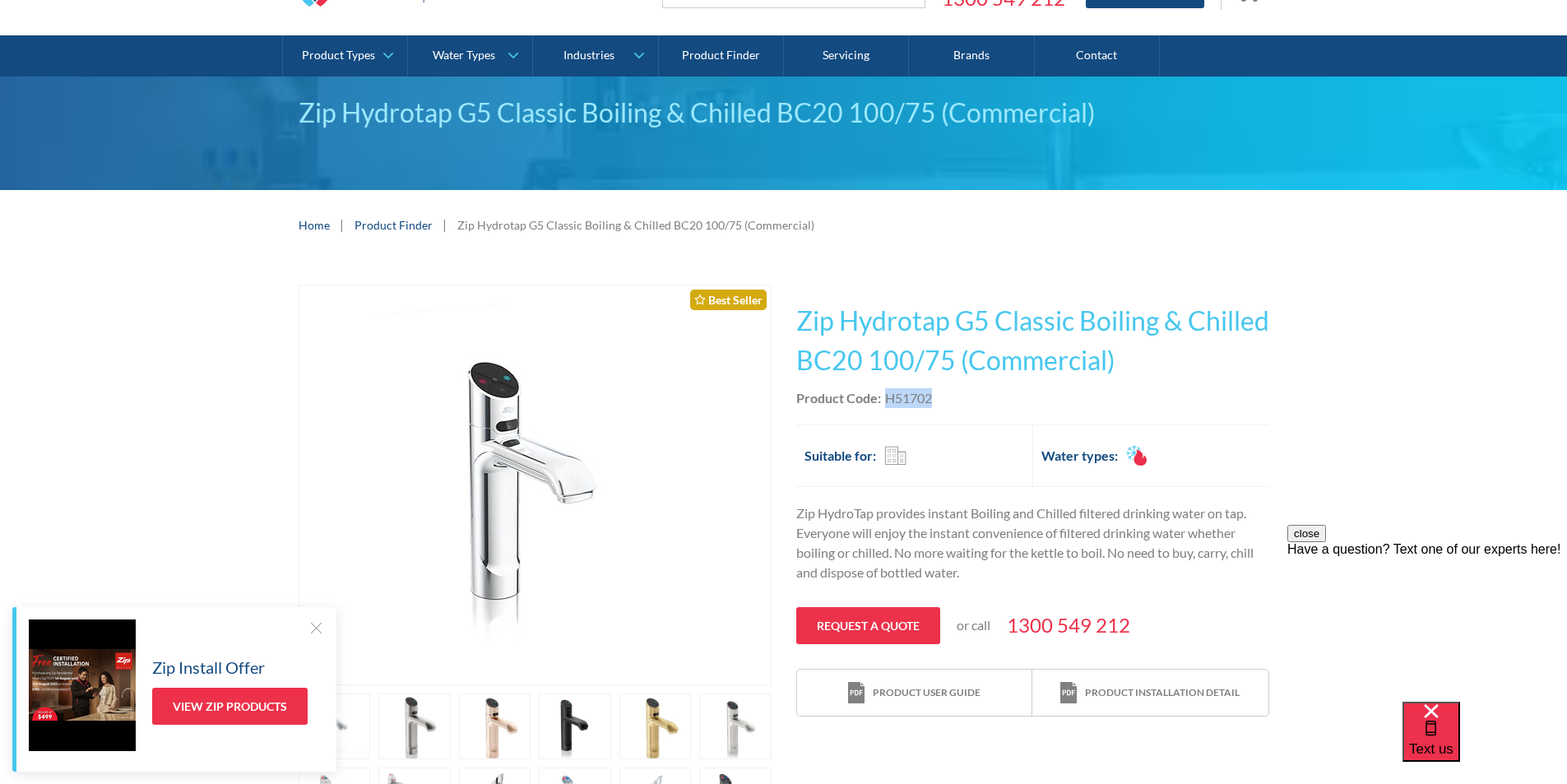
scroll to position [82, 0]
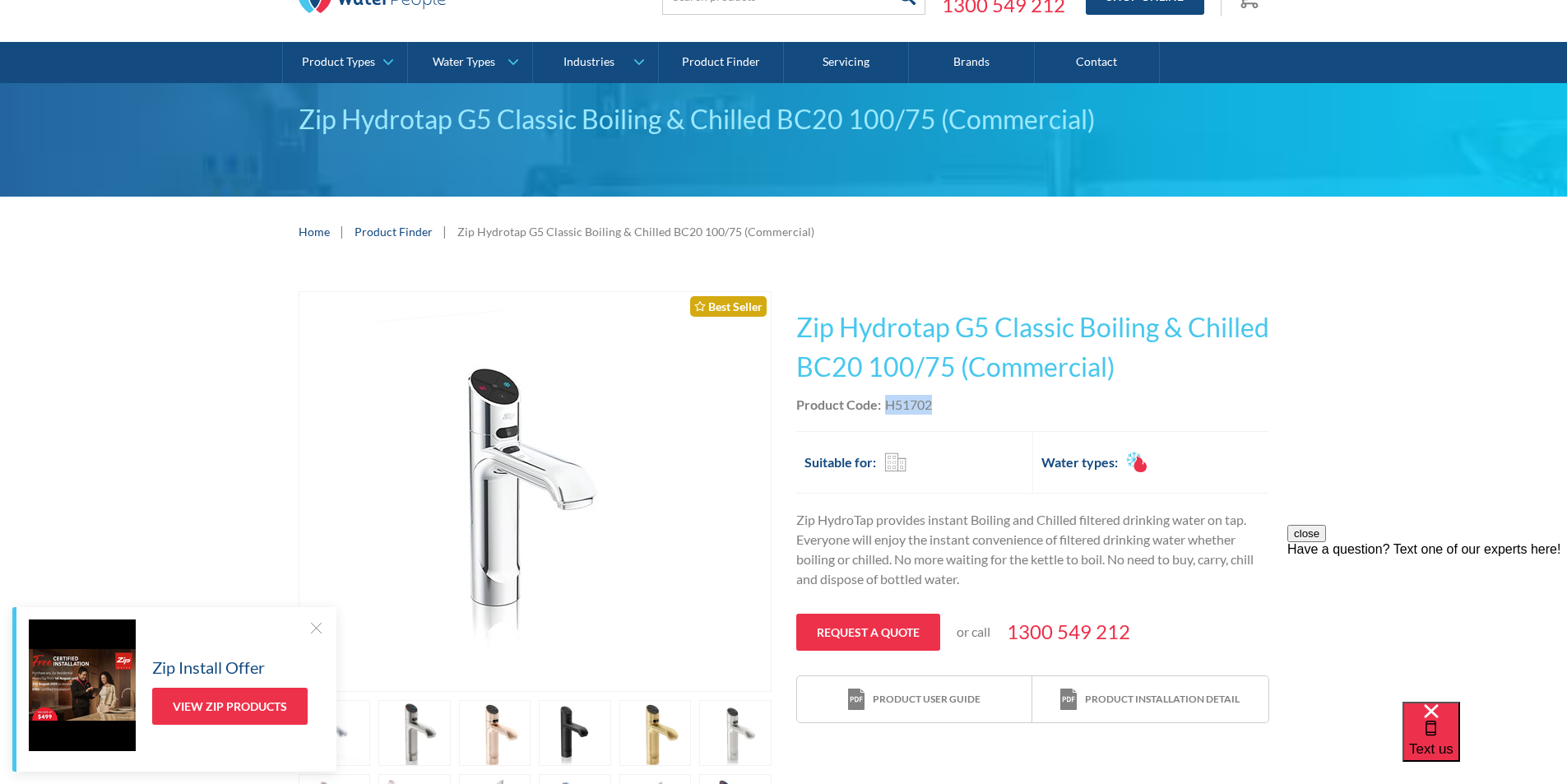
copy div "H51702"
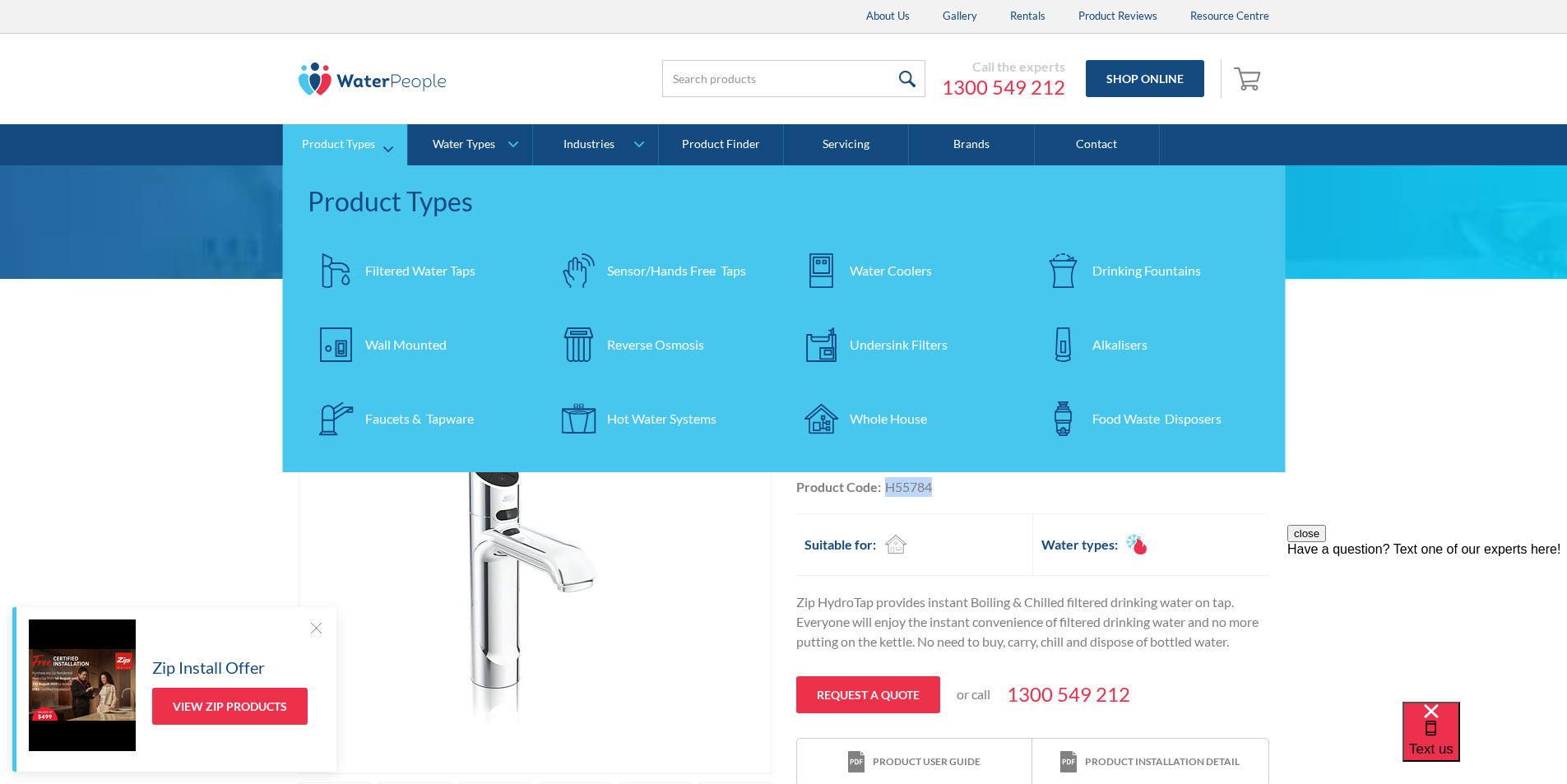
click at [389, 262] on div "Filtered Water Taps" at bounding box center [420, 270] width 110 height 19
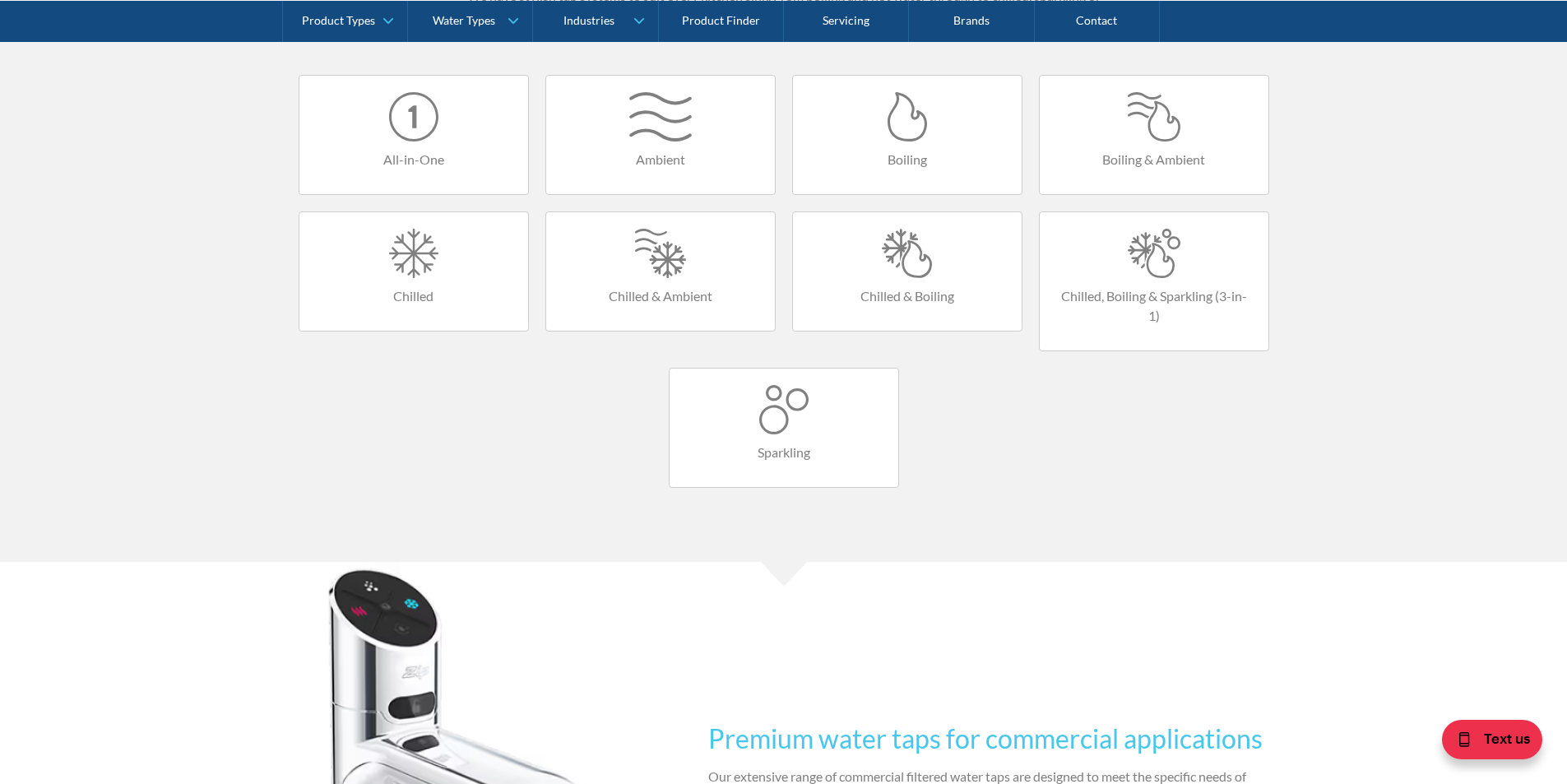
click at [922, 260] on div at bounding box center [907, 252] width 196 height 49
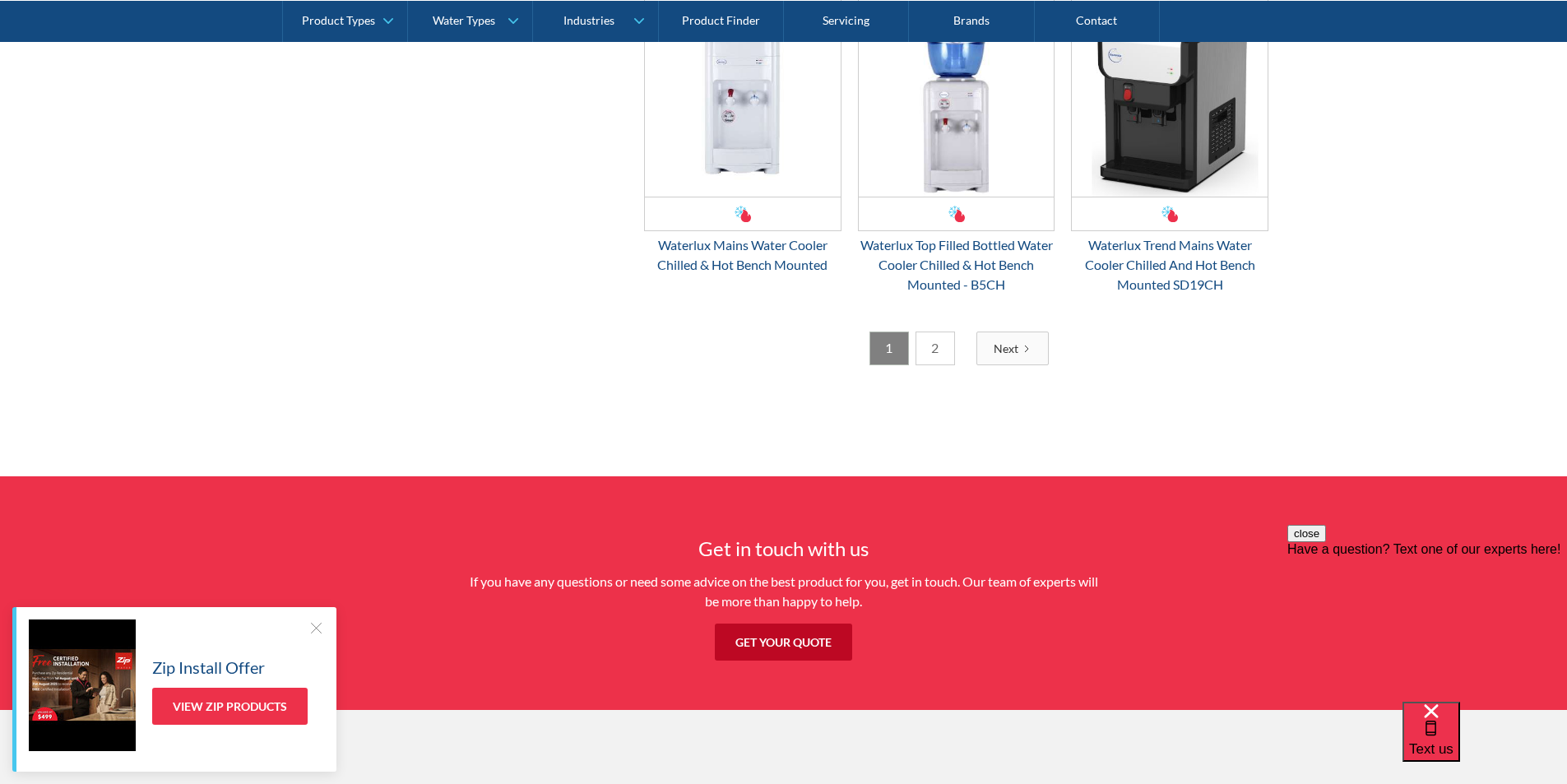
scroll to position [2713, 0]
click at [921, 353] on link "2" at bounding box center [935, 348] width 40 height 33
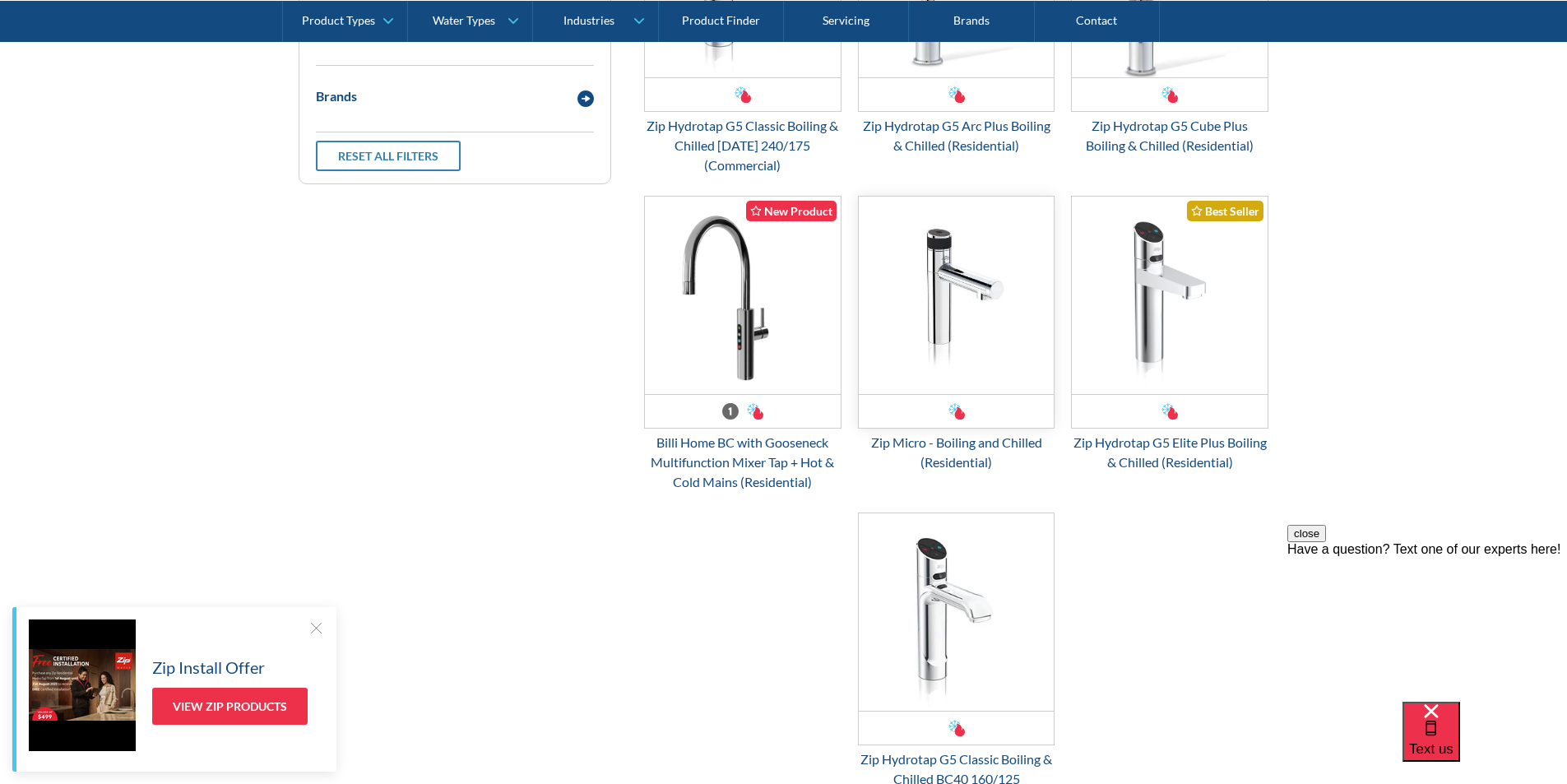
scroll to position [793, 0]
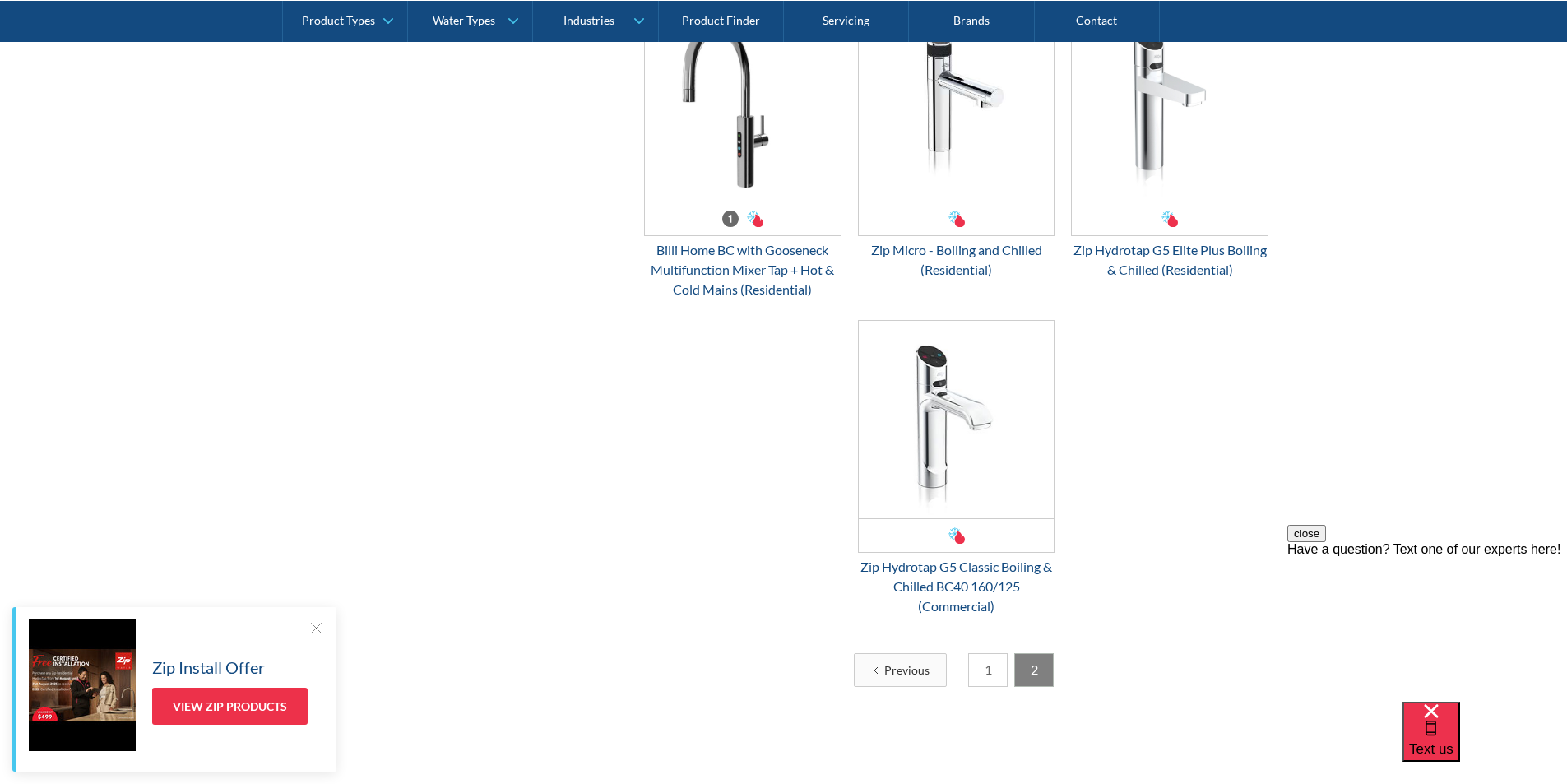
click at [988, 673] on link "1" at bounding box center [988, 669] width 40 height 33
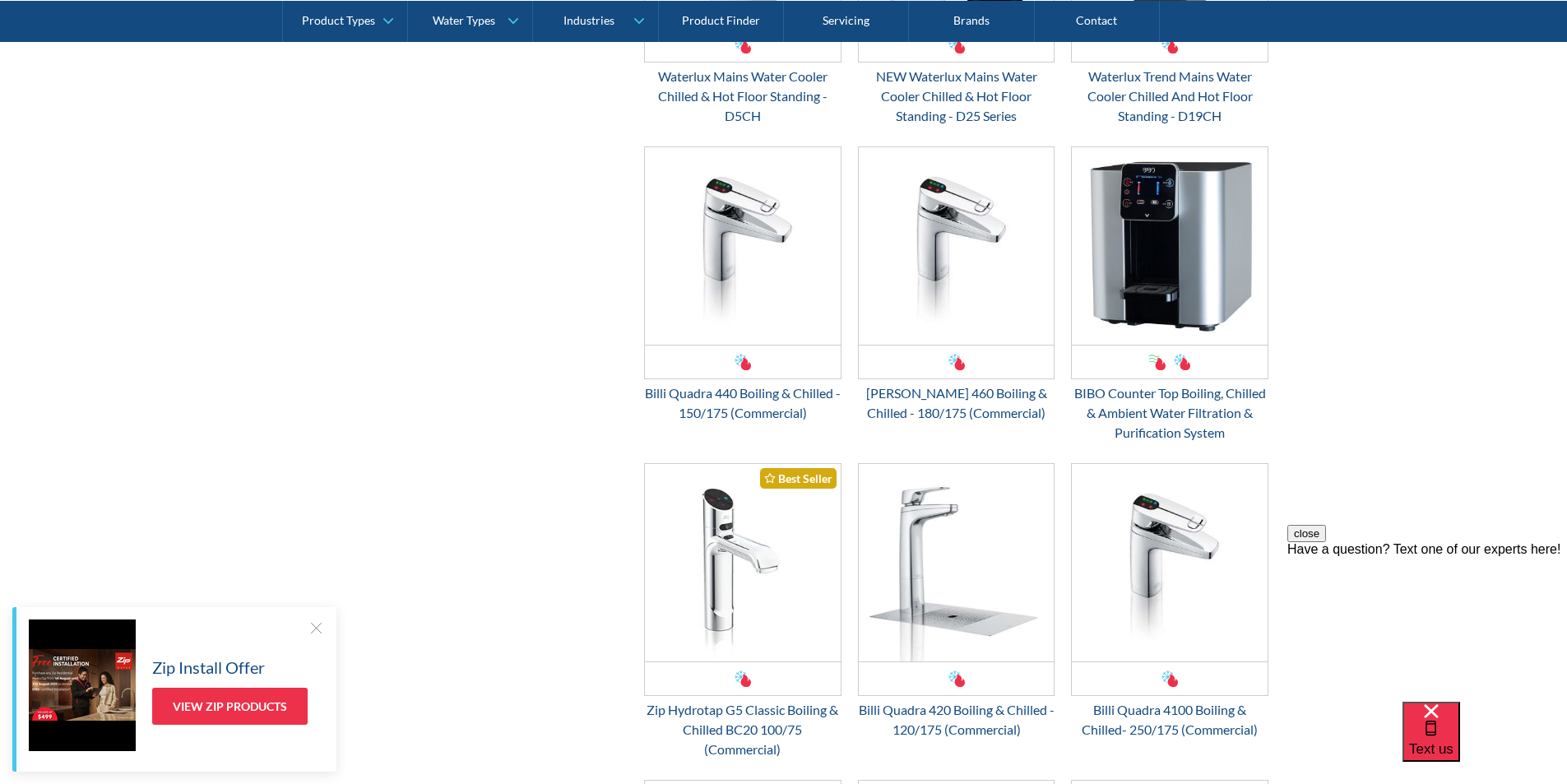
scroll to position [1616, 0]
click at [734, 567] on img "Email Form 3" at bounding box center [743, 561] width 196 height 197
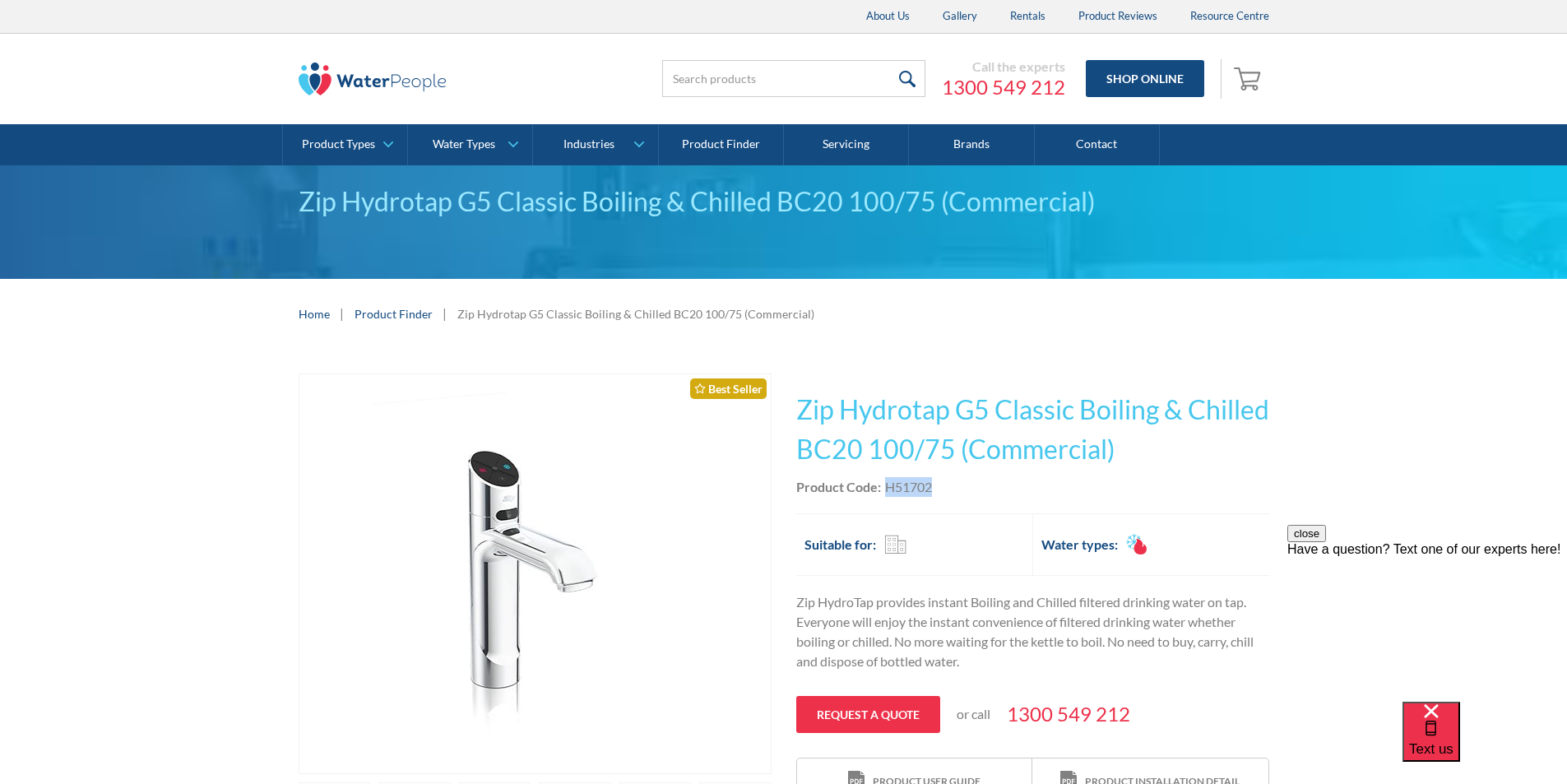
drag, startPoint x: 944, startPoint y: 486, endPoint x: 891, endPoint y: 496, distance: 53.9
click at [890, 495] on div "Product Code: H51702" at bounding box center [1032, 486] width 473 height 19
click at [964, 481] on div "Product Code: H51702" at bounding box center [1032, 486] width 473 height 19
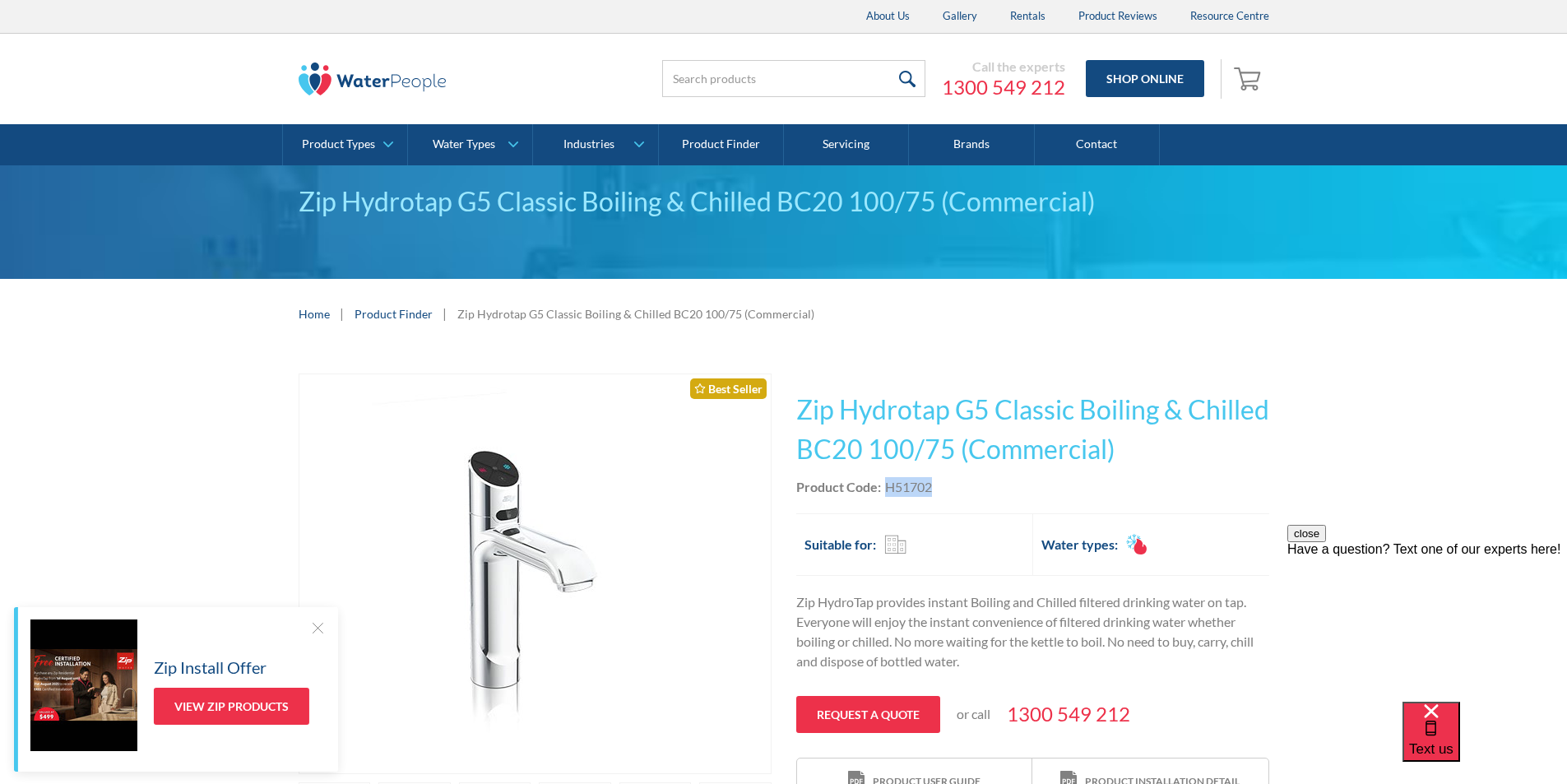
drag, startPoint x: 942, startPoint y: 484, endPoint x: 886, endPoint y: 496, distance: 57.3
click at [886, 496] on div "Product Code: H51702" at bounding box center [1032, 486] width 473 height 19
copy div "H51702"
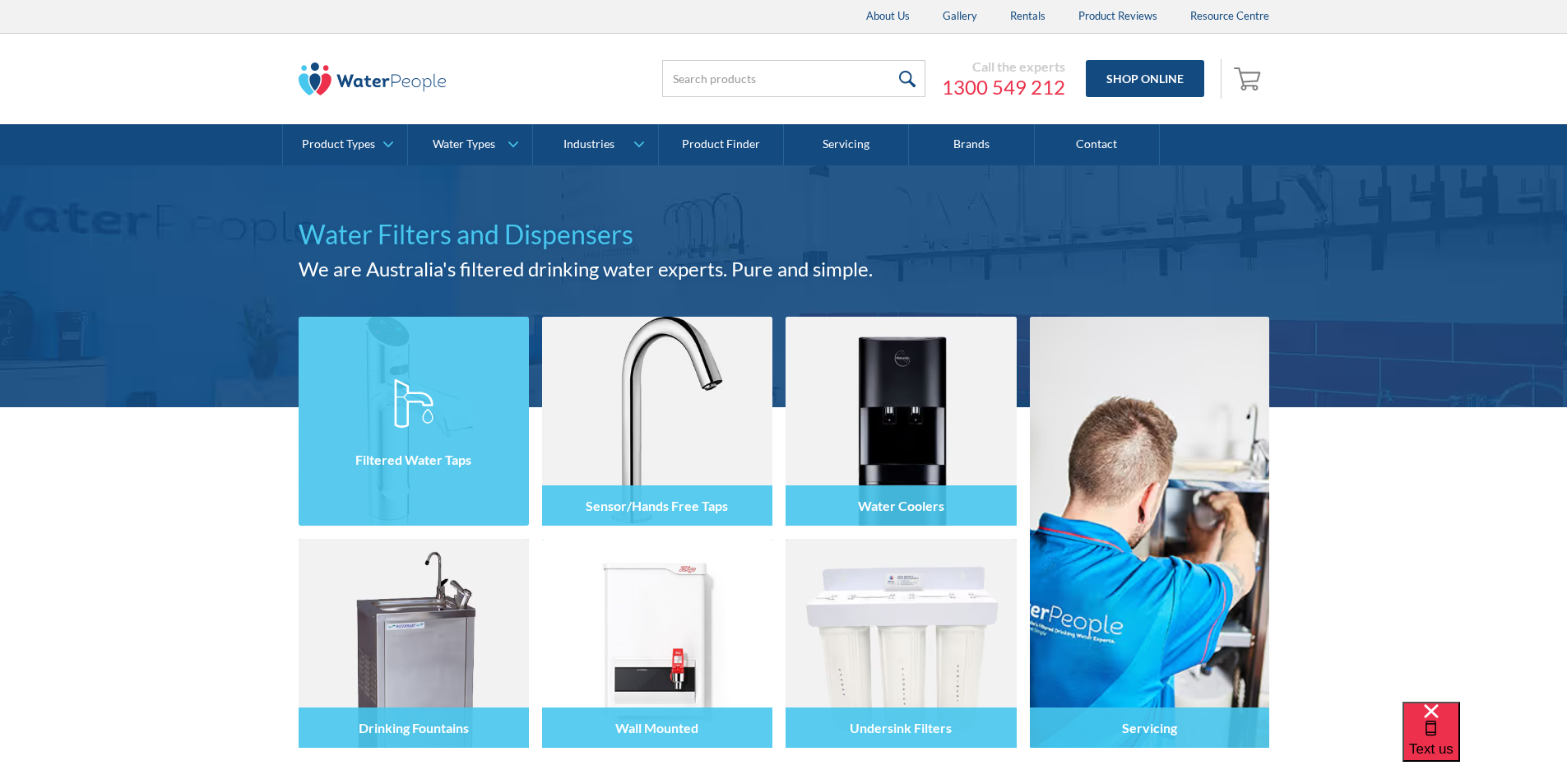
click at [405, 436] on div at bounding box center [413, 435] width 230 height 99
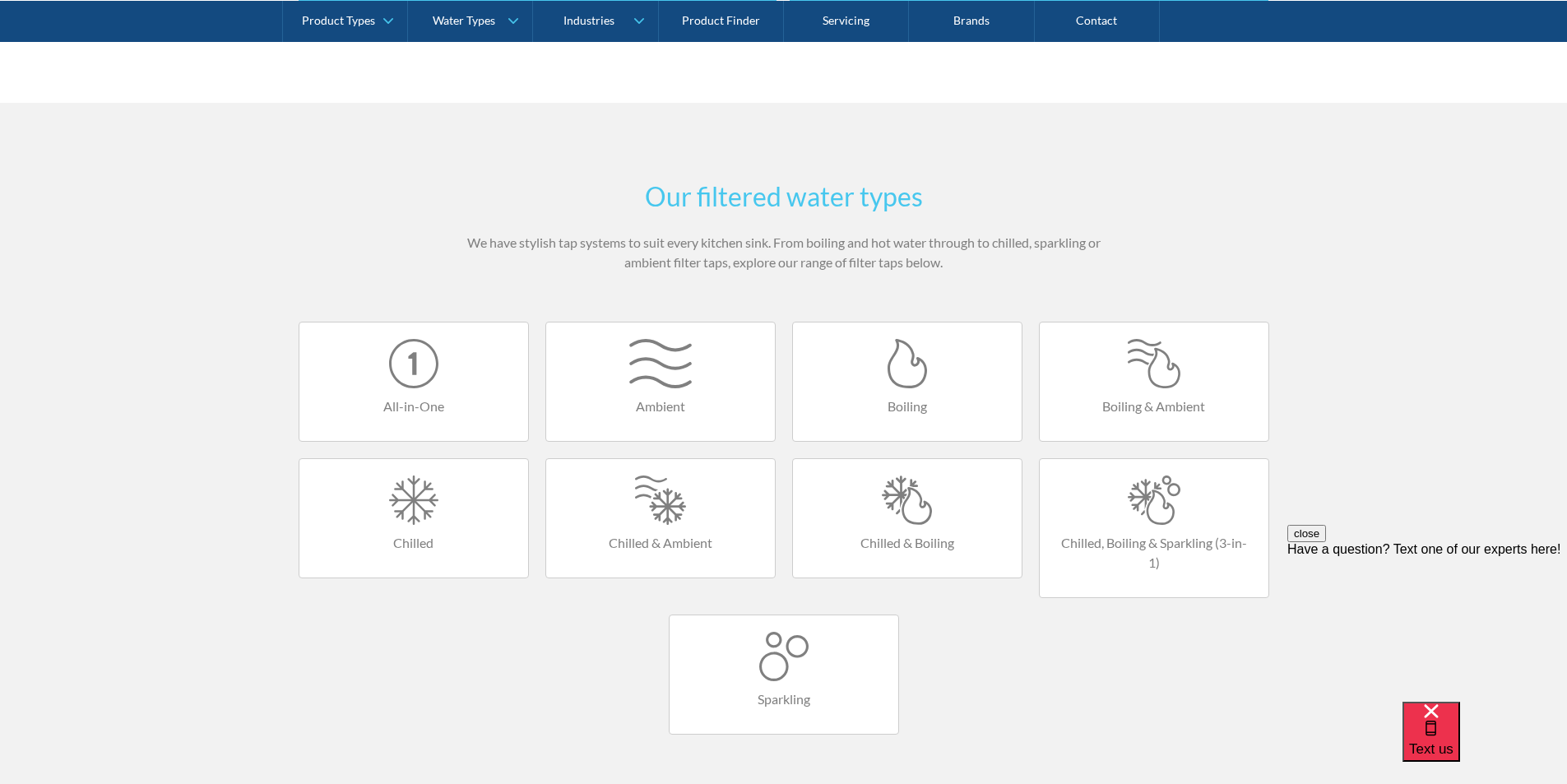
click at [907, 508] on div at bounding box center [907, 499] width 196 height 49
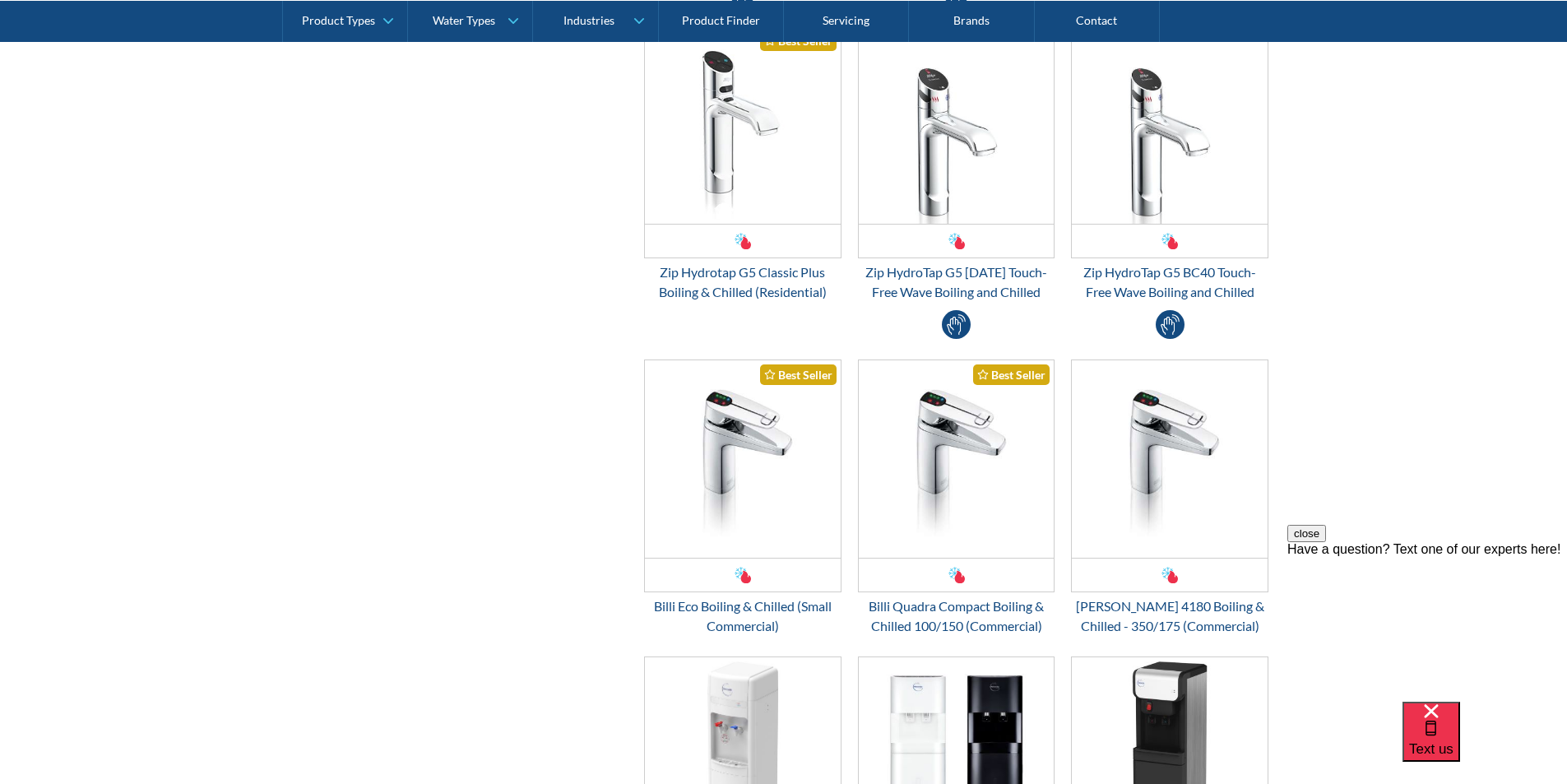
scroll to position [822, 0]
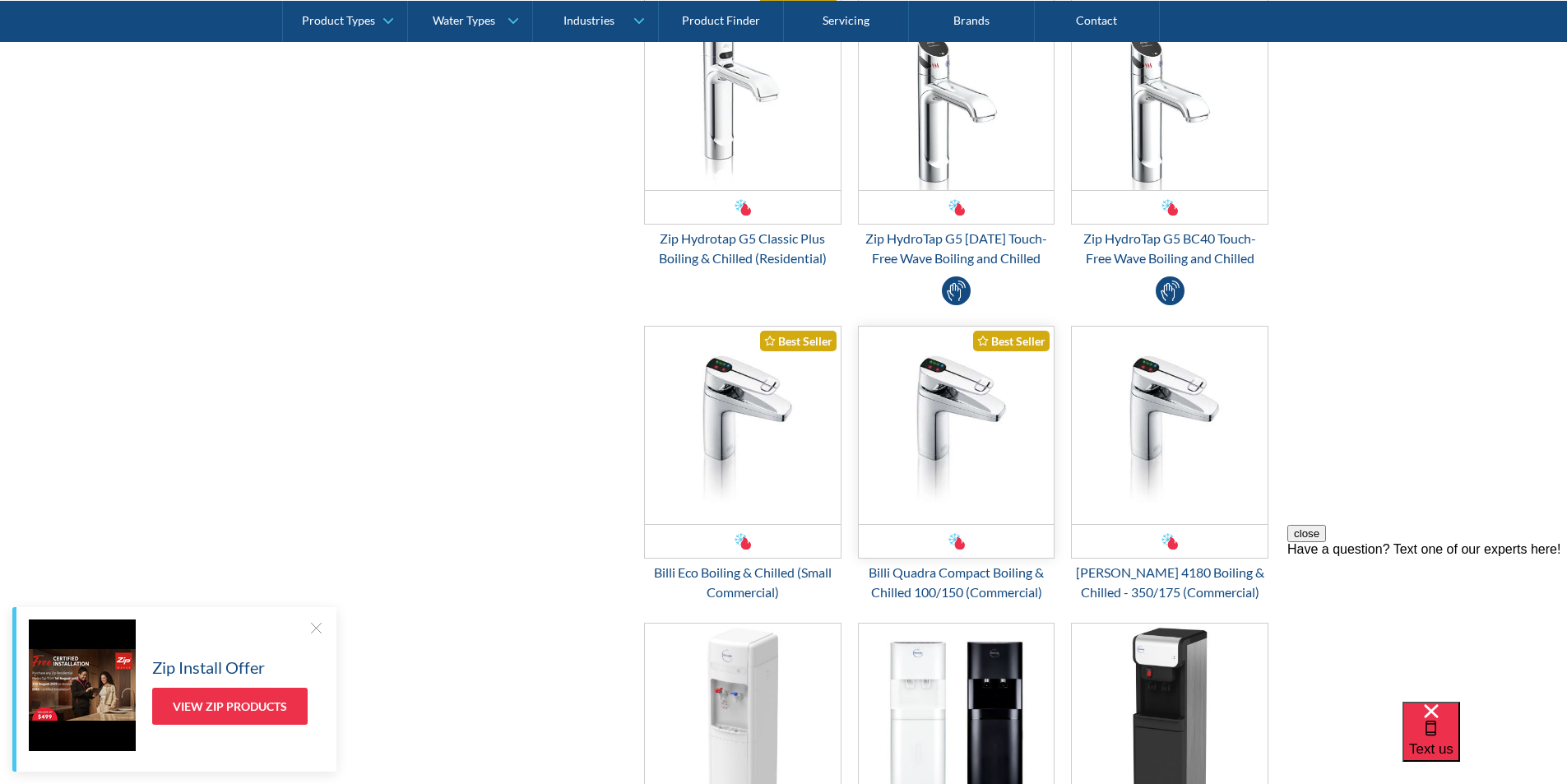
click at [946, 466] on img "Email Form 3" at bounding box center [957, 424] width 196 height 197
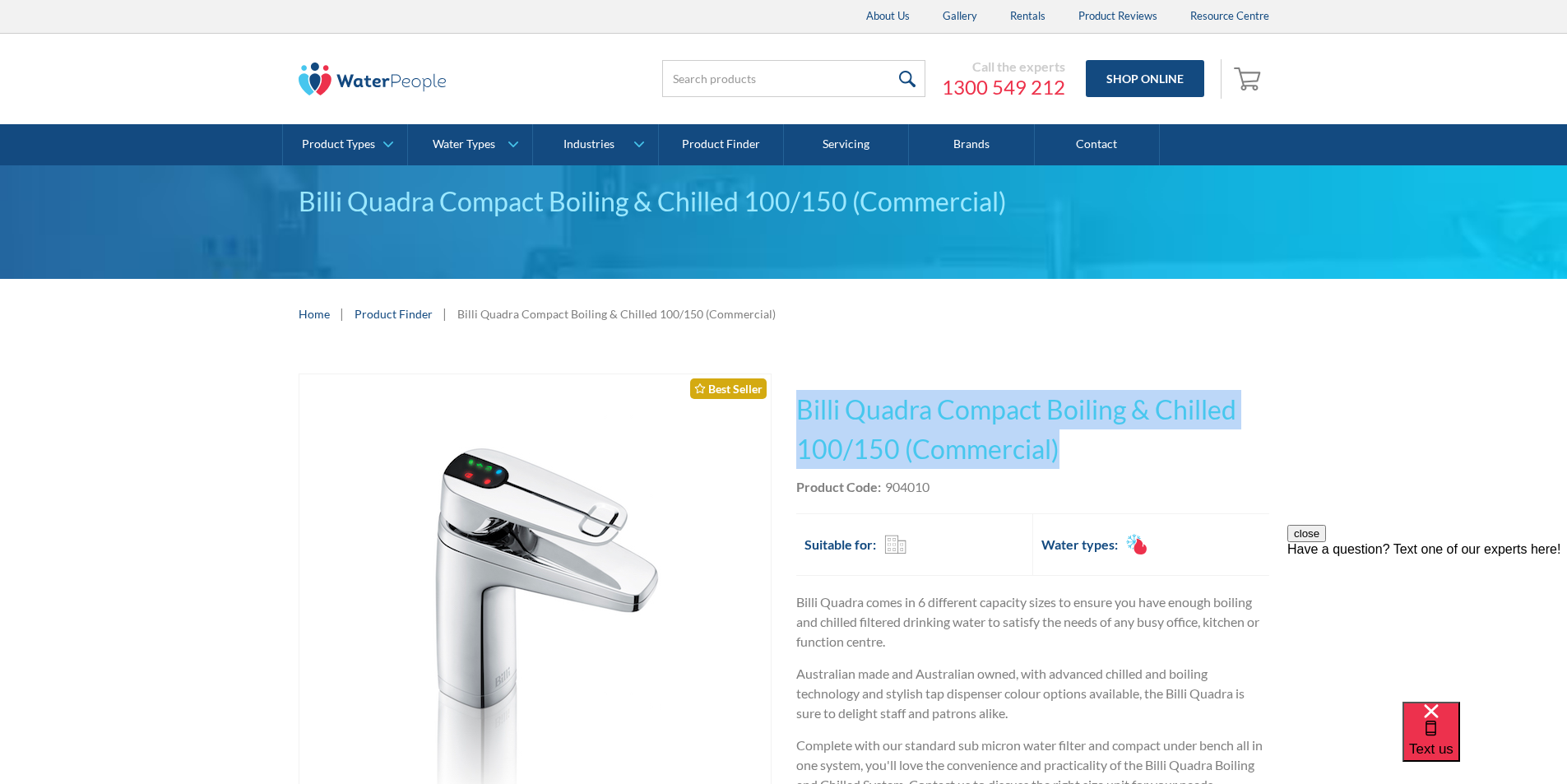
drag, startPoint x: 1074, startPoint y: 443, endPoint x: 801, endPoint y: 403, distance: 275.9
click at [801, 403] on h1 "Billi Quadra Compact Boiling & Chilled 100/150 (Commercial)" at bounding box center [1032, 429] width 473 height 79
copy h1 "Billi Quadra Compact Boiling & Chilled 100/150 (Commercial)"
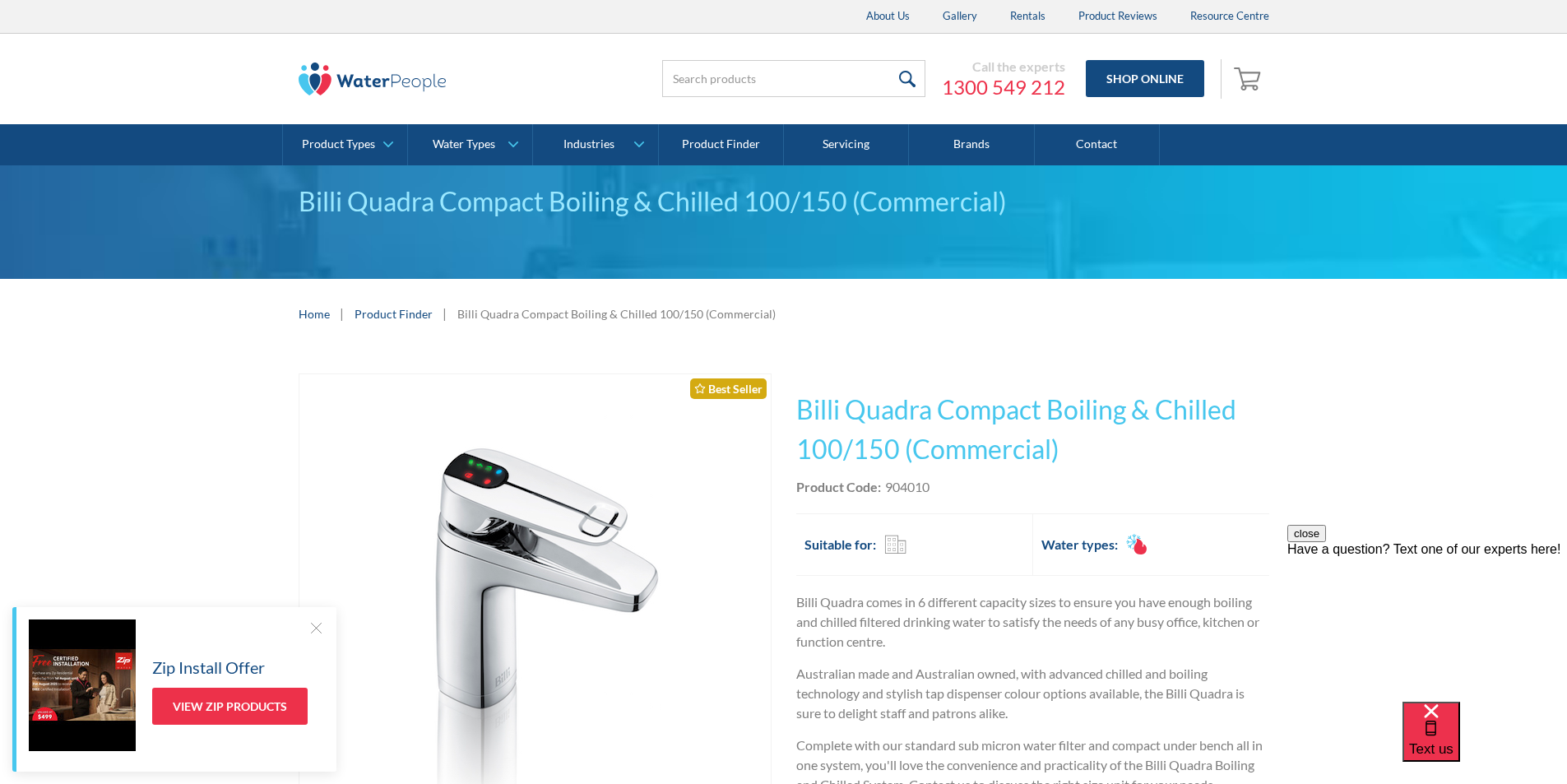
click at [956, 502] on div "This tap design is included in our standard range tap options when you purchase…" at bounding box center [1032, 651] width 473 height 556
drag, startPoint x: 941, startPoint y: 483, endPoint x: 889, endPoint y: 495, distance: 53.4
click at [887, 495] on div "Product Code: 904010" at bounding box center [1032, 486] width 473 height 19
copy div "904010"
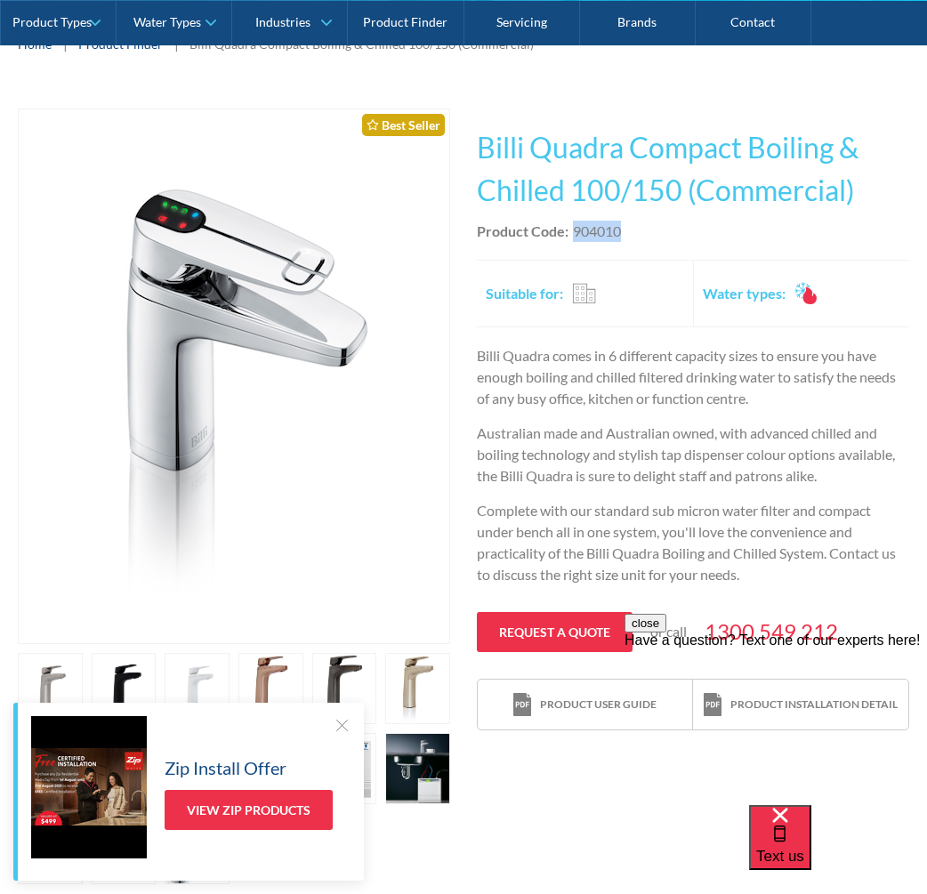
scroll to position [267, 0]
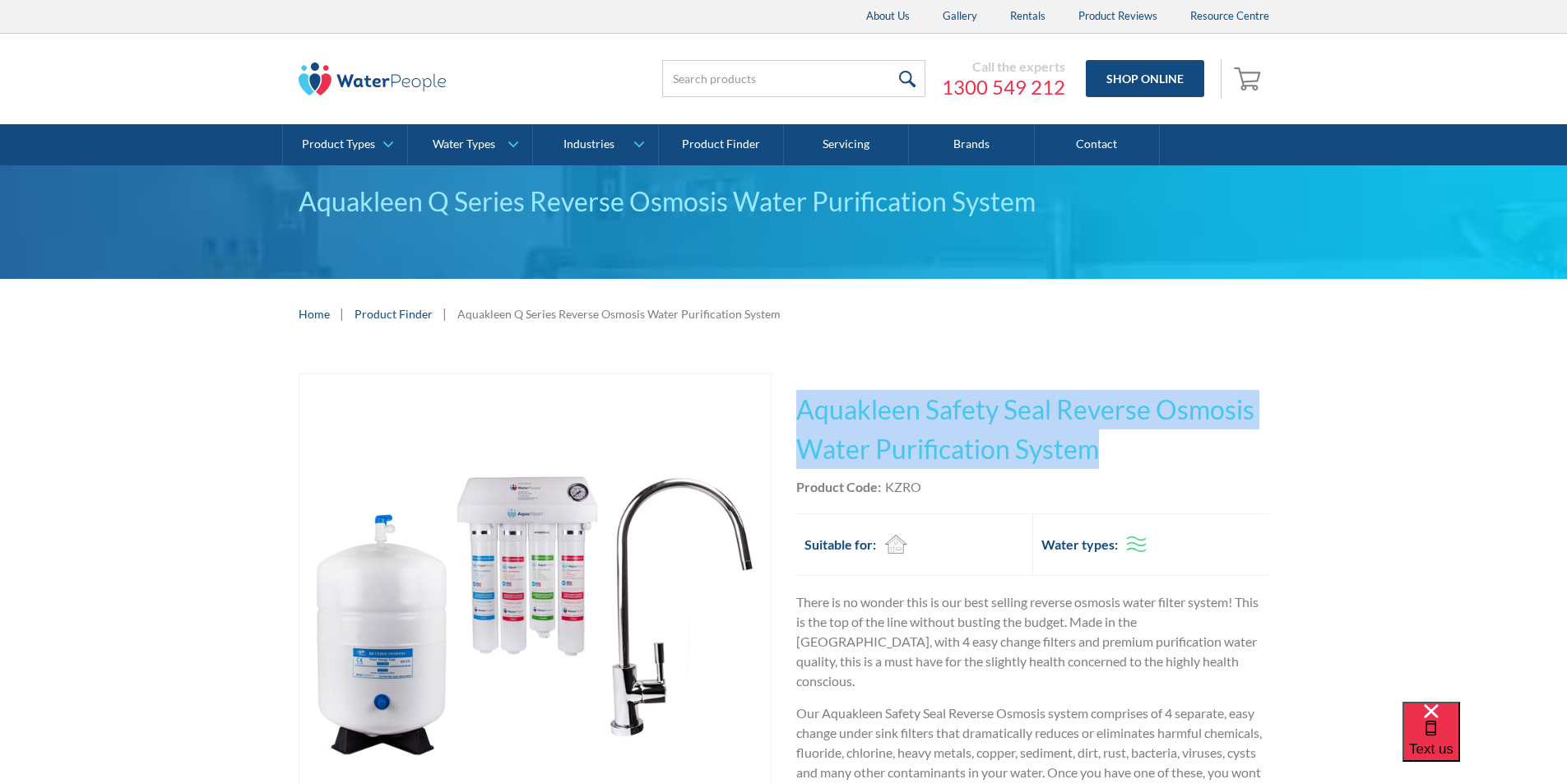
drag, startPoint x: 1103, startPoint y: 446, endPoint x: 797, endPoint y: 405, distance: 308.7
click at [797, 404] on h1 "Aquakleen Safety Seal Reverse Osmosis Water Purification System" at bounding box center [1032, 429] width 473 height 79
copy h1 "Aquakleen Safety Seal Reverse Osmosis Water Purification System"
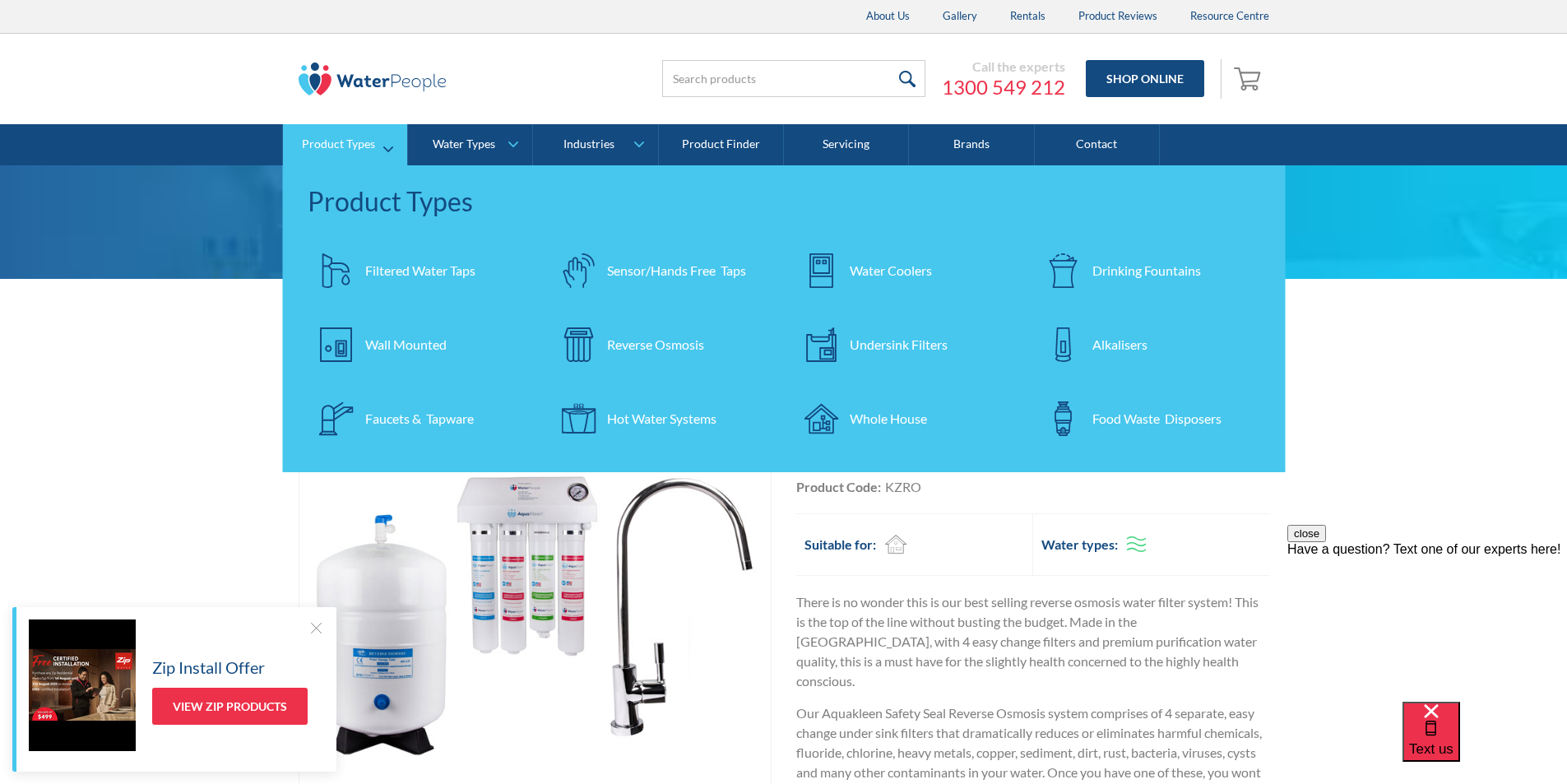
click at [641, 346] on div "Reverse Osmosis" at bounding box center [655, 344] width 97 height 19
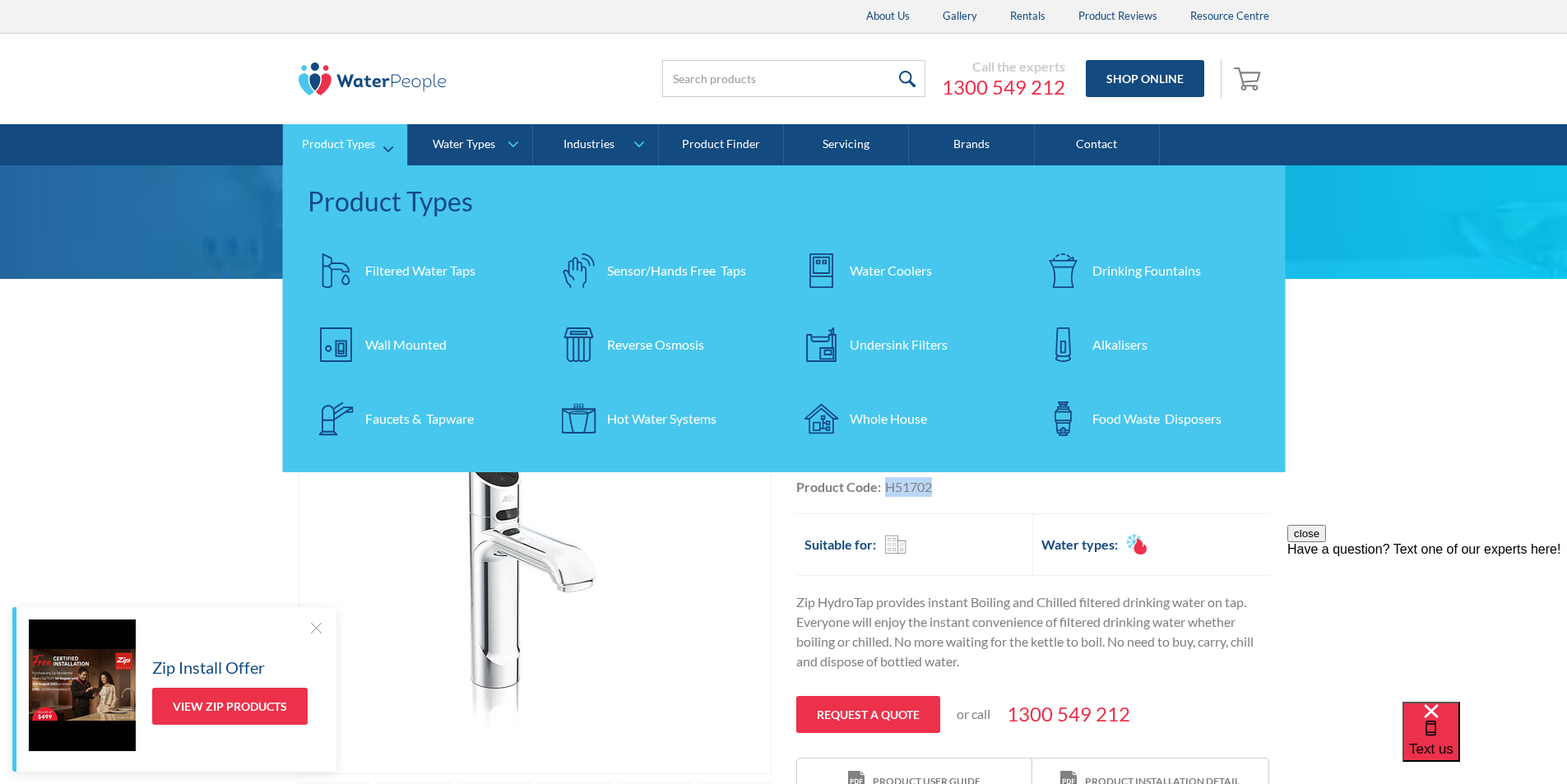
click at [609, 421] on div "Hot Water Systems" at bounding box center [661, 418] width 109 height 19
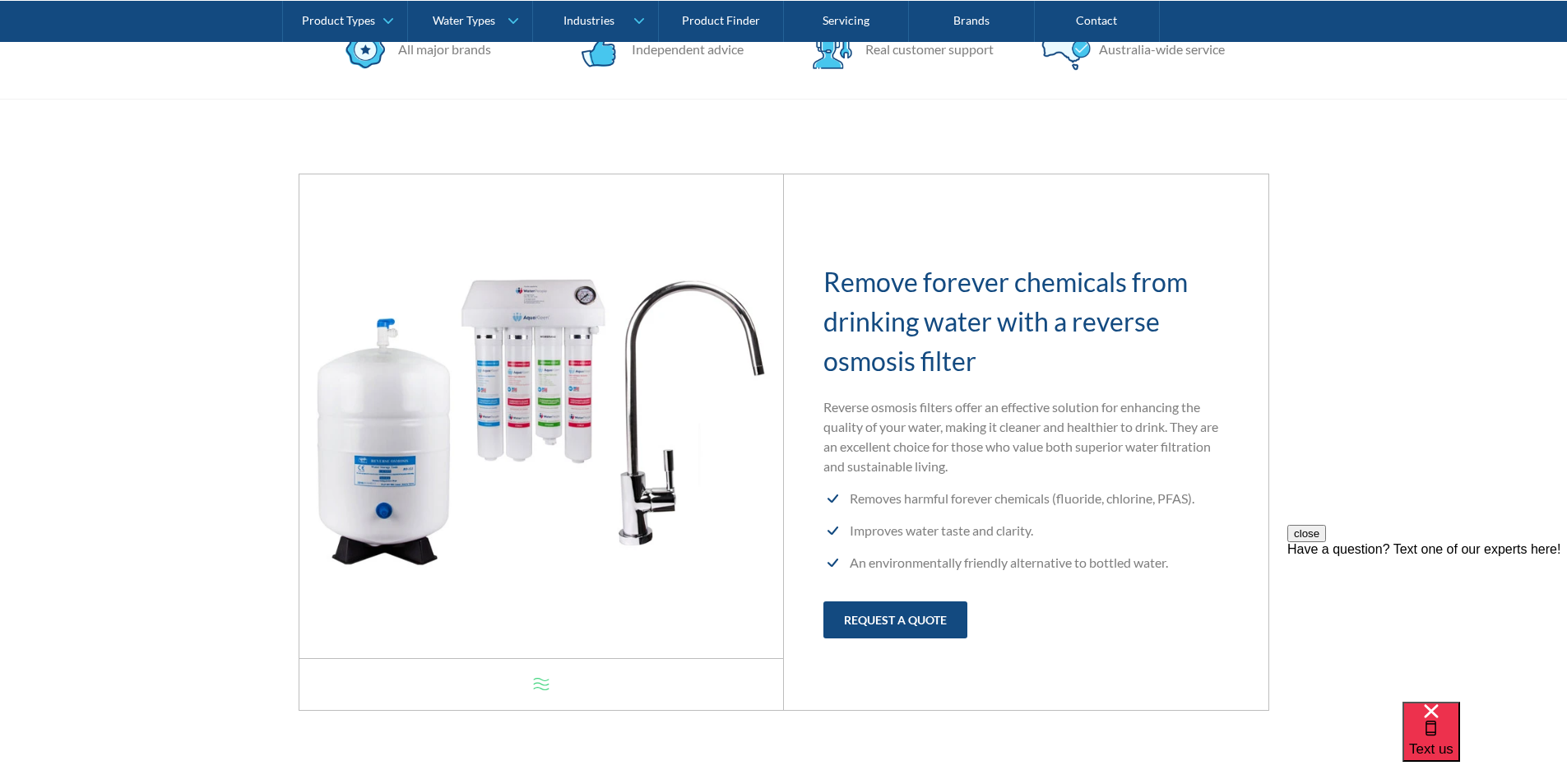
scroll to position [576, 0]
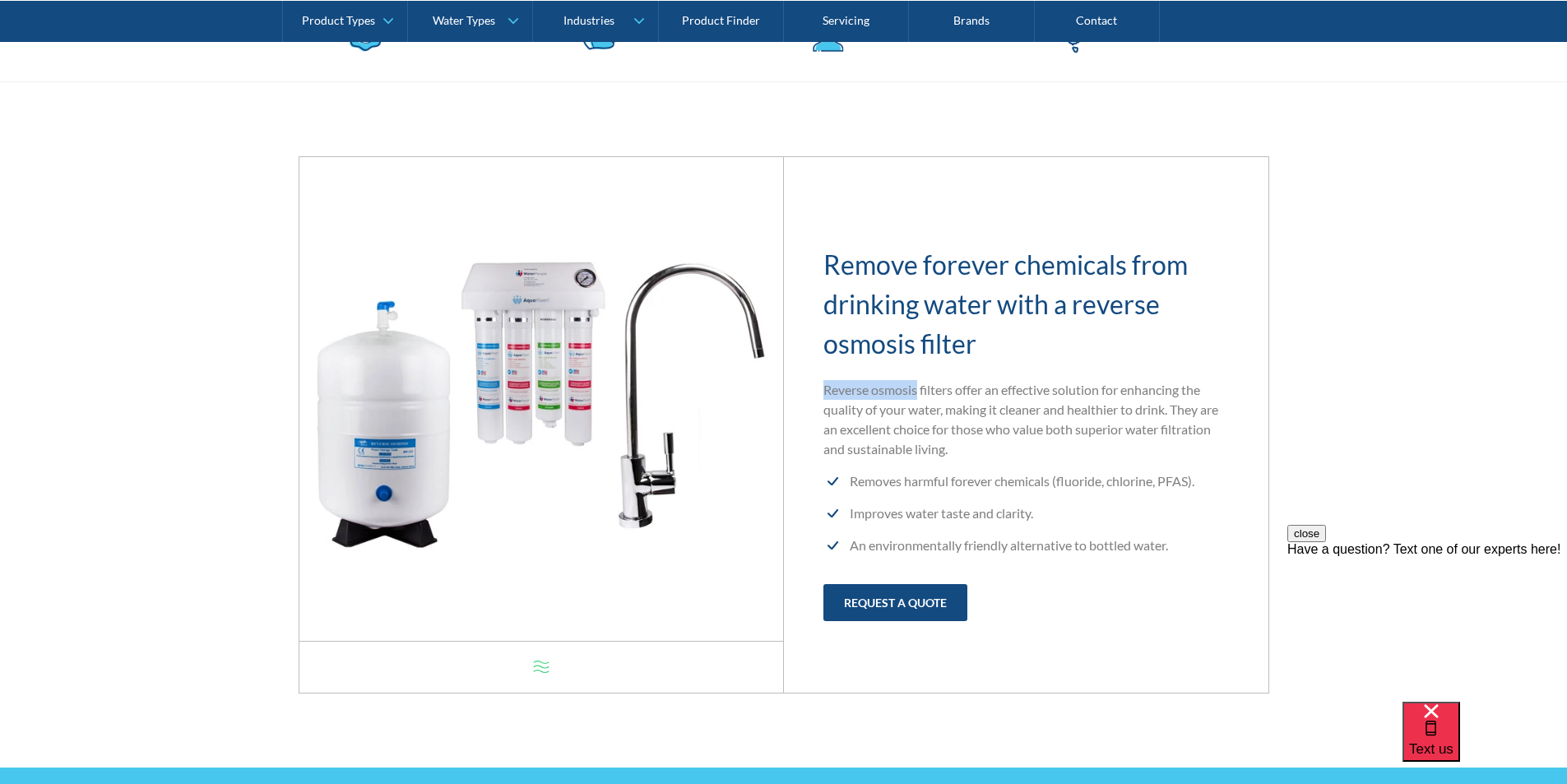
drag, startPoint x: 823, startPoint y: 387, endPoint x: 910, endPoint y: 391, distance: 87.1
click at [917, 391] on p "Reverse osmosis filters offer an effective solution for enhancing the quality o…" at bounding box center [1026, 419] width 405 height 79
copy p "Reverse osmosis"
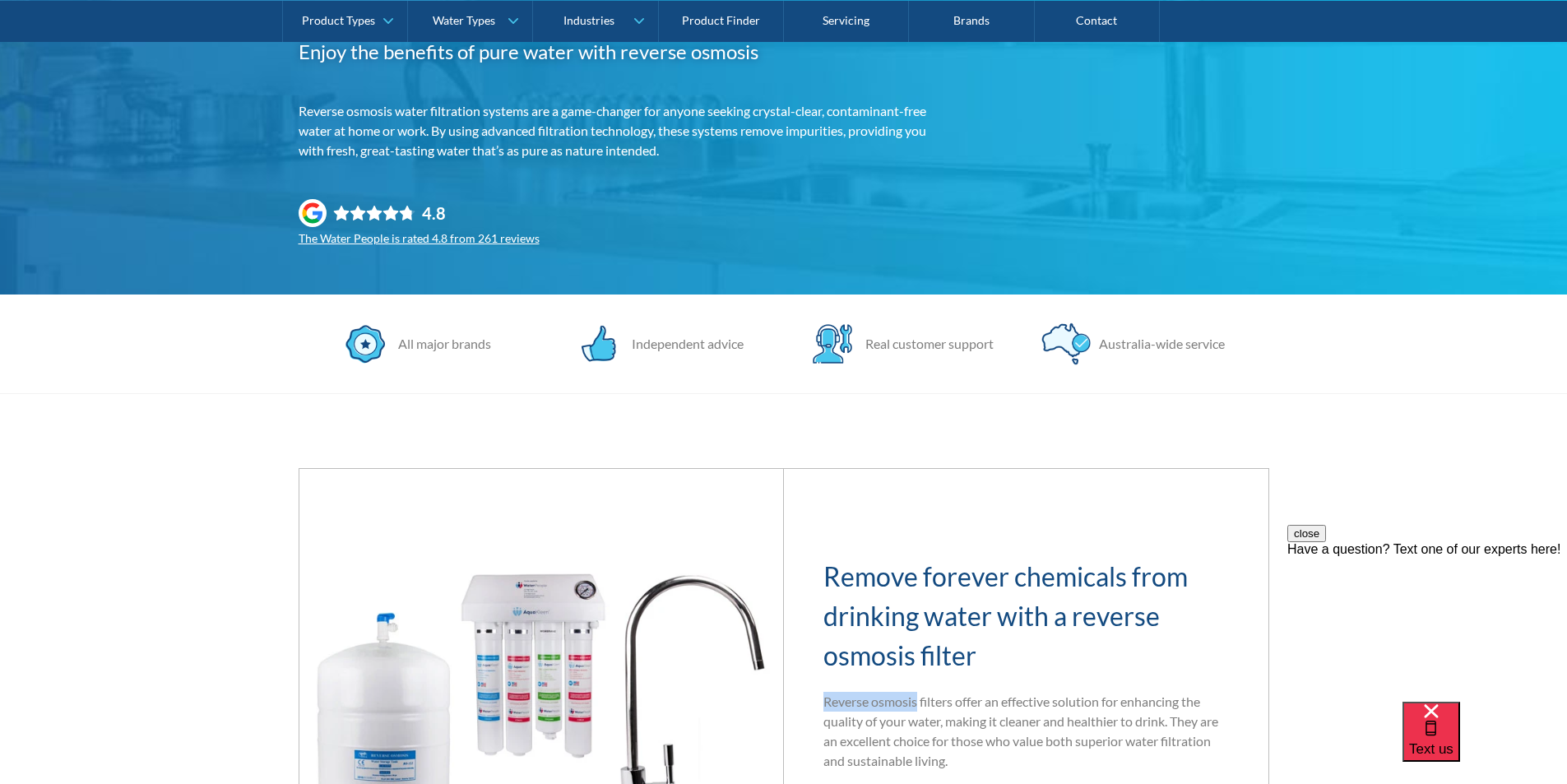
scroll to position [82, 0]
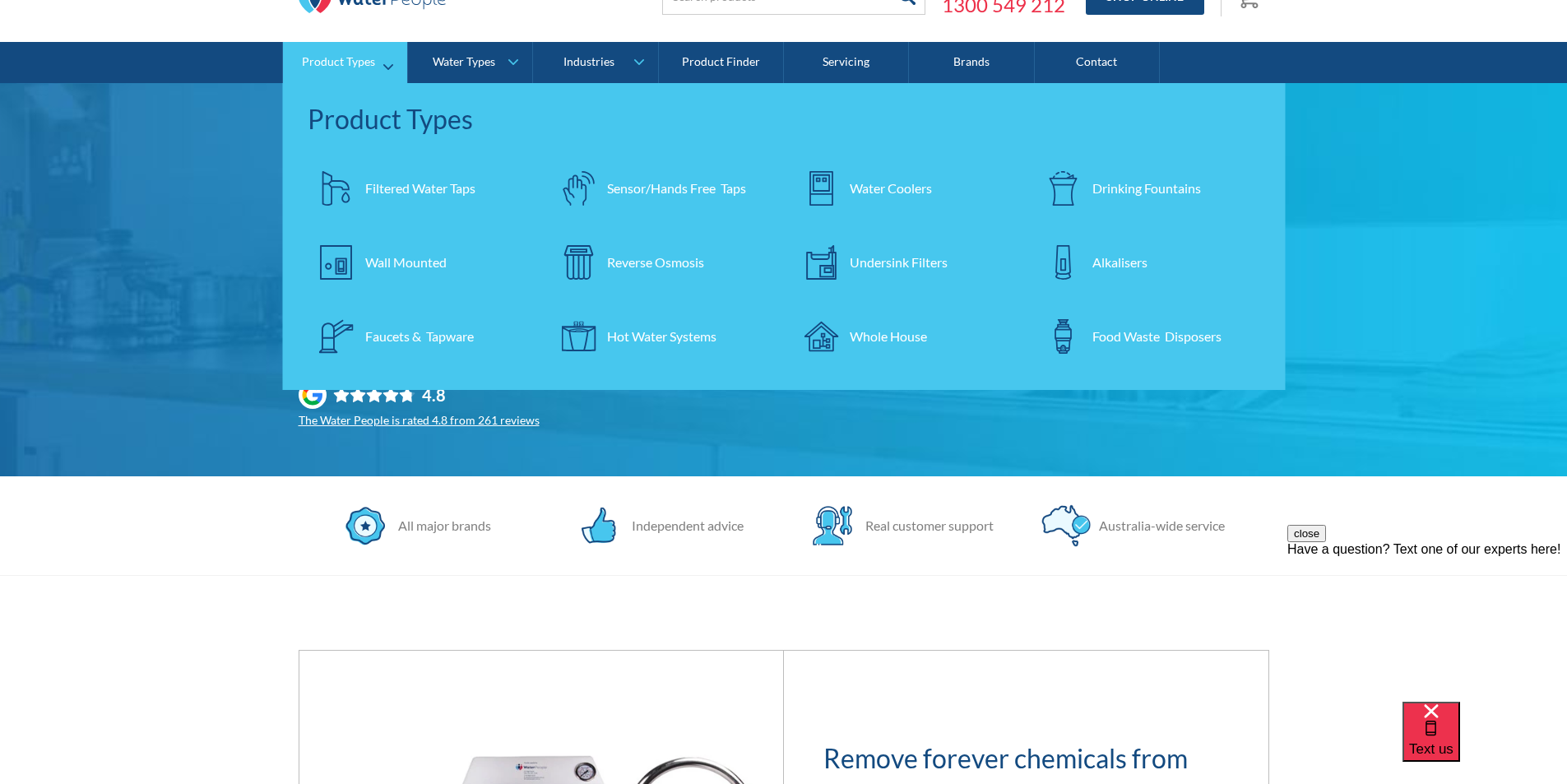
click at [387, 180] on div "Filtered Water Taps" at bounding box center [420, 188] width 110 height 19
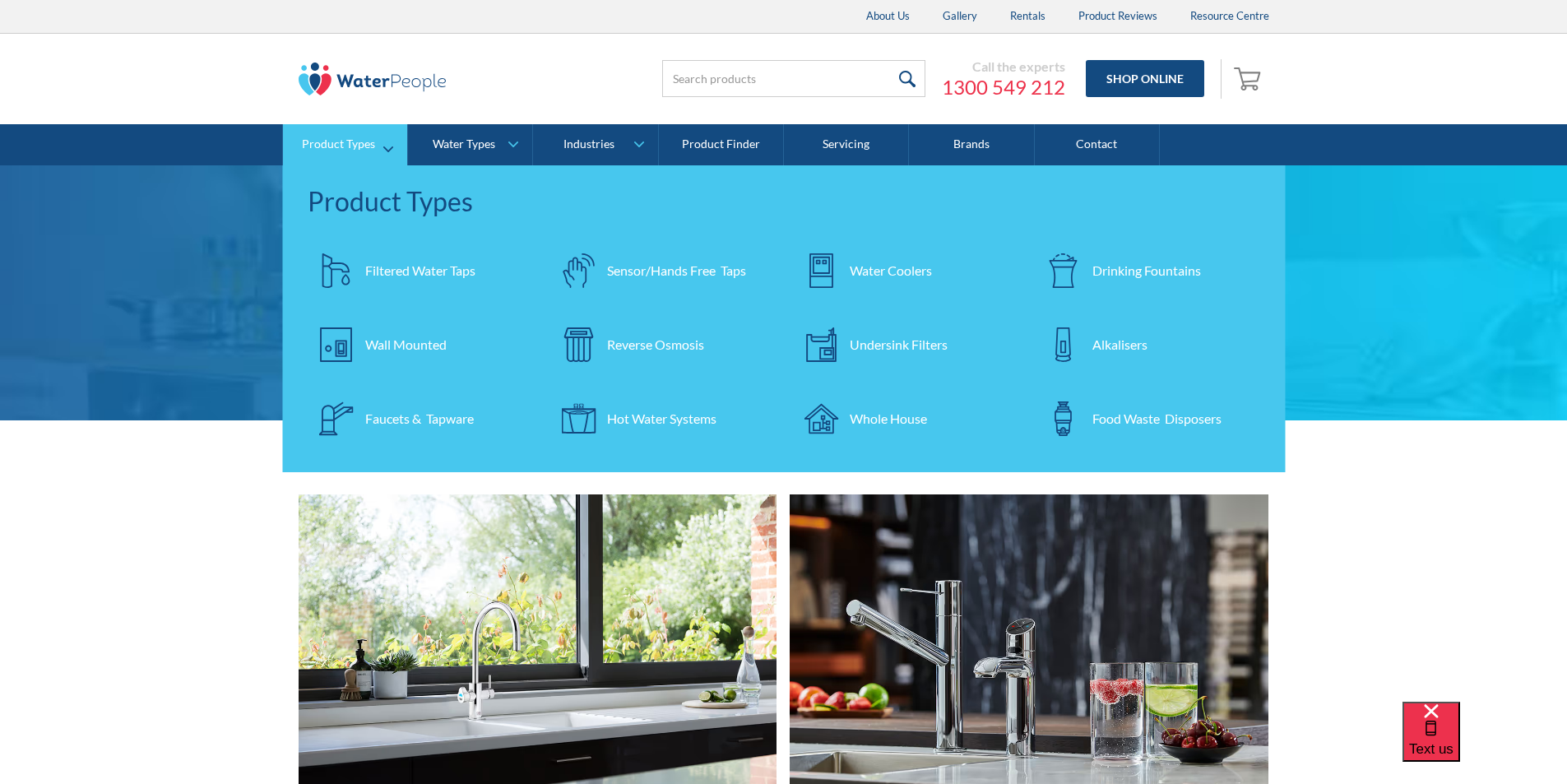
click at [656, 341] on div "Reverse Osmosis" at bounding box center [655, 344] width 97 height 19
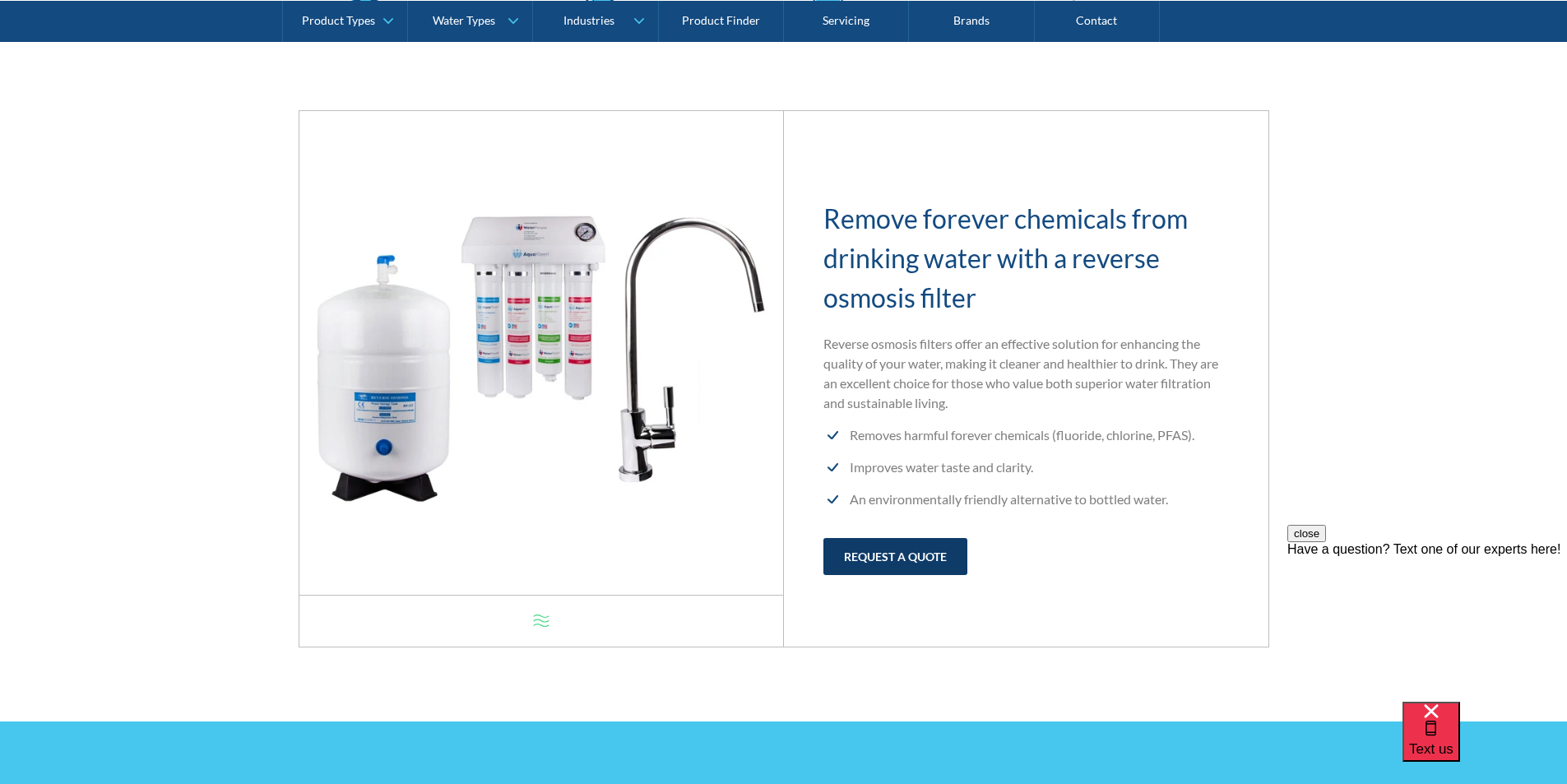
click at [883, 553] on link "request a quote" at bounding box center [895, 557] width 144 height 37
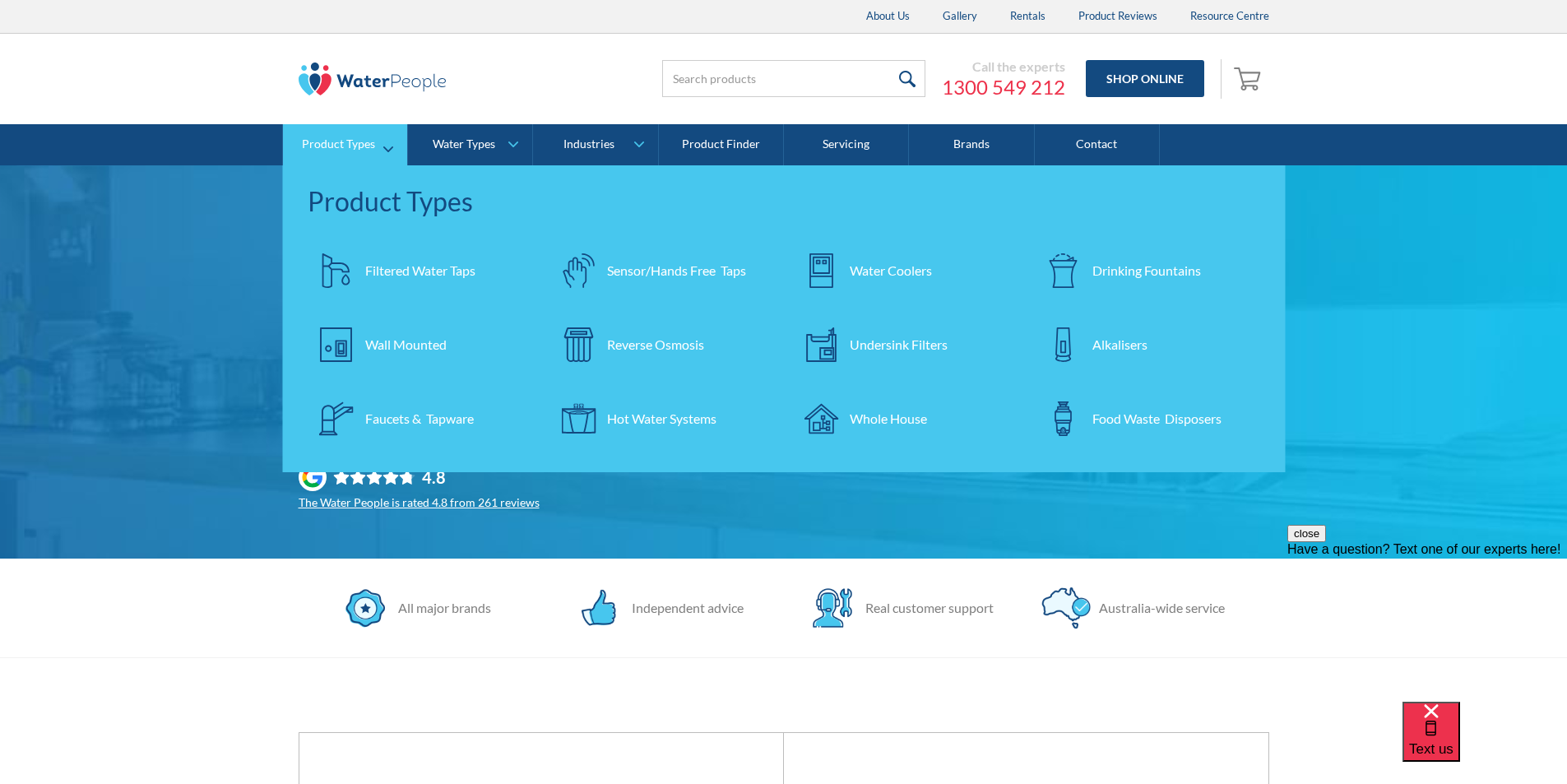
click at [692, 346] on div "Reverse Osmosis" at bounding box center [655, 344] width 97 height 19
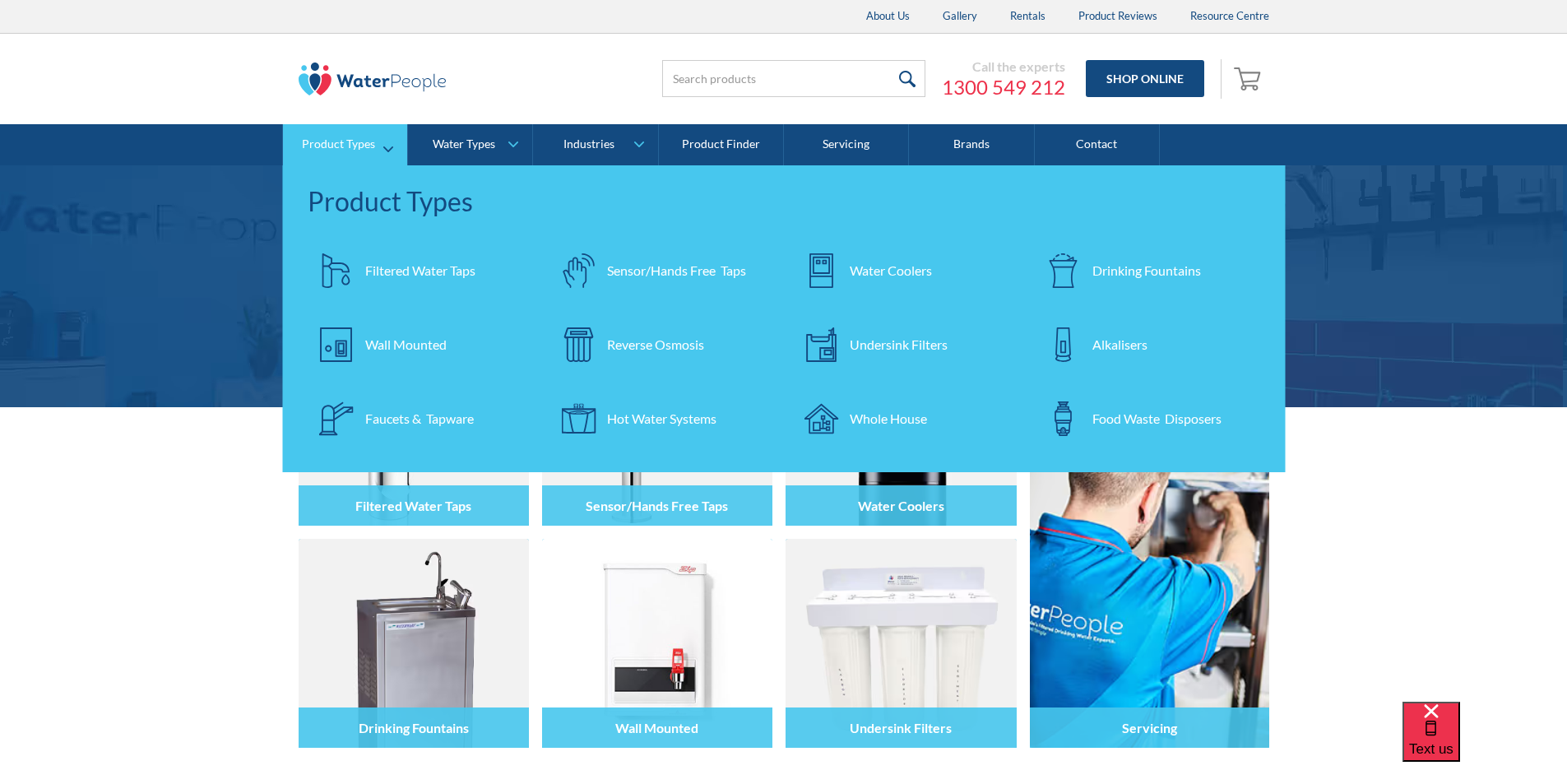
click at [400, 273] on div "Filtered Water Taps" at bounding box center [420, 270] width 110 height 19
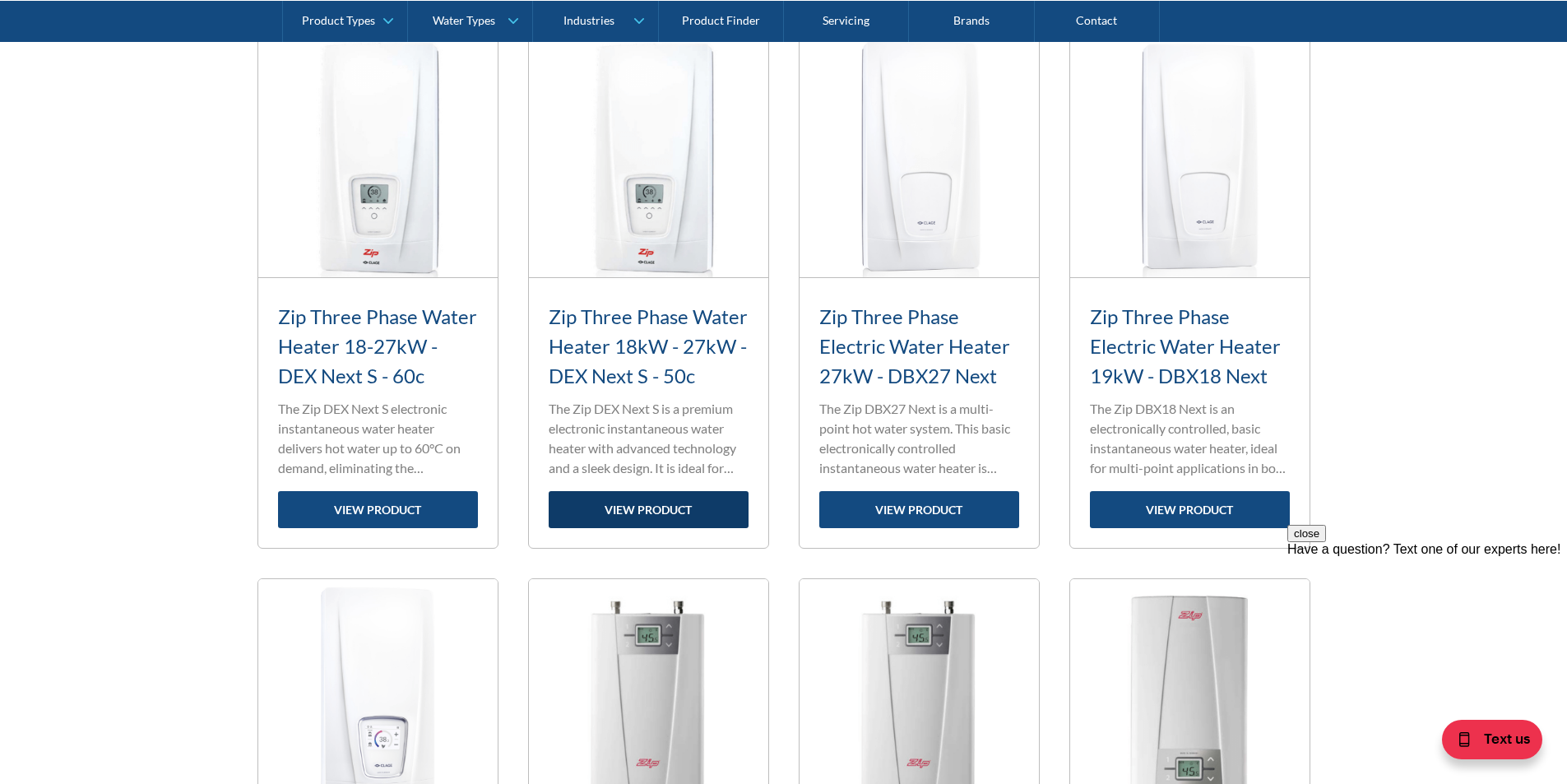
scroll to position [1069, 0]
